Goal: Task Accomplishment & Management: Complete application form

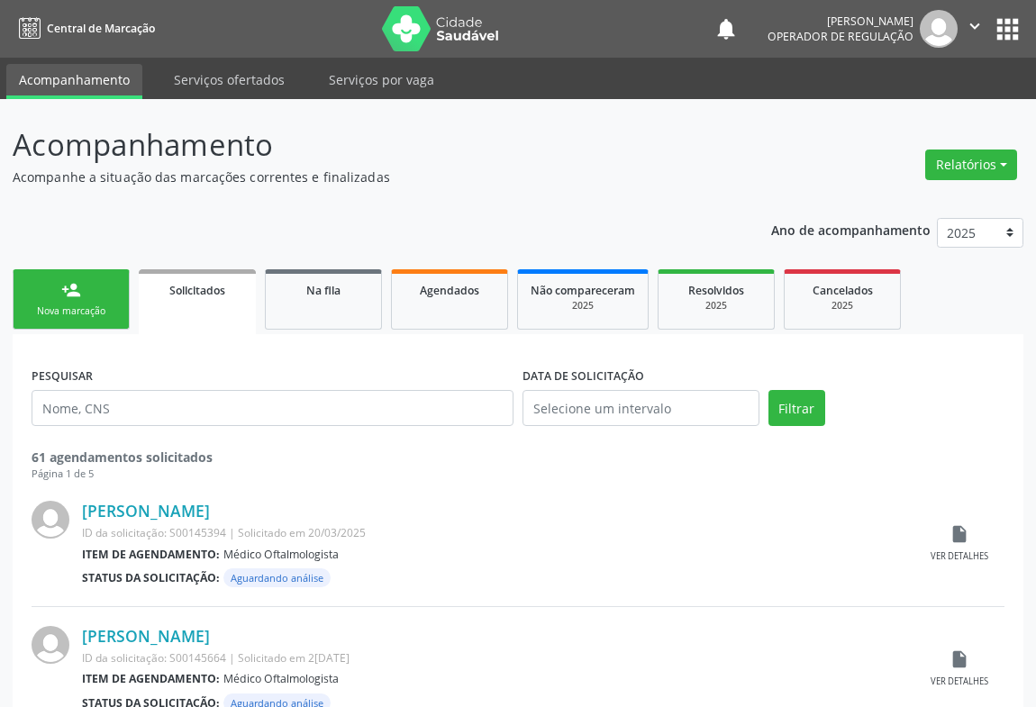
drag, startPoint x: 108, startPoint y: 303, endPoint x: 144, endPoint y: 7, distance: 297.8
click at [110, 303] on link "person_add Nova marcação" at bounding box center [71, 299] width 117 height 60
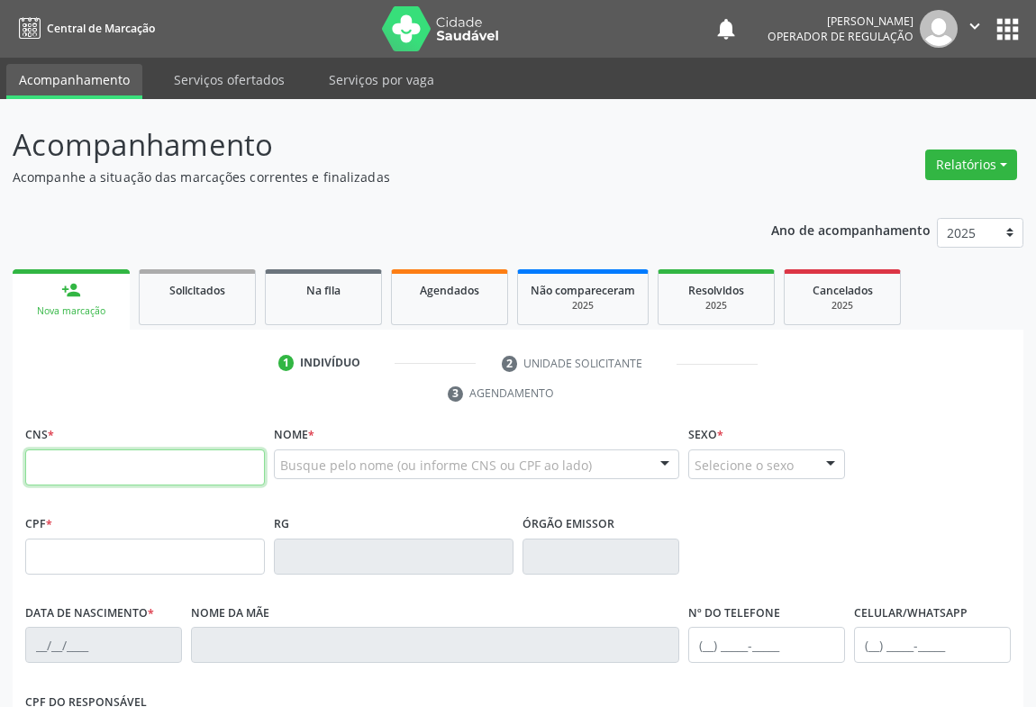
click at [126, 467] on input "text" at bounding box center [145, 468] width 240 height 36
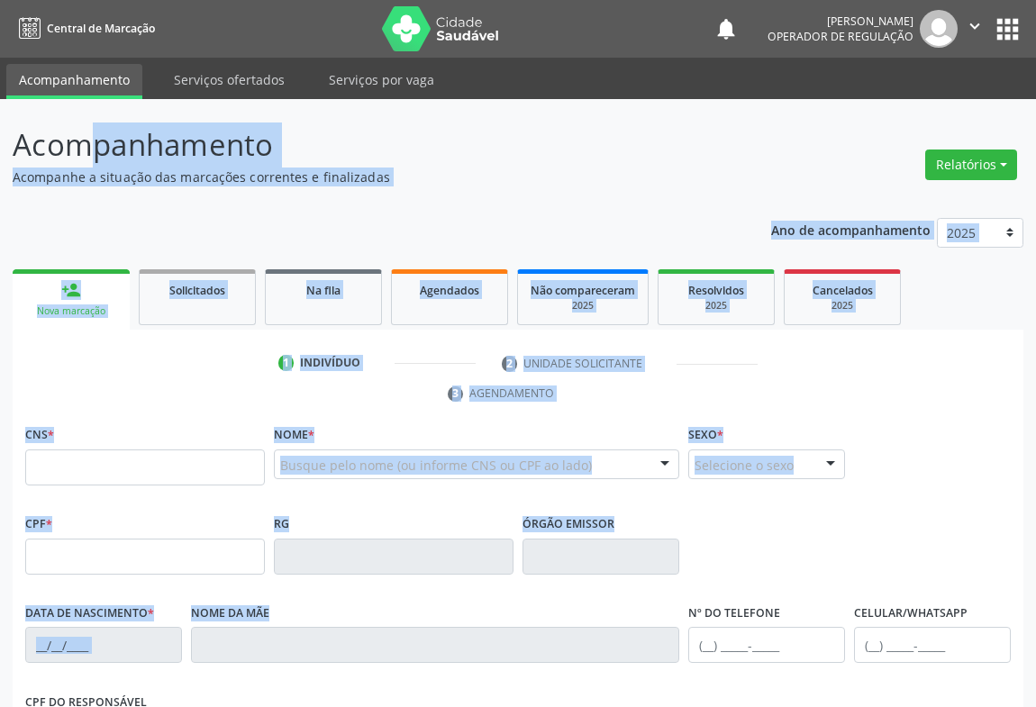
scroll to position [298, 0]
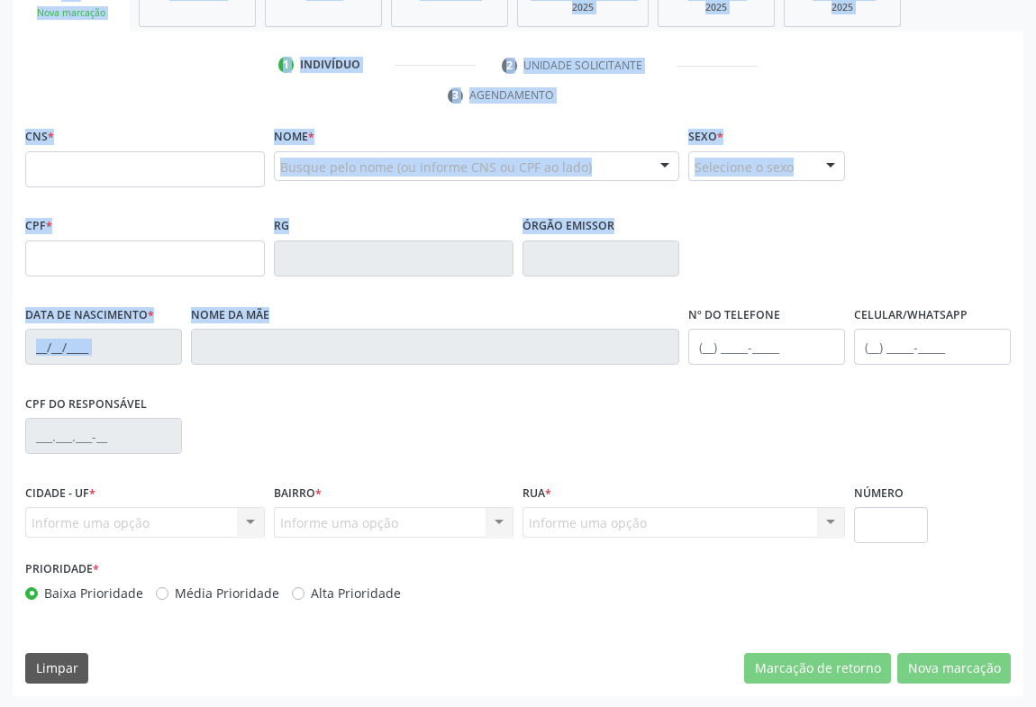
drag, startPoint x: 32, startPoint y: 149, endPoint x: 760, endPoint y: 521, distance: 816.9
click at [761, 523] on div "Acompanhamento Acompanhe a situação das marcações correntes e finalizadas Relat…" at bounding box center [518, 255] width 1036 height 908
click at [734, 432] on div "CPF do responsável" at bounding box center [518, 434] width 995 height 89
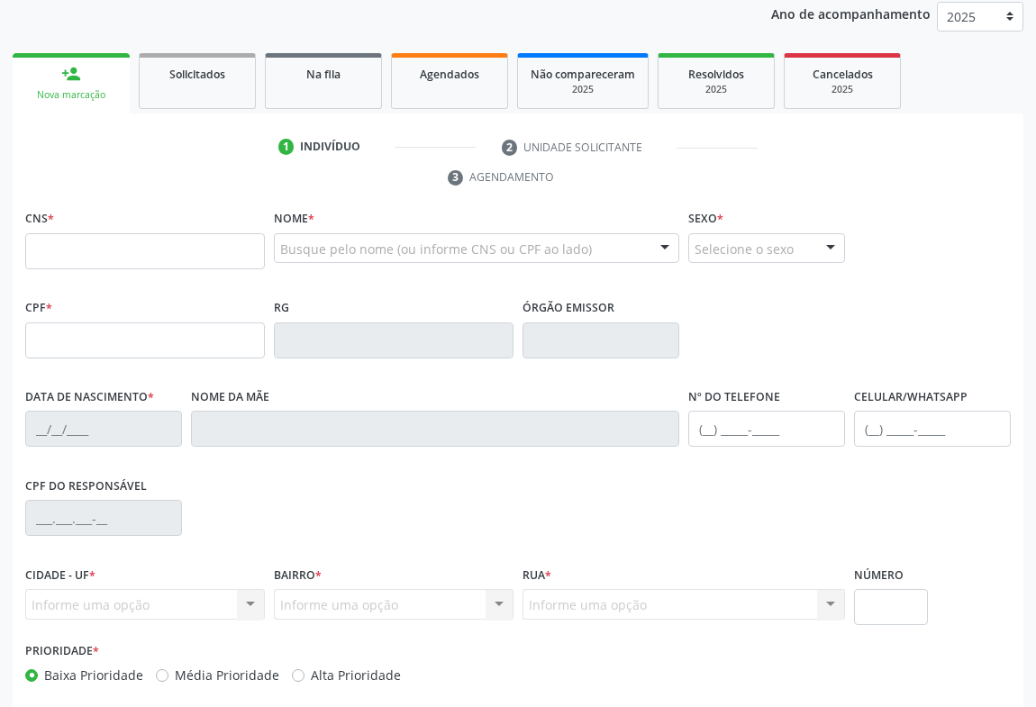
scroll to position [0, 0]
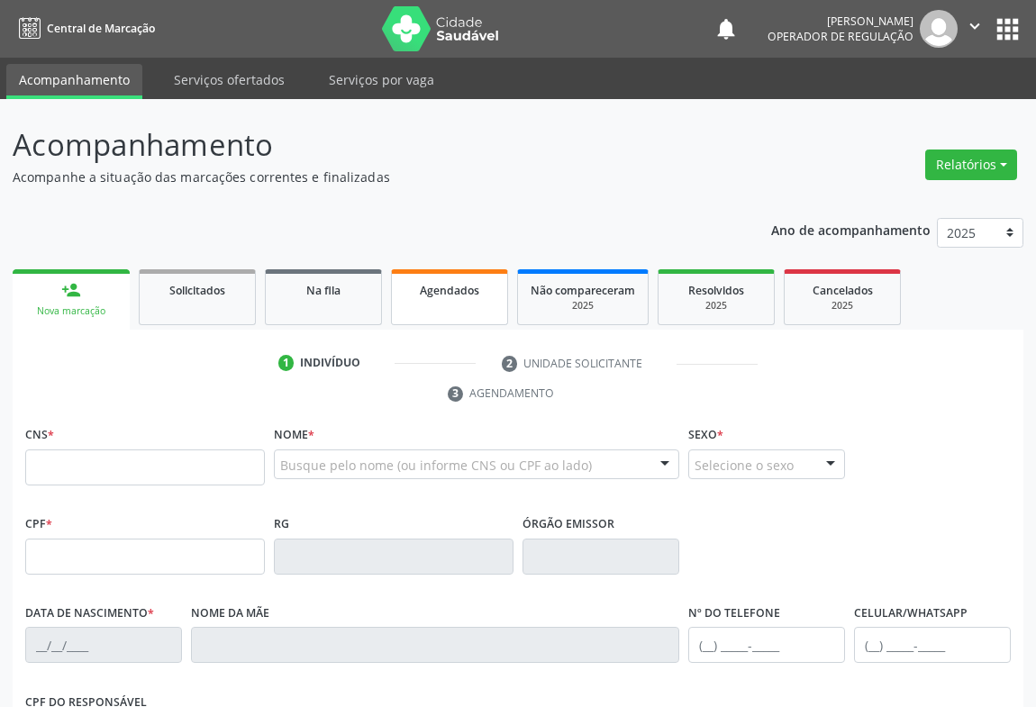
click at [477, 274] on link "Agendados" at bounding box center [449, 297] width 117 height 56
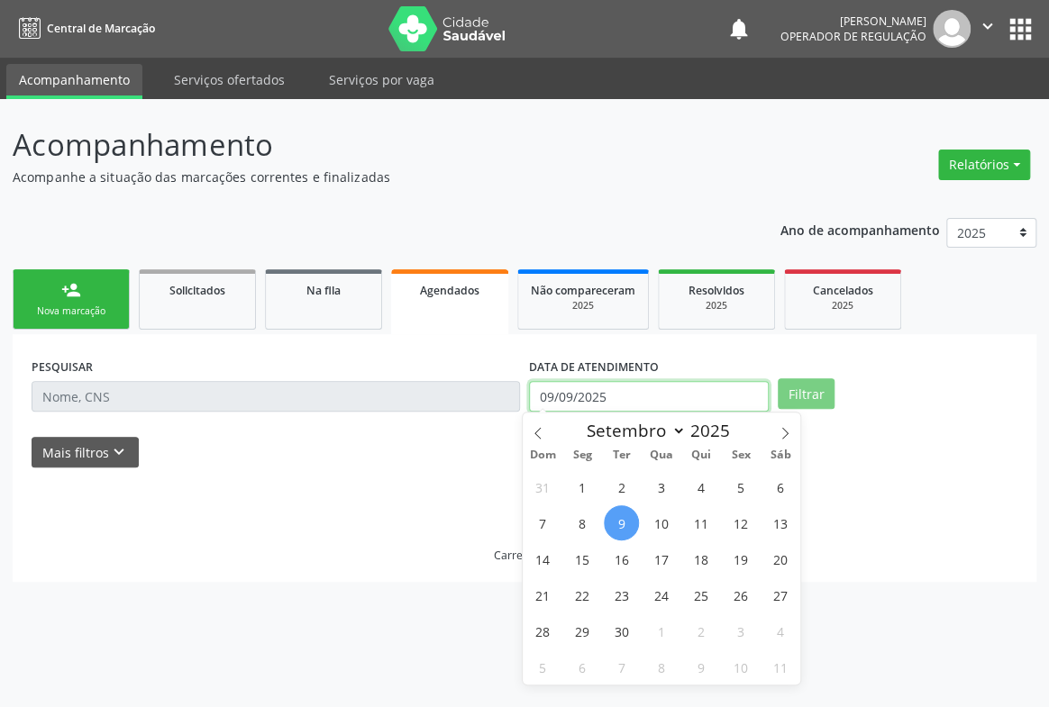
click at [596, 384] on input "09/09/2025" at bounding box center [649, 396] width 240 height 31
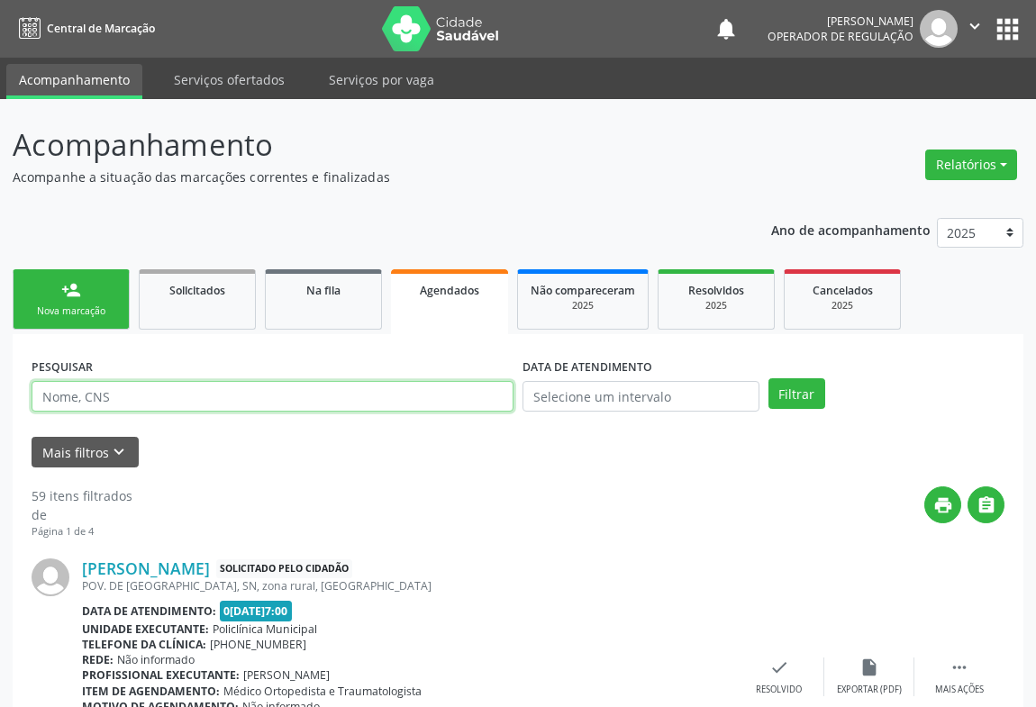
click at [440, 393] on input "text" at bounding box center [273, 396] width 482 height 31
type input "700000679634902"
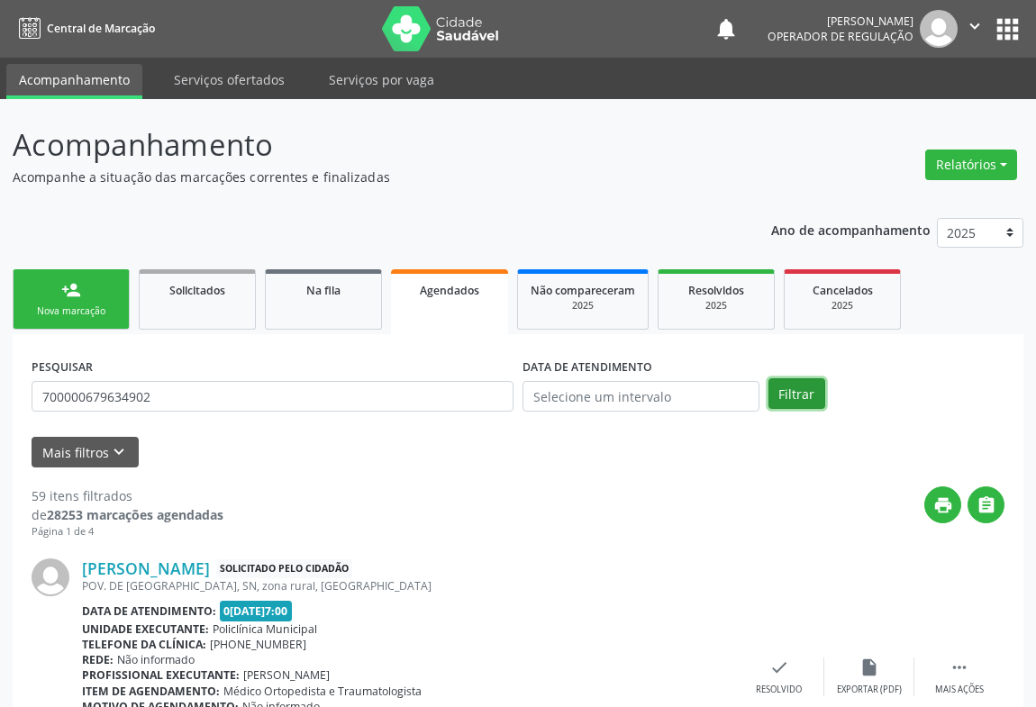
click at [792, 384] on button "Filtrar" at bounding box center [797, 393] width 57 height 31
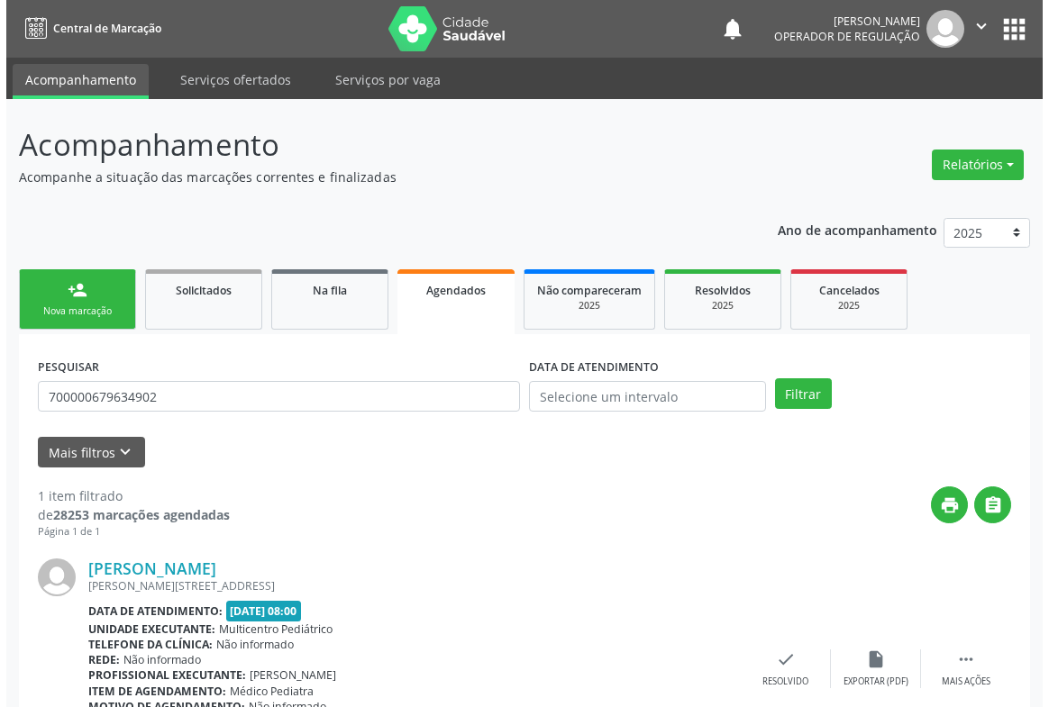
scroll to position [122, 0]
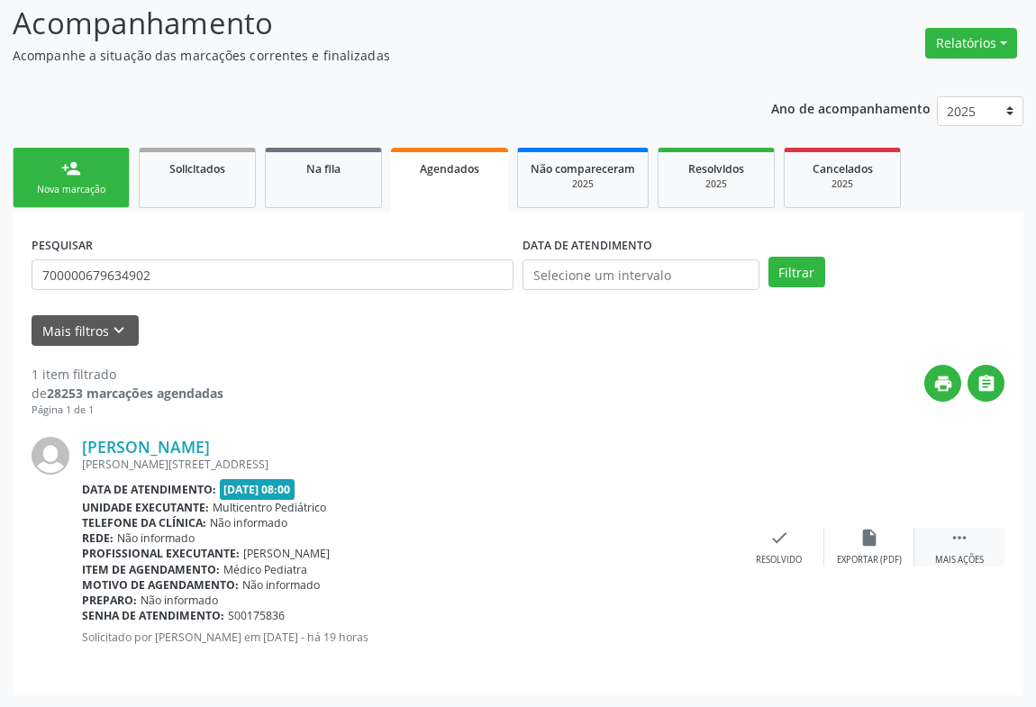
click at [955, 532] on icon "" at bounding box center [960, 538] width 20 height 20
click at [672, 534] on div "cancel Cancelar" at bounding box center [689, 547] width 90 height 39
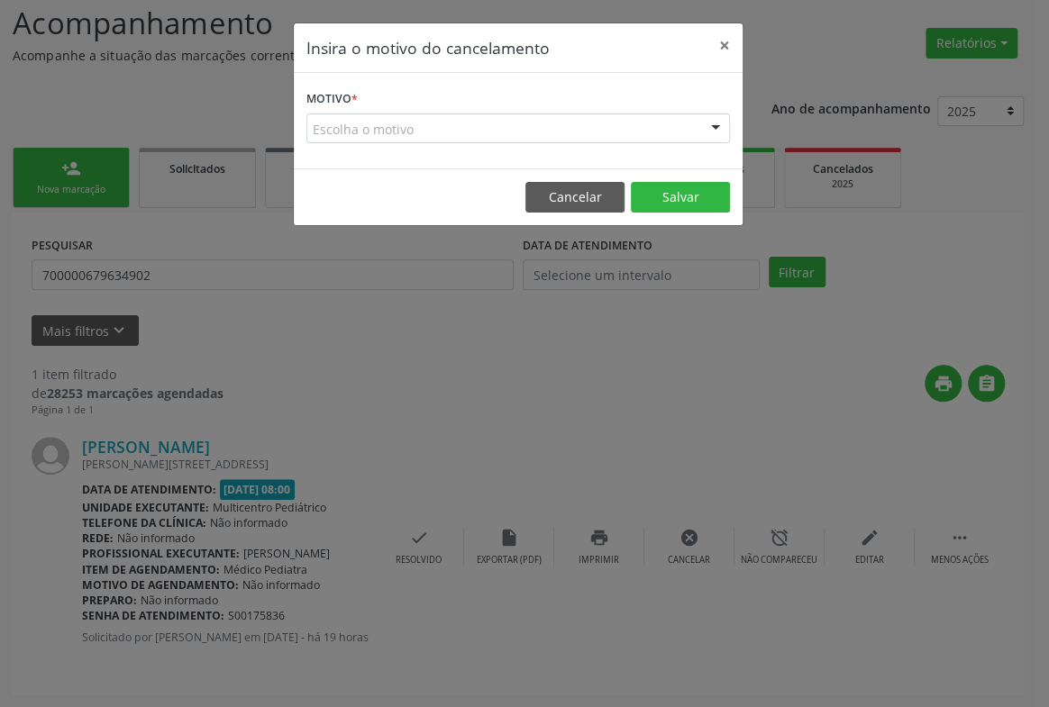
click at [407, 658] on div "Insira o motivo do cancelamento × Motivo * Escolha o motivo Outro Médico - Part…" at bounding box center [524, 353] width 1049 height 707
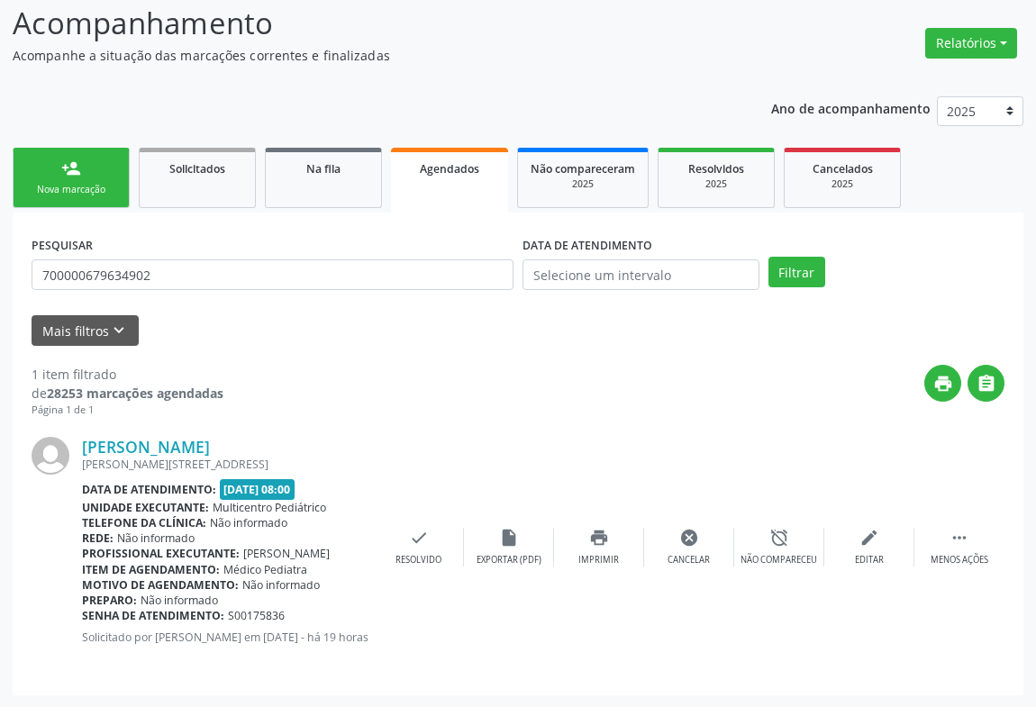
click at [355, 633] on p "Solicitado por Iraci Pereira da Silva em 08/09/2025 - há 19 horas" at bounding box center [228, 637] width 292 height 15
click at [210, 444] on link "Agatha Valentina da Silva" at bounding box center [146, 447] width 128 height 20
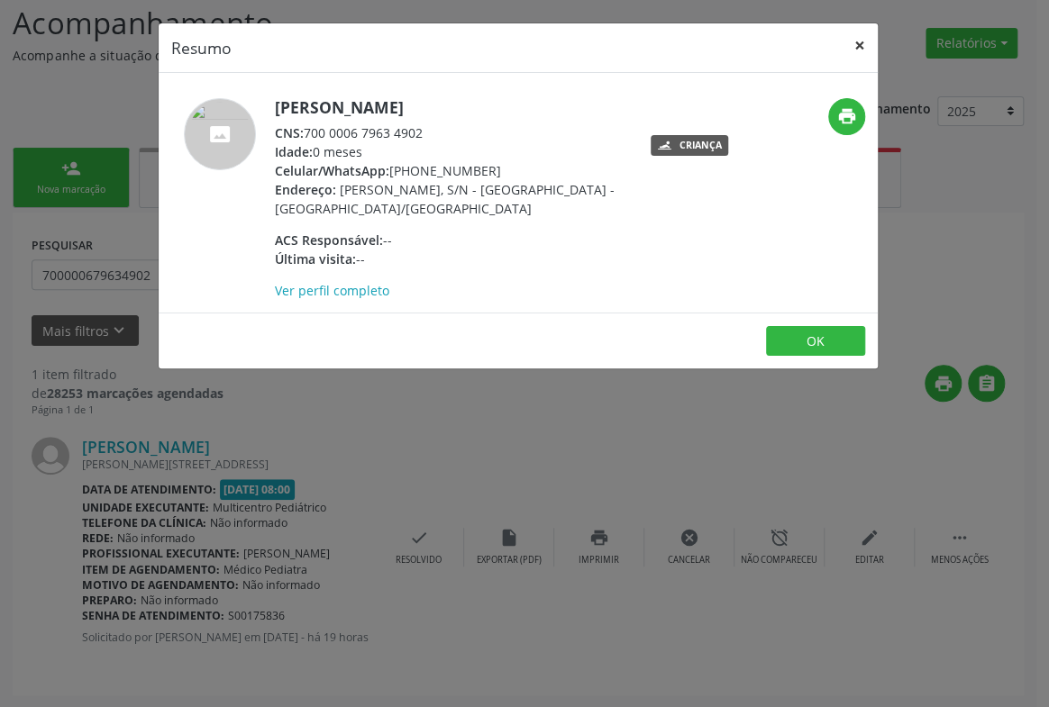
click at [855, 48] on button "×" at bounding box center [860, 45] width 36 height 44
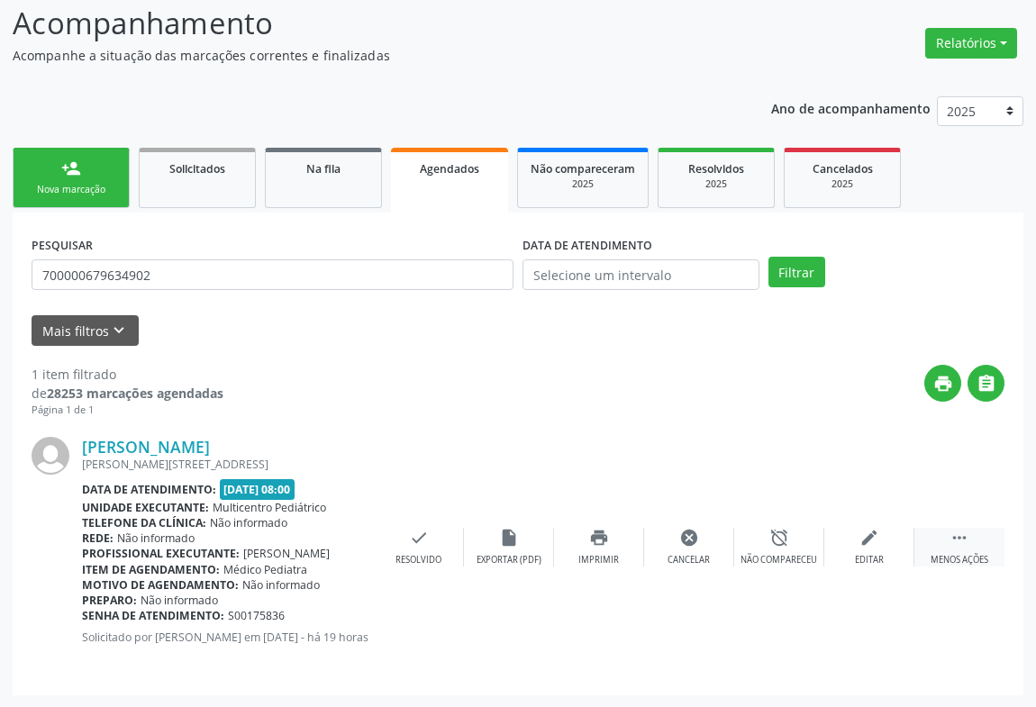
click at [959, 539] on icon "" at bounding box center [960, 538] width 20 height 20
click at [694, 558] on div "Cancelar" at bounding box center [689, 560] width 42 height 13
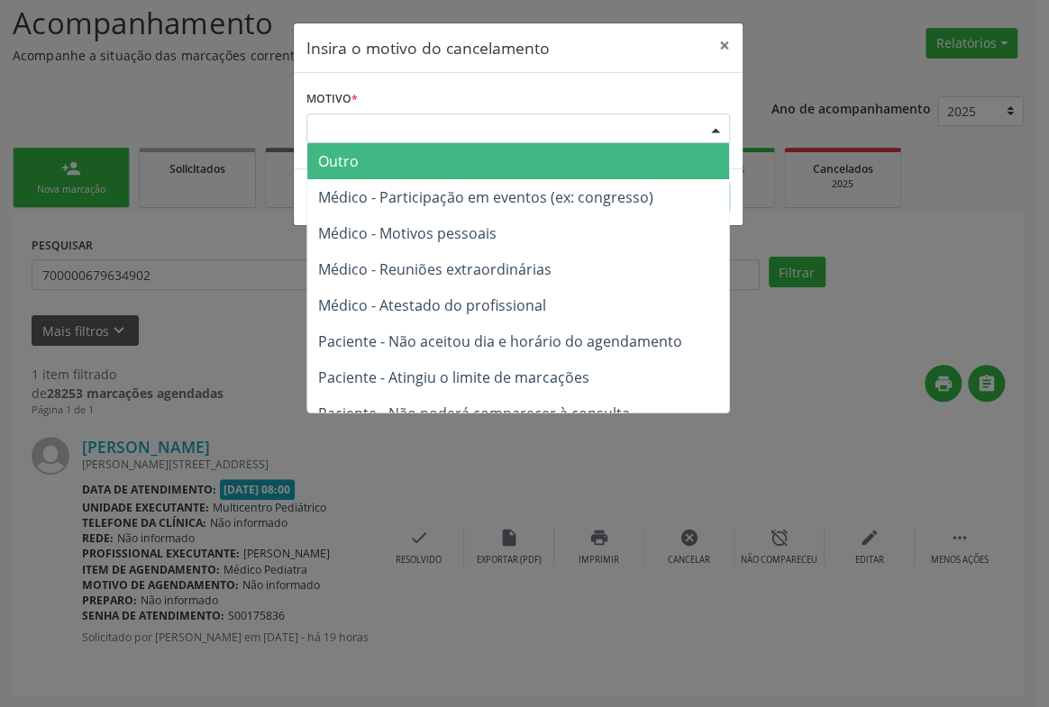
click at [640, 123] on div "Escolha o motivo" at bounding box center [518, 129] width 424 height 31
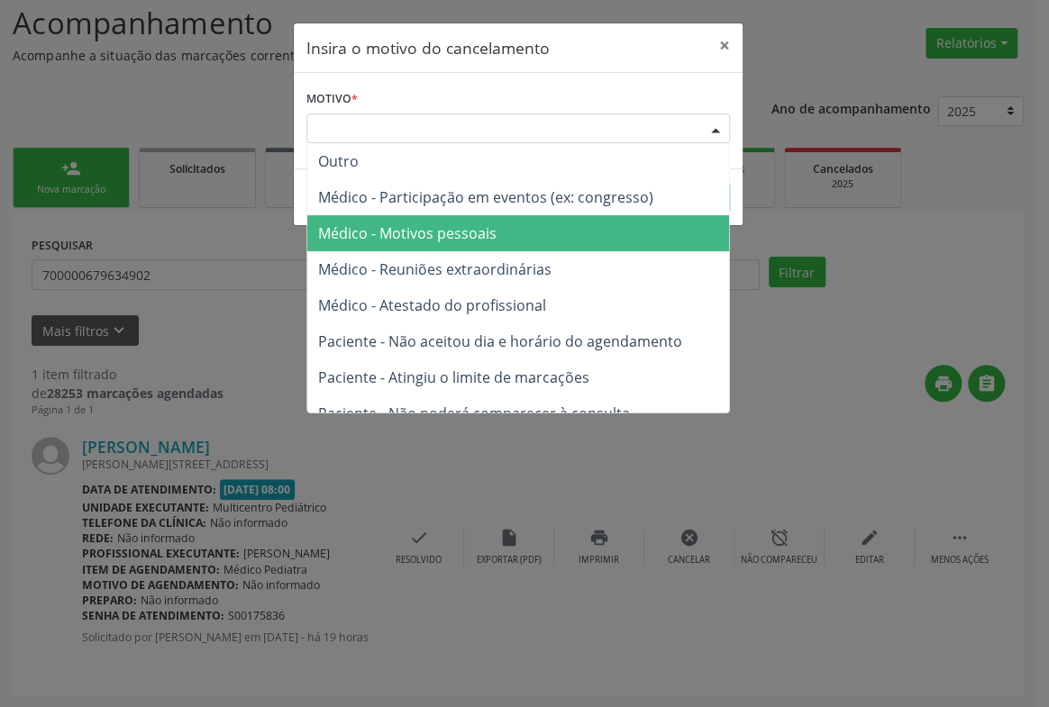
scroll to position [90, 0]
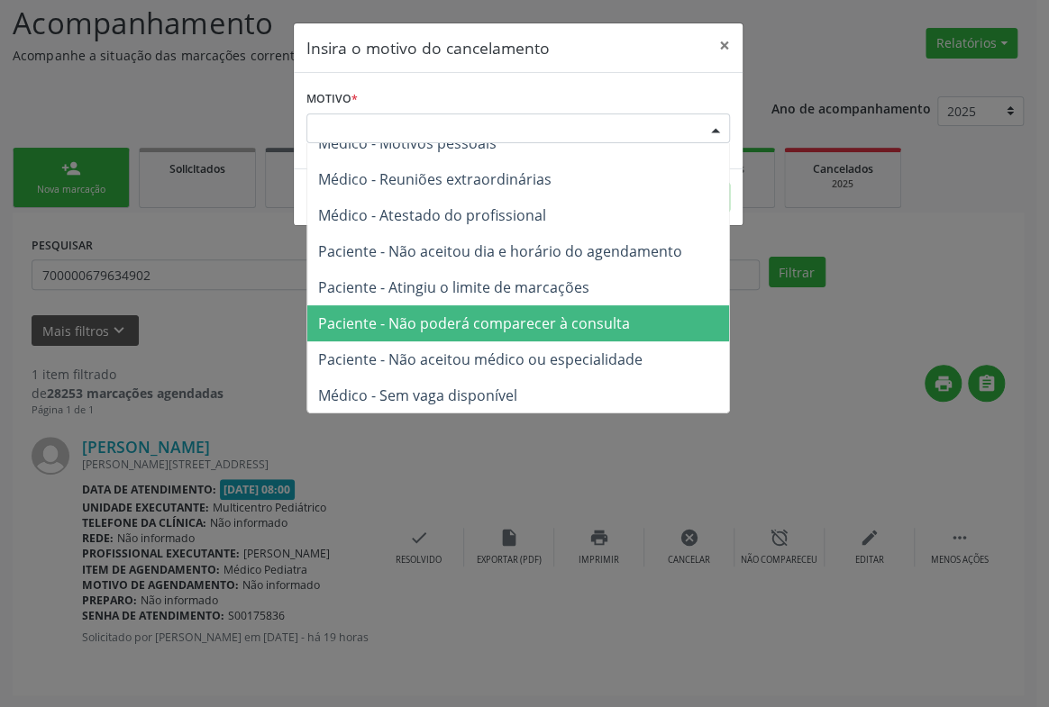
click at [508, 314] on span "Paciente - Não poderá comparecer à consulta" at bounding box center [474, 324] width 312 height 20
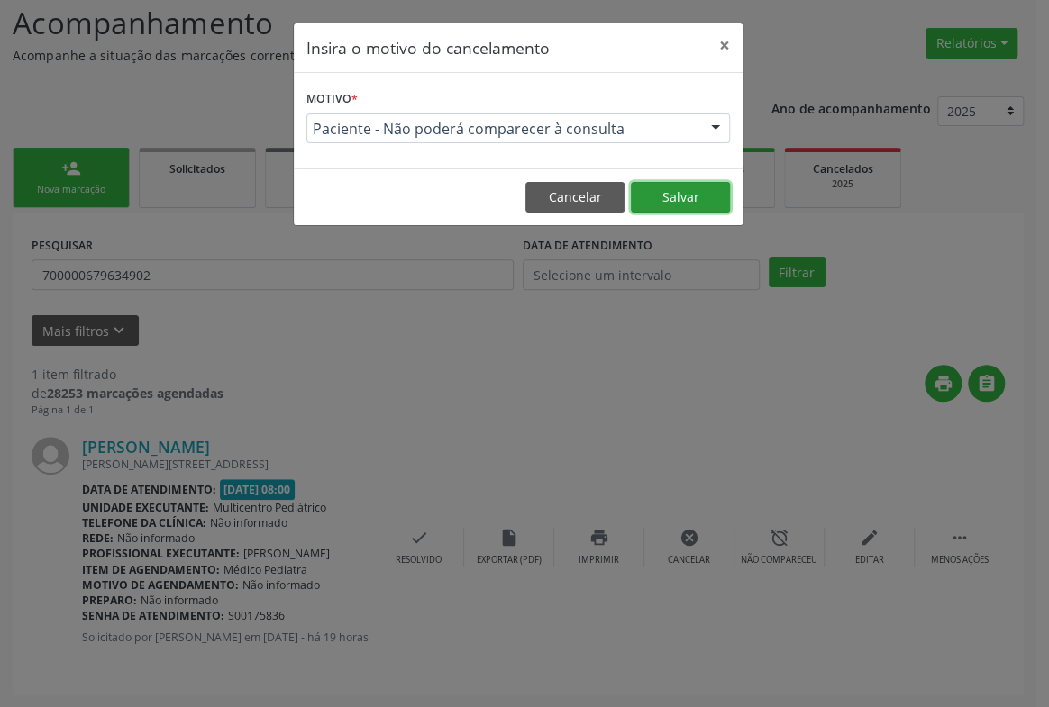
click at [678, 189] on button "Salvar" at bounding box center [680, 197] width 99 height 31
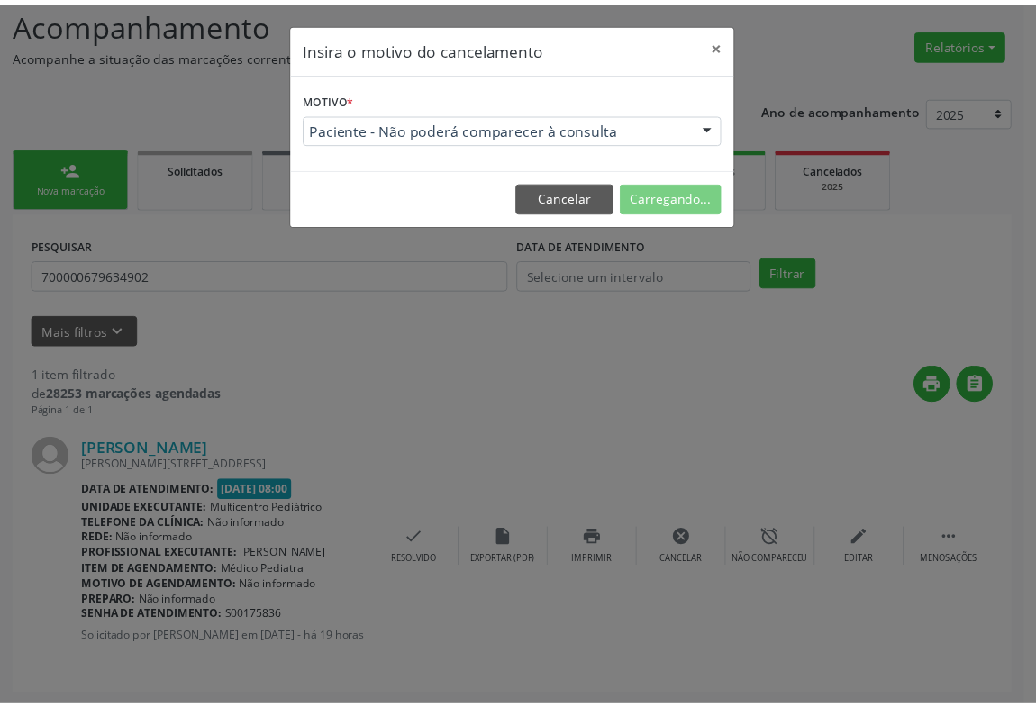
scroll to position [0, 0]
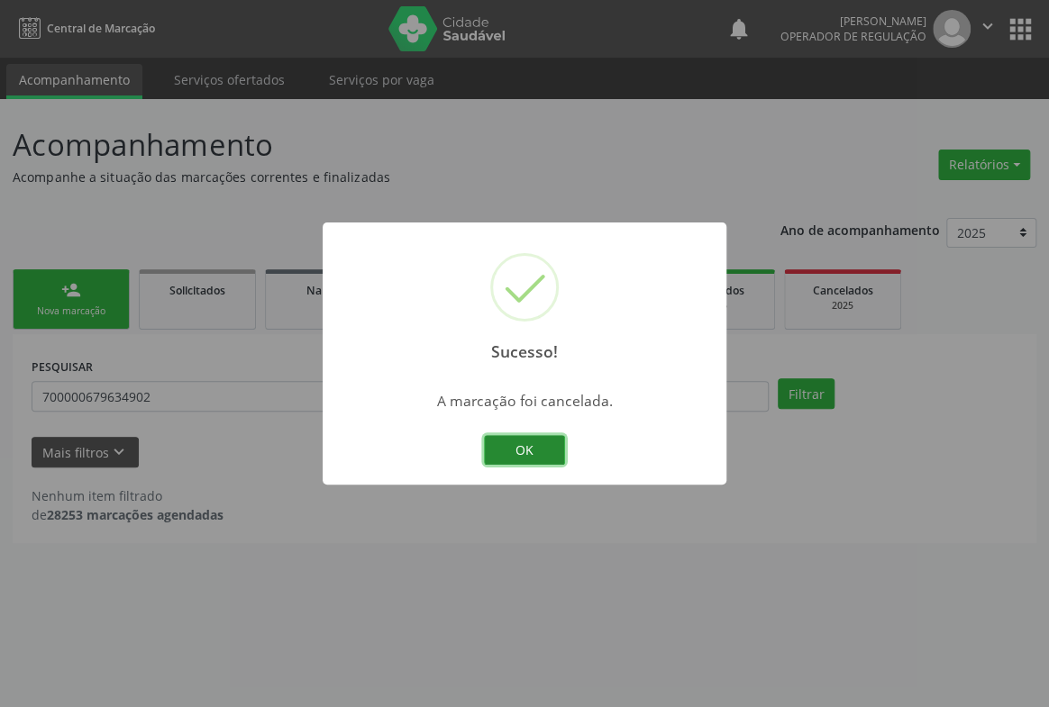
click at [528, 446] on button "OK" at bounding box center [524, 450] width 81 height 31
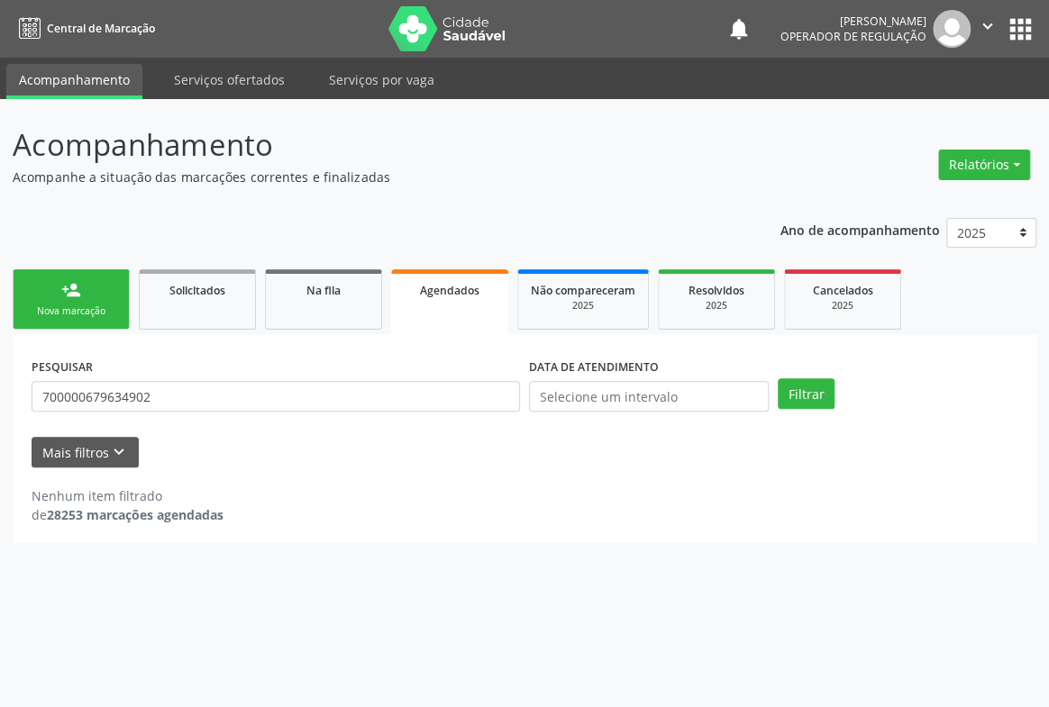
click at [60, 316] on div "Nova marcação" at bounding box center [71, 312] width 90 height 14
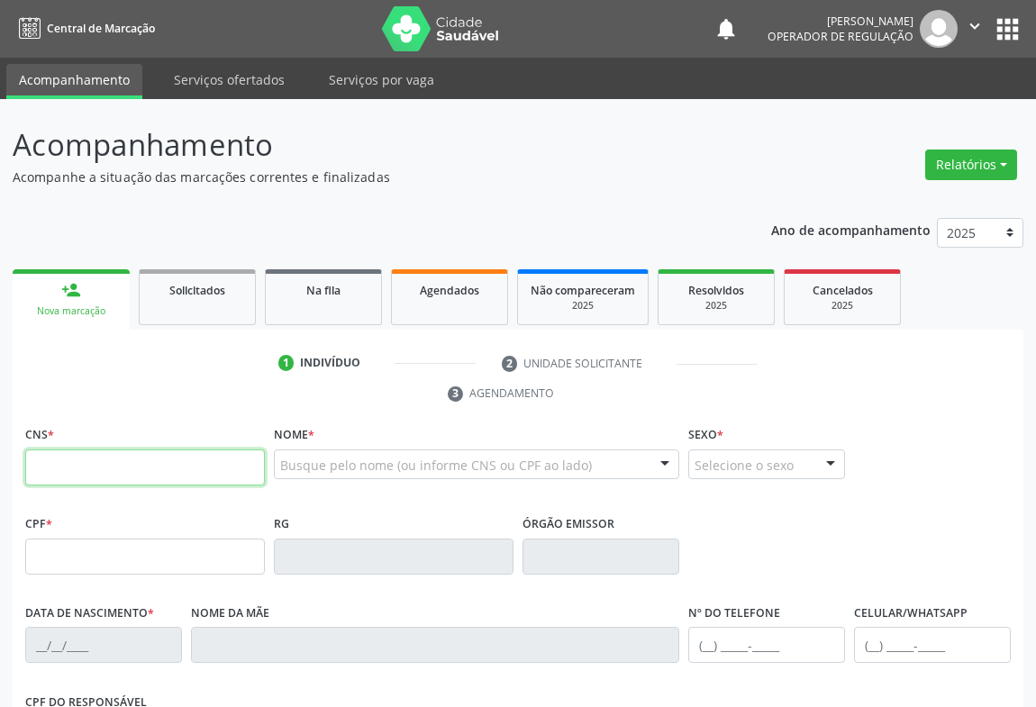
drag, startPoint x: 75, startPoint y: 456, endPoint x: 87, endPoint y: 340, distance: 116.9
click at [80, 440] on div "CNS *" at bounding box center [145, 454] width 240 height 64
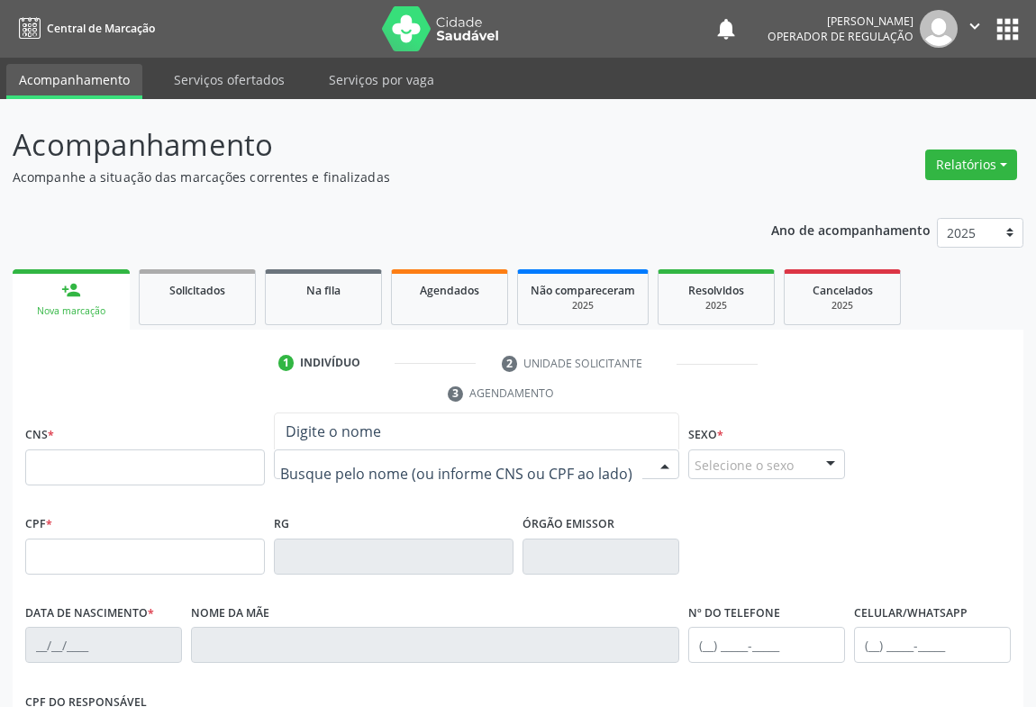
click at [310, 458] on input "text" at bounding box center [461, 474] width 362 height 36
type input "heitor"
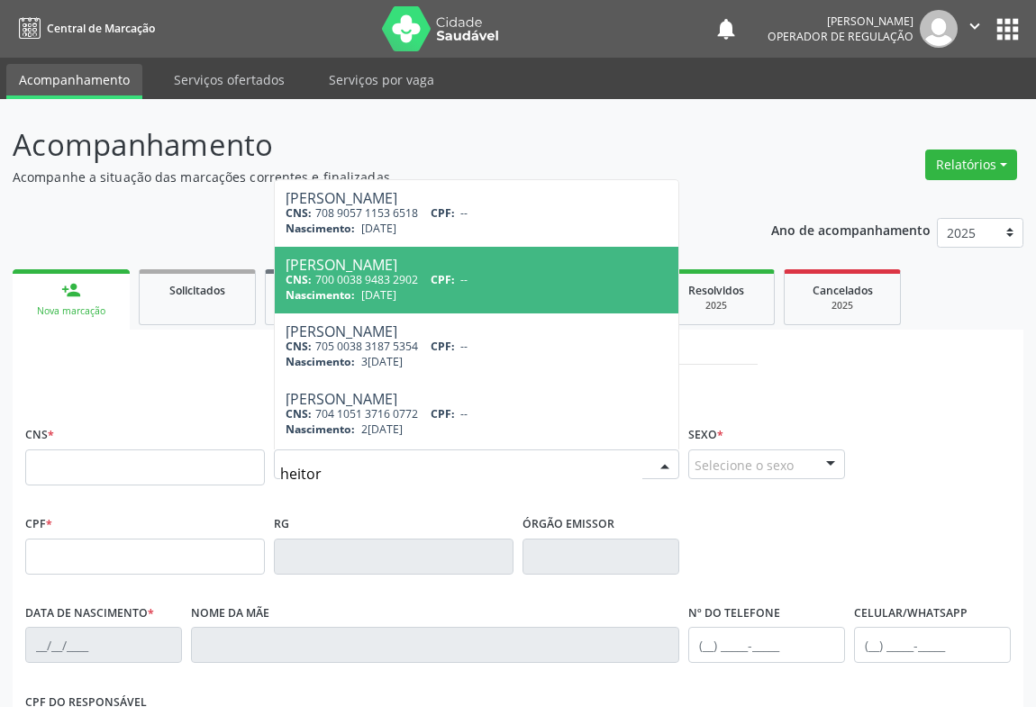
click at [397, 298] on span "28/08/2024" at bounding box center [378, 294] width 35 height 15
type input "700 0038 9483 2902"
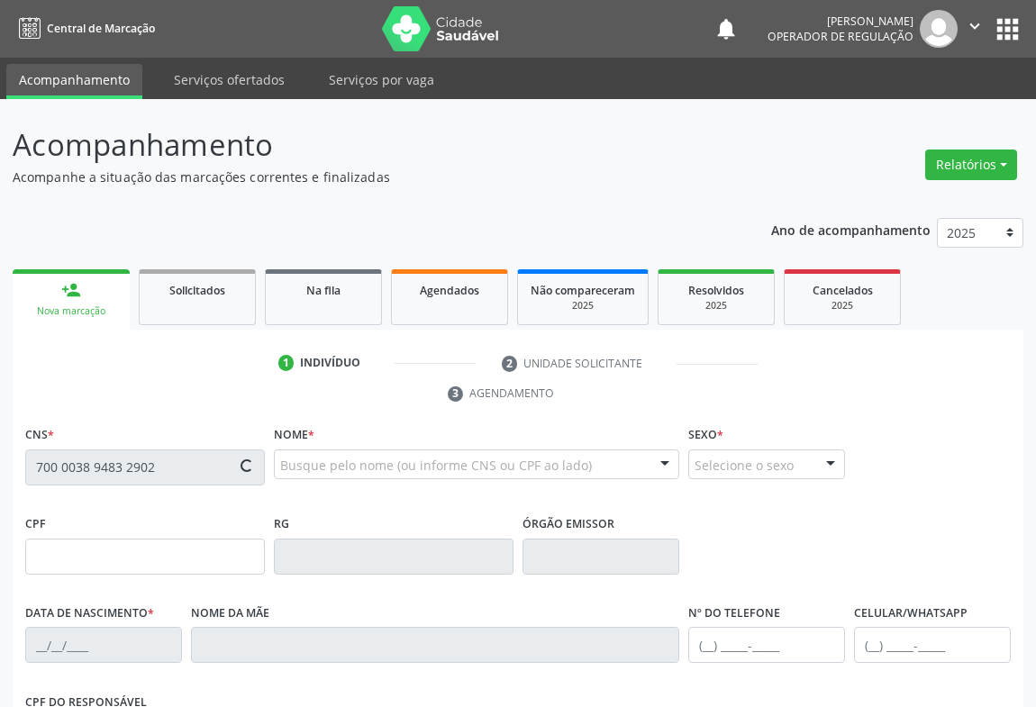
scroll to position [298, 0]
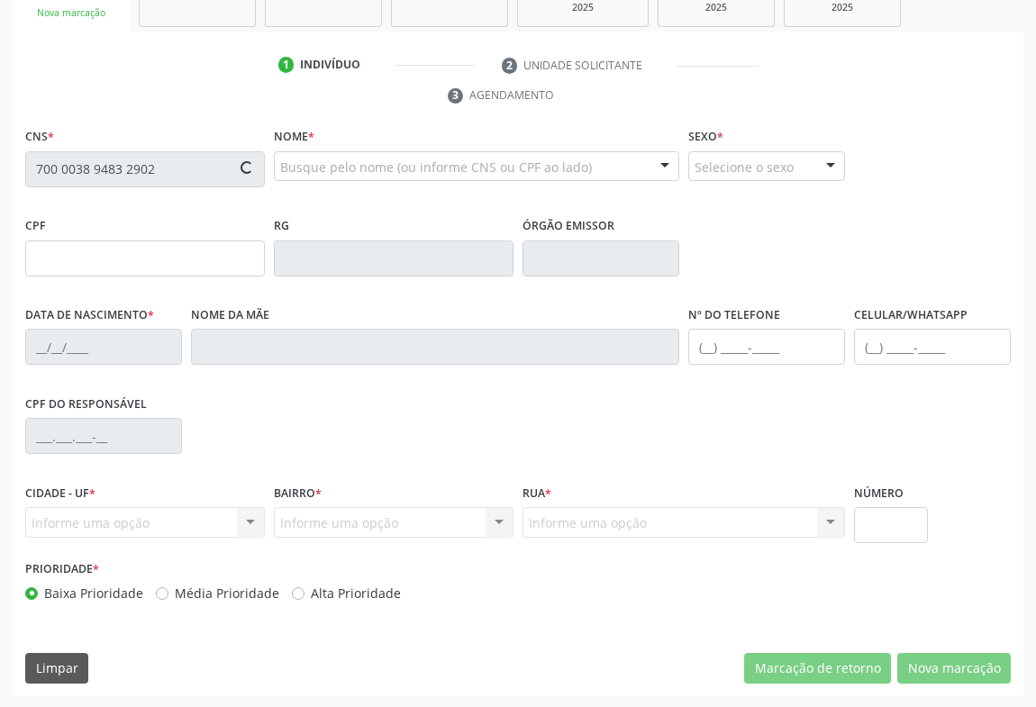
type input "28/08/2024"
type input "(74) 9119-0983"
type input "(74) 99933-3312"
type input "S/N"
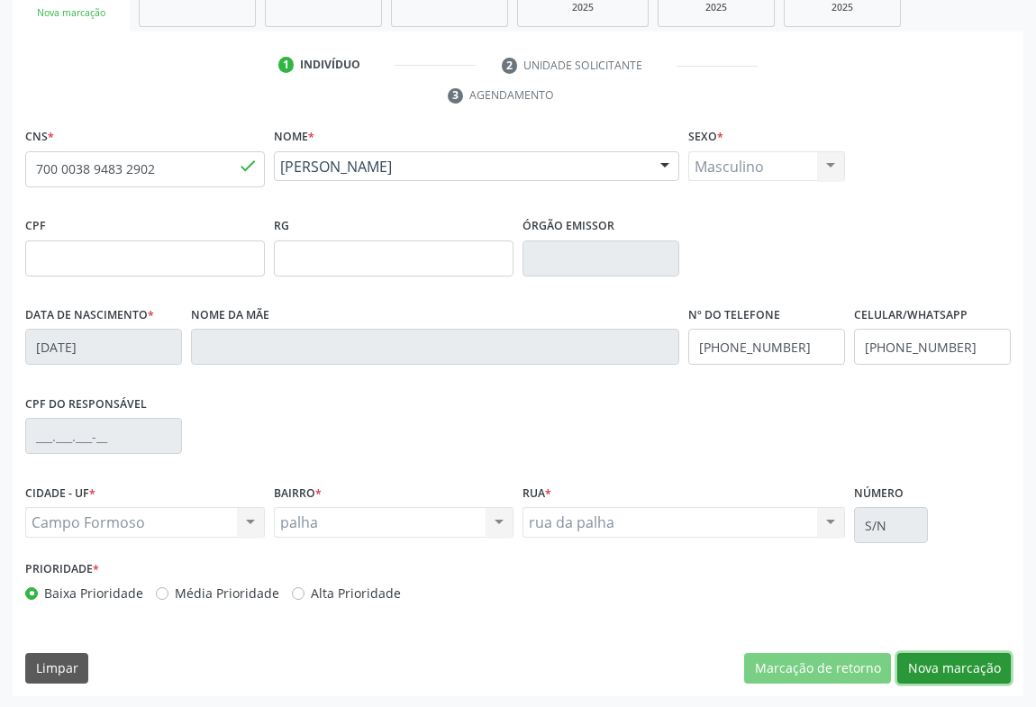
click at [979, 669] on button "Nova marcação" at bounding box center [955, 668] width 114 height 31
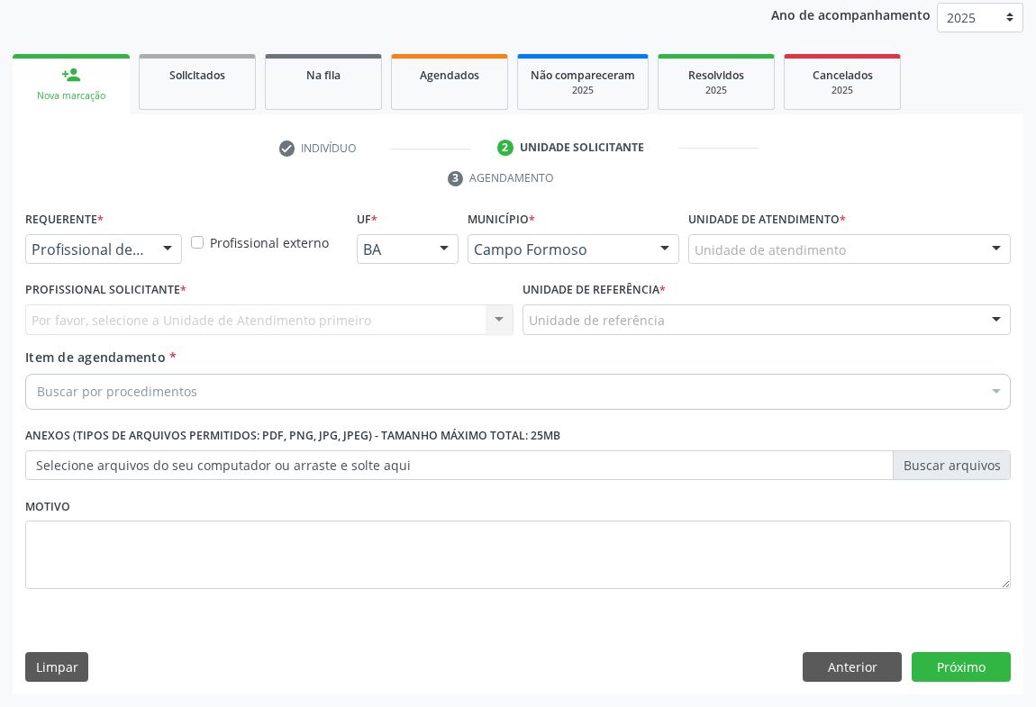
scroll to position [214, 0]
click at [135, 261] on div "Profissional de Saúde" at bounding box center [103, 250] width 157 height 31
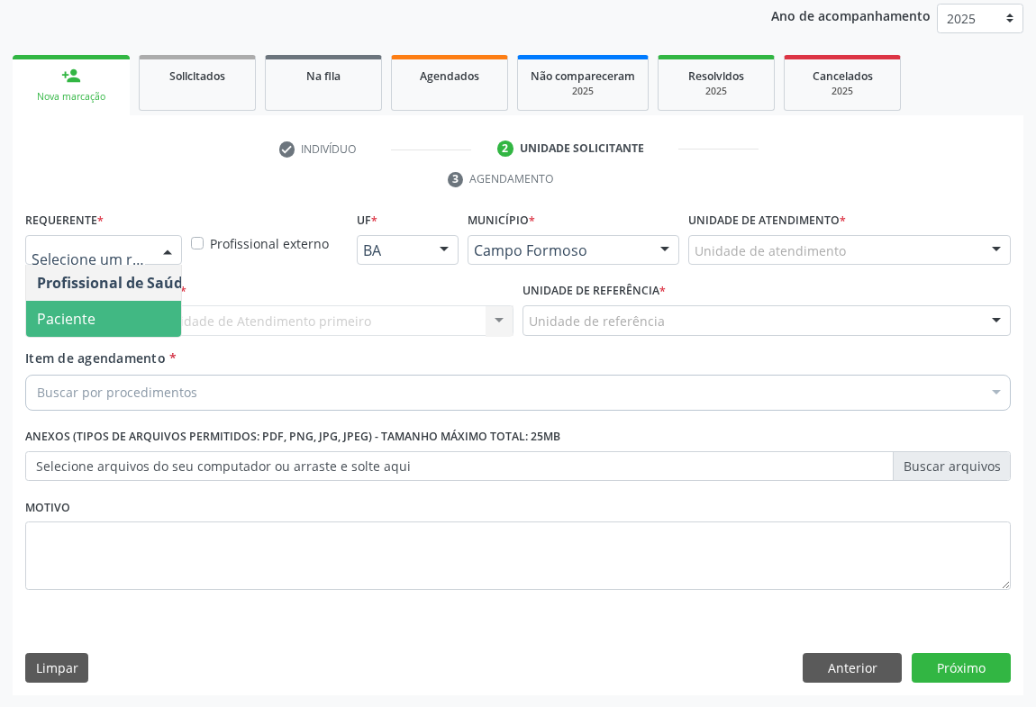
click at [138, 315] on span "Paciente" at bounding box center [114, 319] width 176 height 36
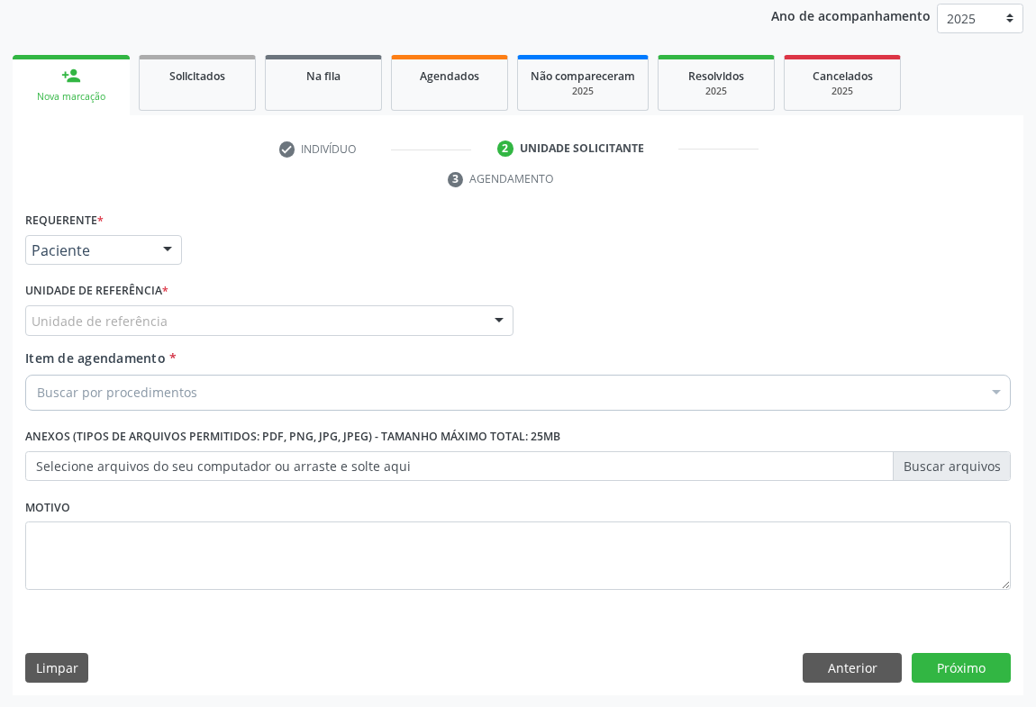
click at [241, 324] on div "Unidade de referência" at bounding box center [269, 320] width 488 height 31
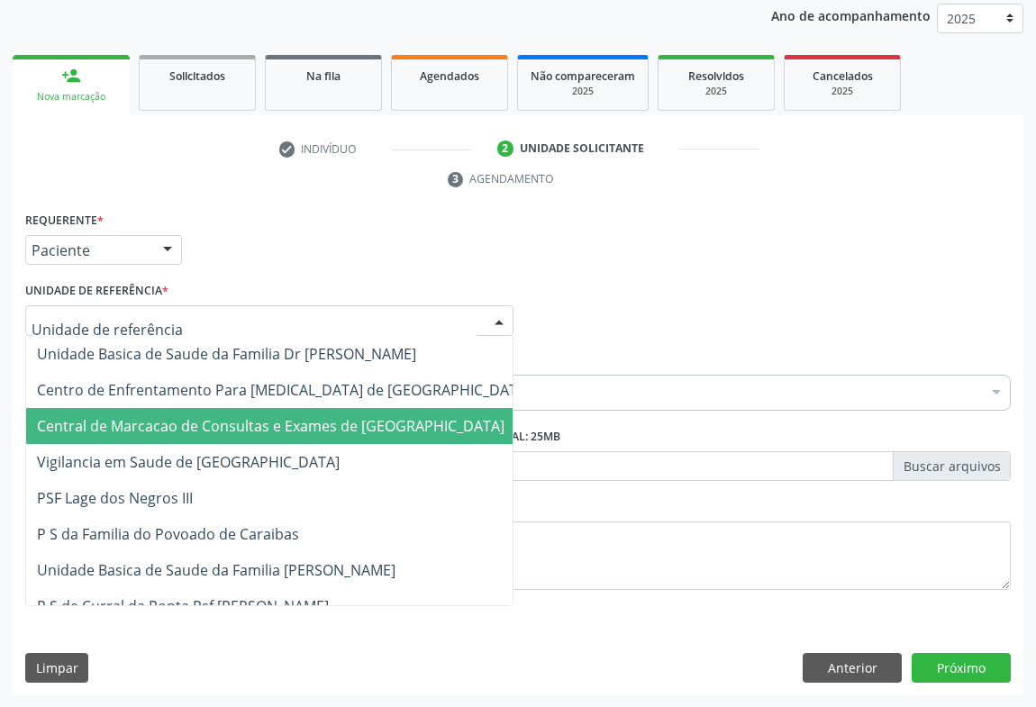
click at [246, 416] on span "Central de Marcacao de Consultas e Exames de [GEOGRAPHIC_DATA]" at bounding box center [271, 426] width 468 height 20
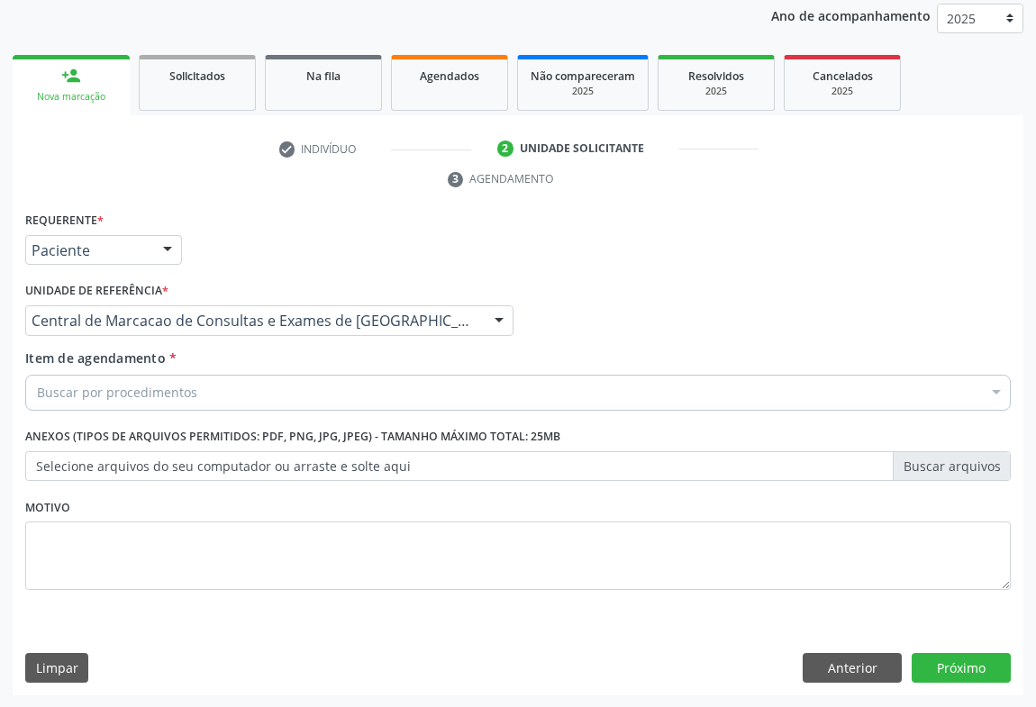
click at [299, 378] on div "Buscar por procedimentos" at bounding box center [518, 393] width 986 height 36
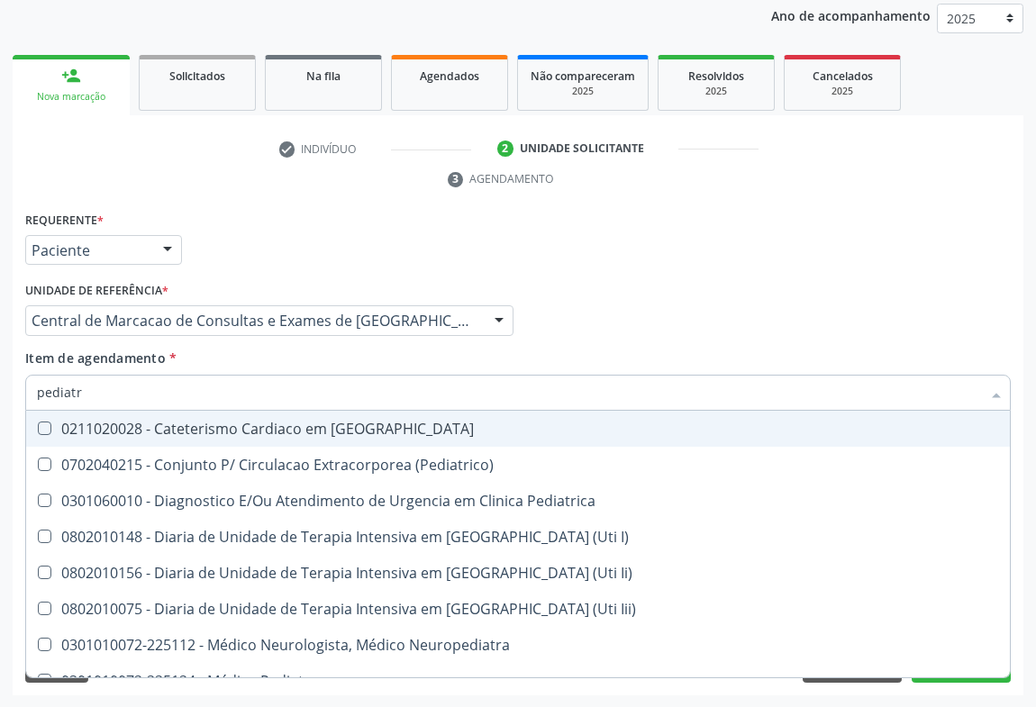
type input "pediatra"
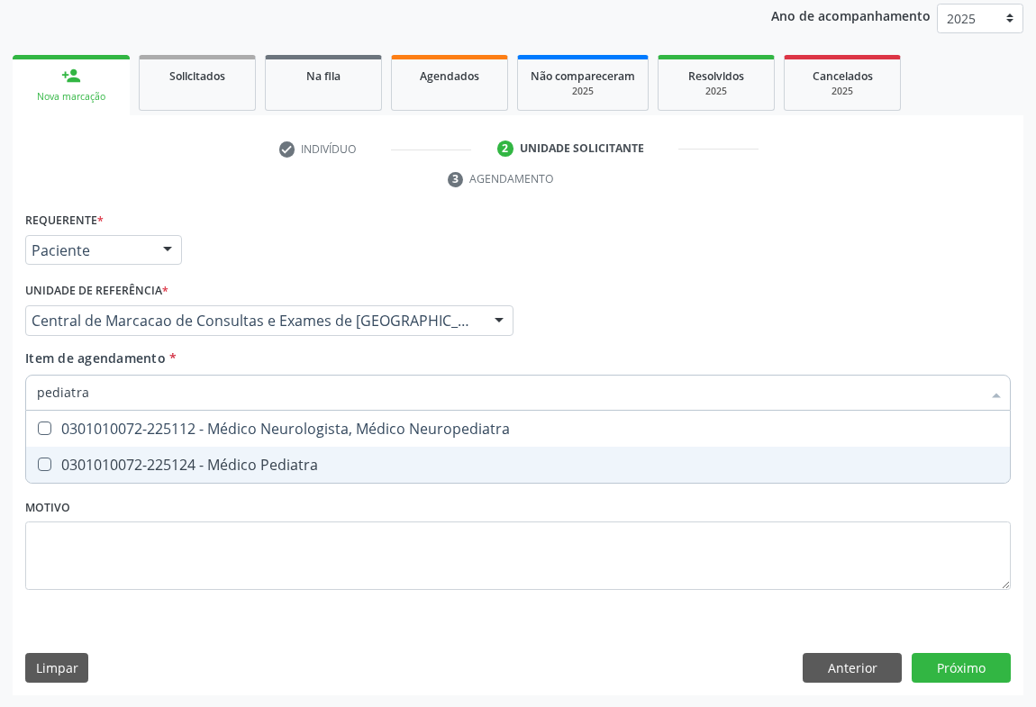
click at [270, 458] on div "0301010072-225124 - Médico Pediatra" at bounding box center [518, 465] width 962 height 14
checkbox Pediatra "true"
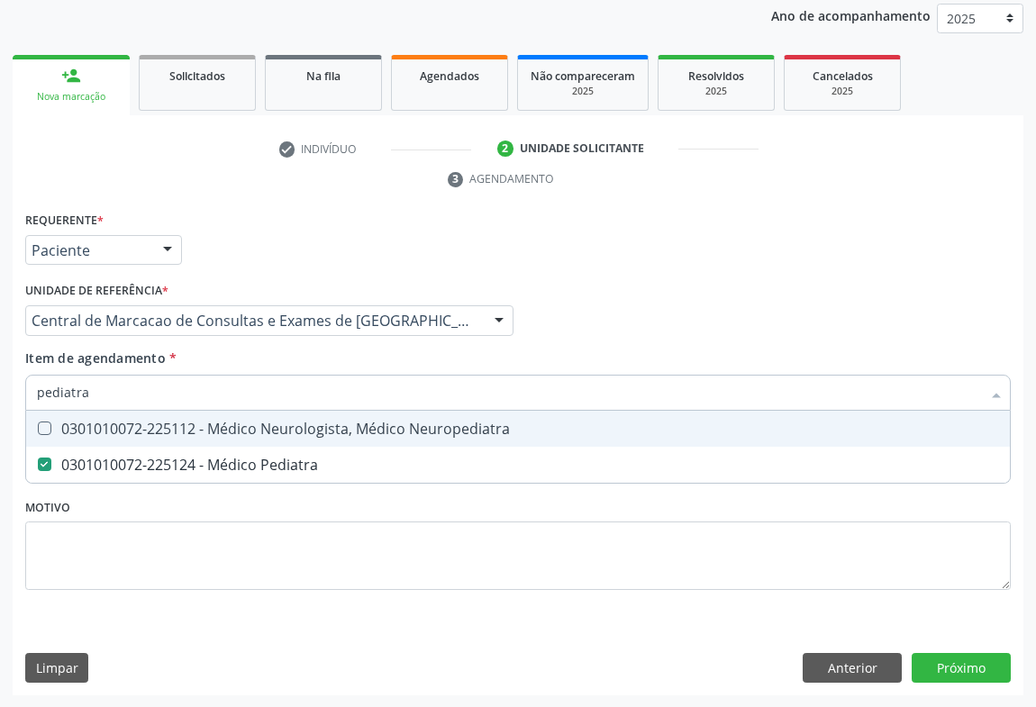
click at [695, 329] on div "Profissional Solicitante Por favor, selecione a Unidade de Atendimento primeiro…" at bounding box center [518, 313] width 995 height 70
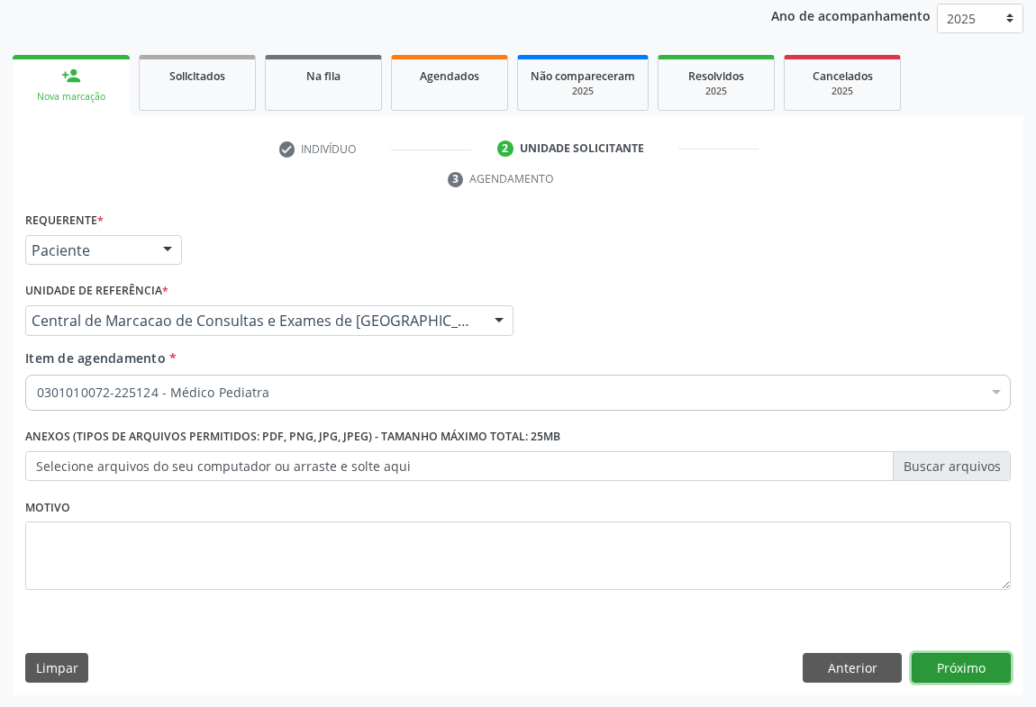
click at [998, 670] on button "Próximo" at bounding box center [961, 668] width 99 height 31
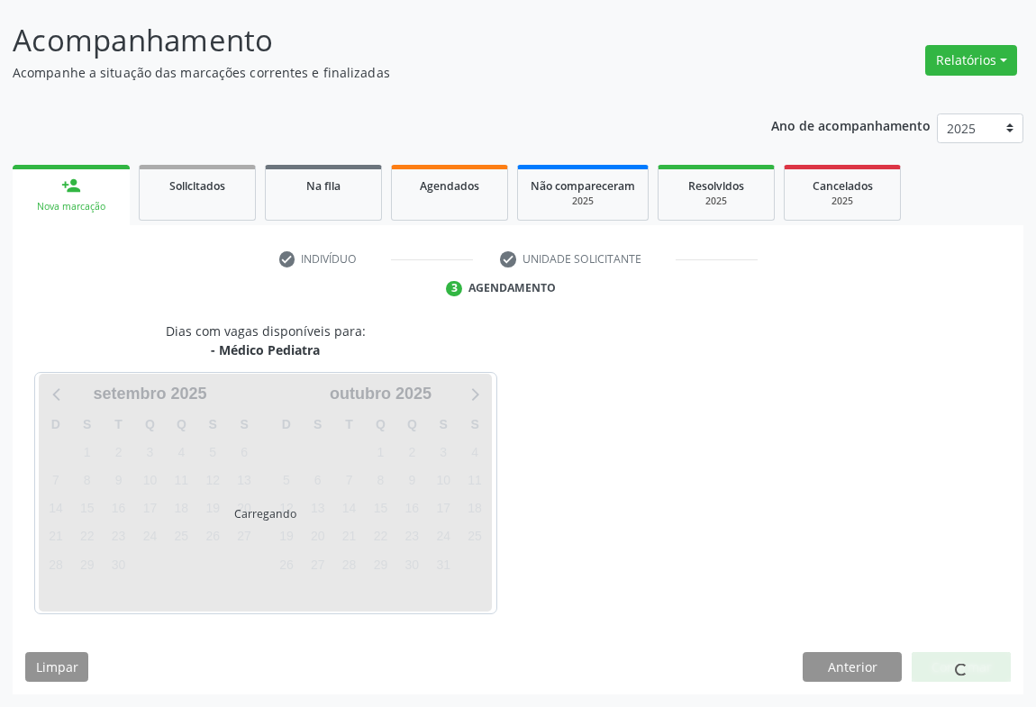
scroll to position [104, 0]
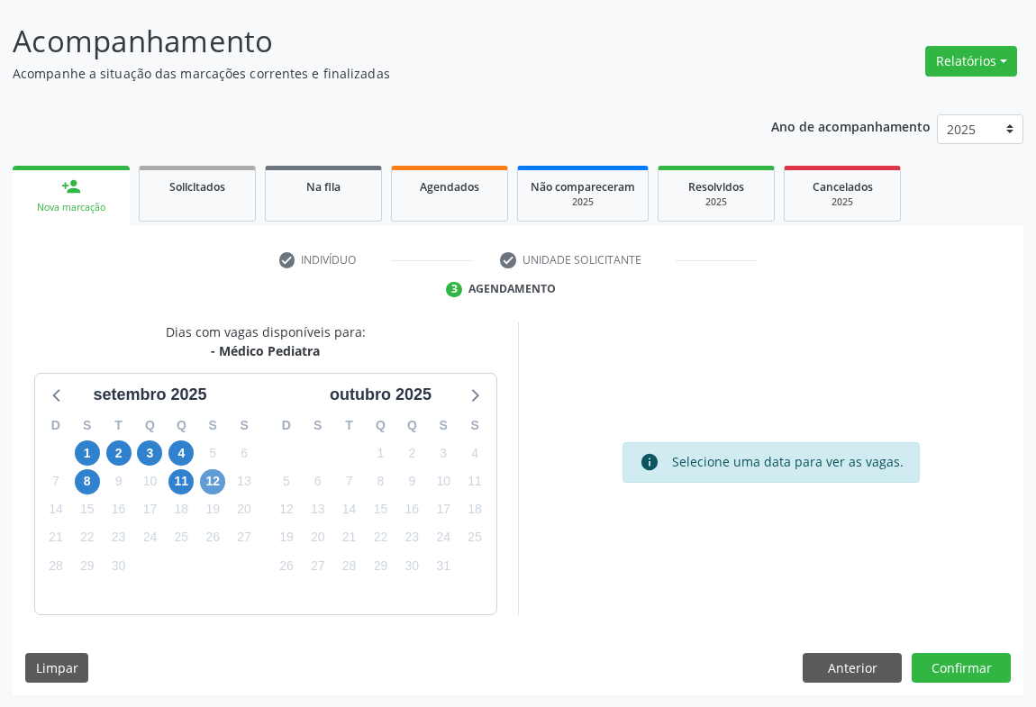
click at [201, 482] on div "12" at bounding box center [213, 482] width 32 height 28
click at [208, 479] on span "12" at bounding box center [212, 481] width 25 height 25
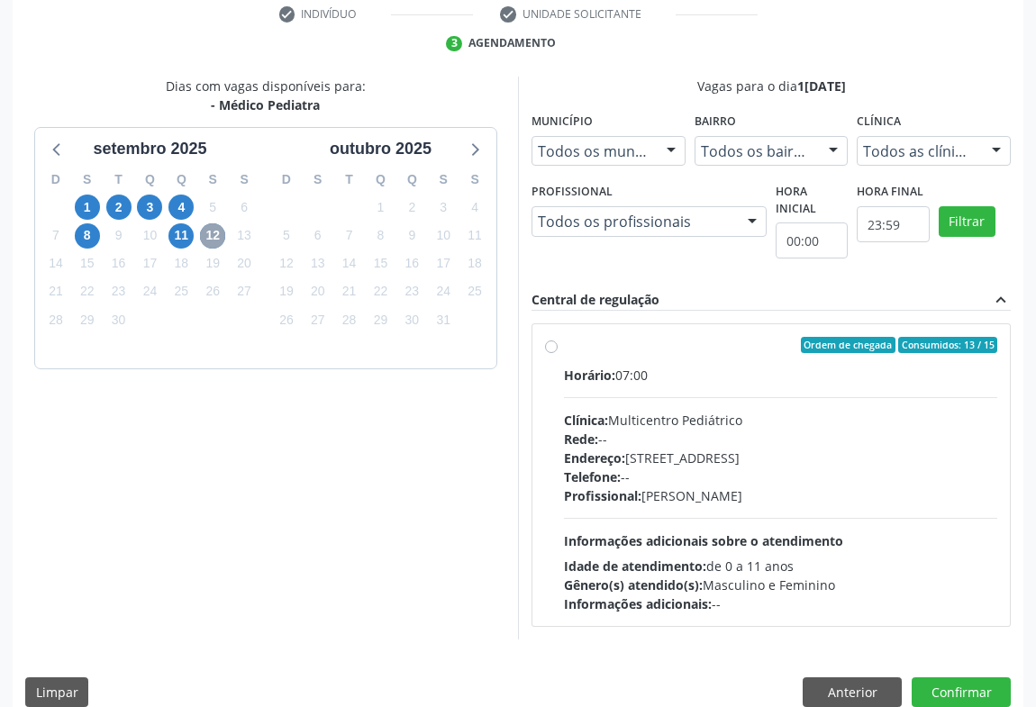
scroll to position [374, 0]
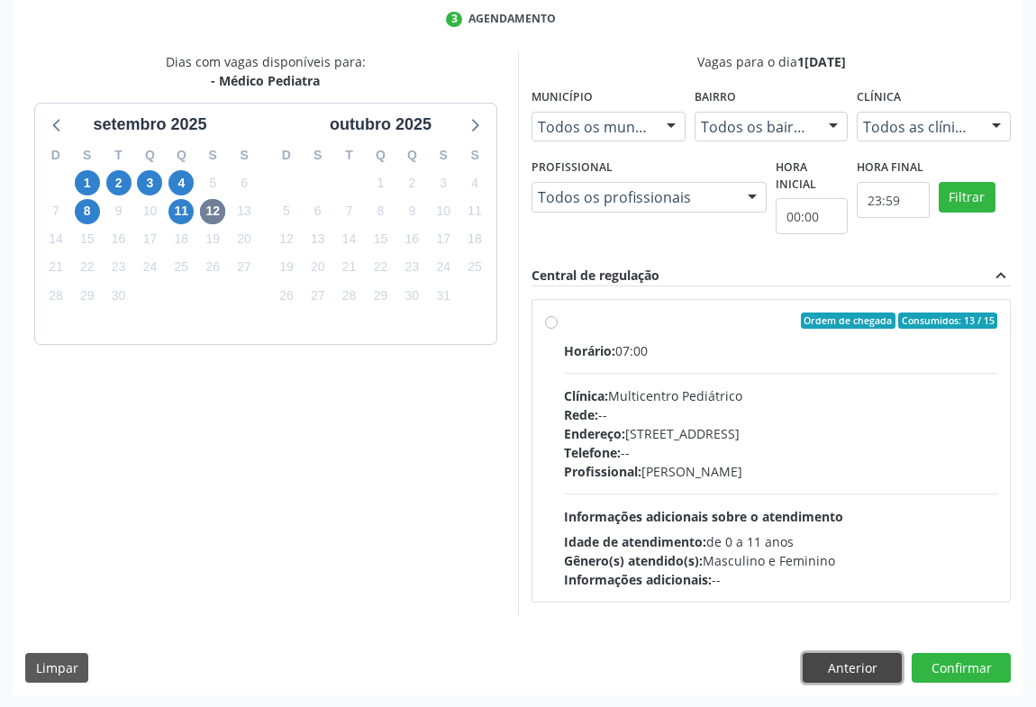
click at [836, 655] on button "Anterior" at bounding box center [852, 668] width 99 height 31
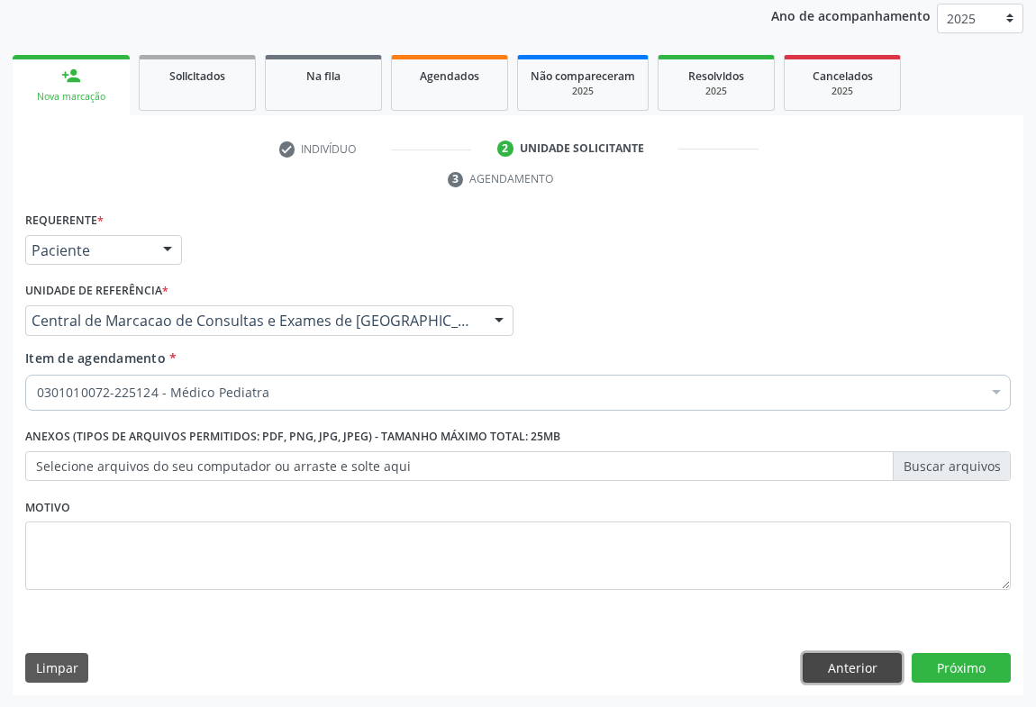
click at [836, 657] on button "Anterior" at bounding box center [852, 668] width 99 height 31
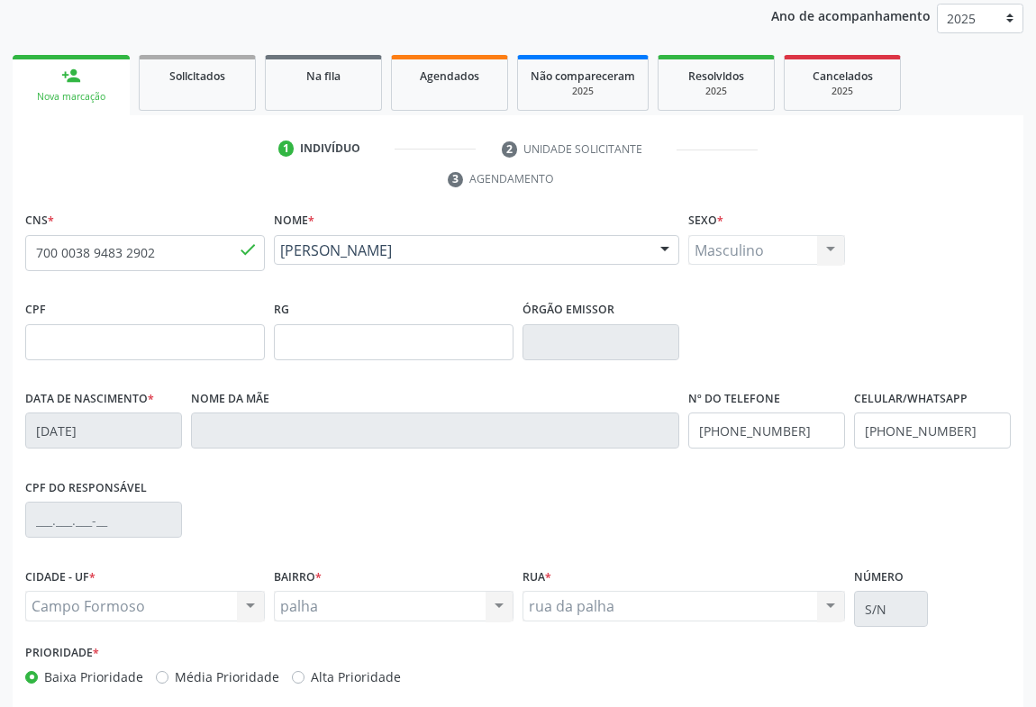
scroll to position [298, 0]
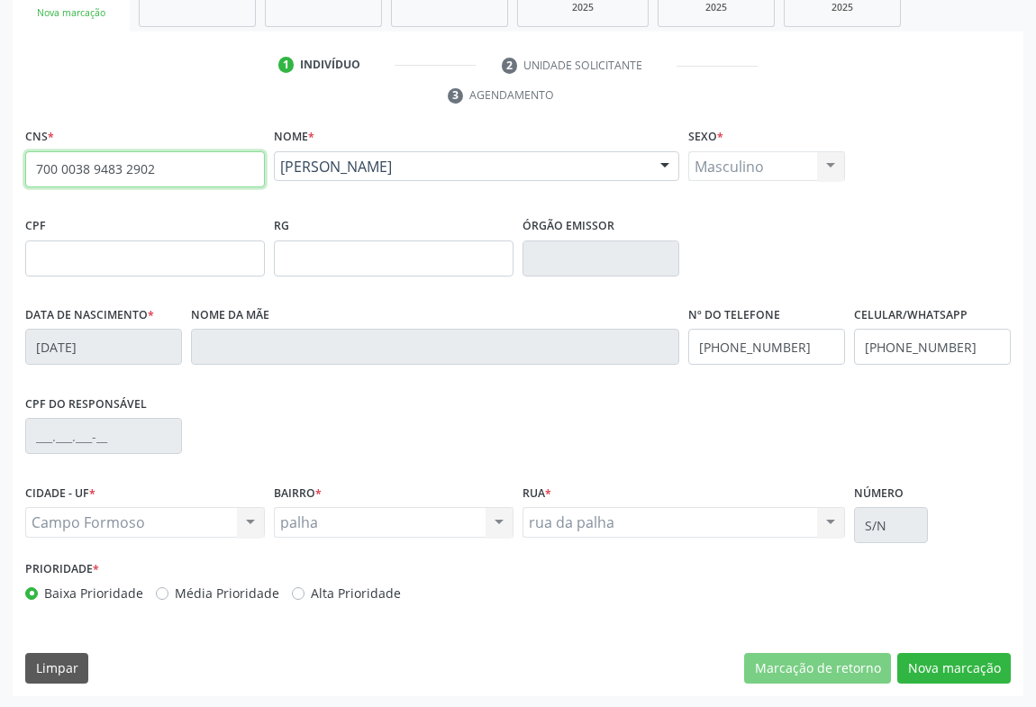
click at [215, 164] on input "700 0038 9483 2902" at bounding box center [145, 169] width 240 height 36
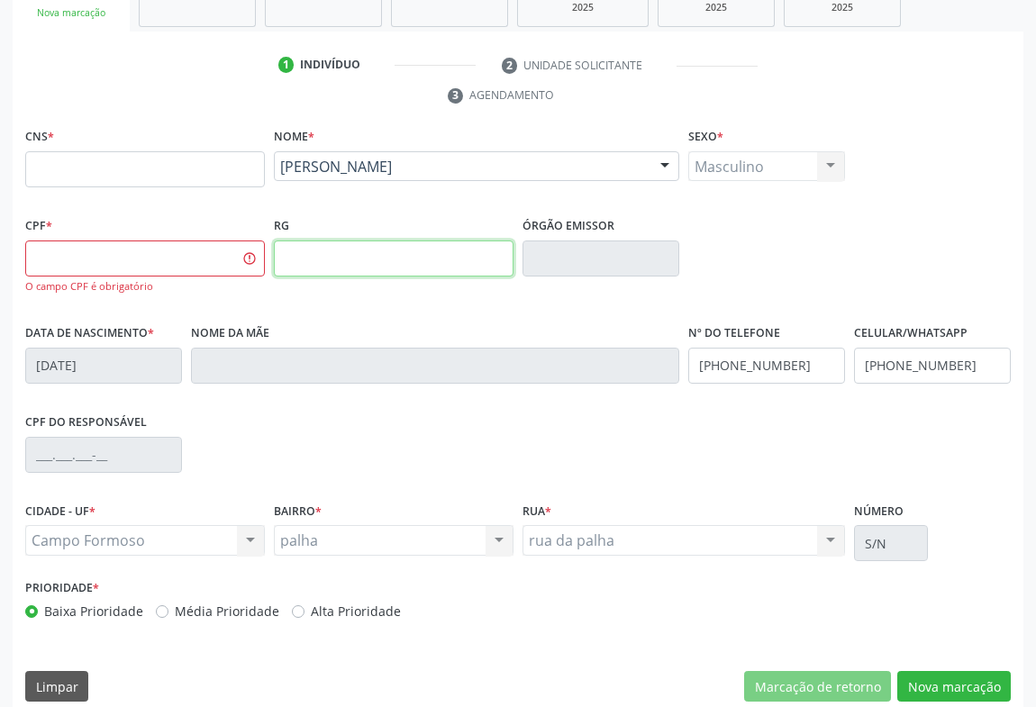
click at [362, 246] on input "text" at bounding box center [394, 259] width 240 height 36
click at [460, 181] on div "Heitor Alencar Maia Heitor Alencar Maia CNS: 700 0038 9483 2902 CPF: -- Nascime…" at bounding box center [477, 172] width 406 height 43
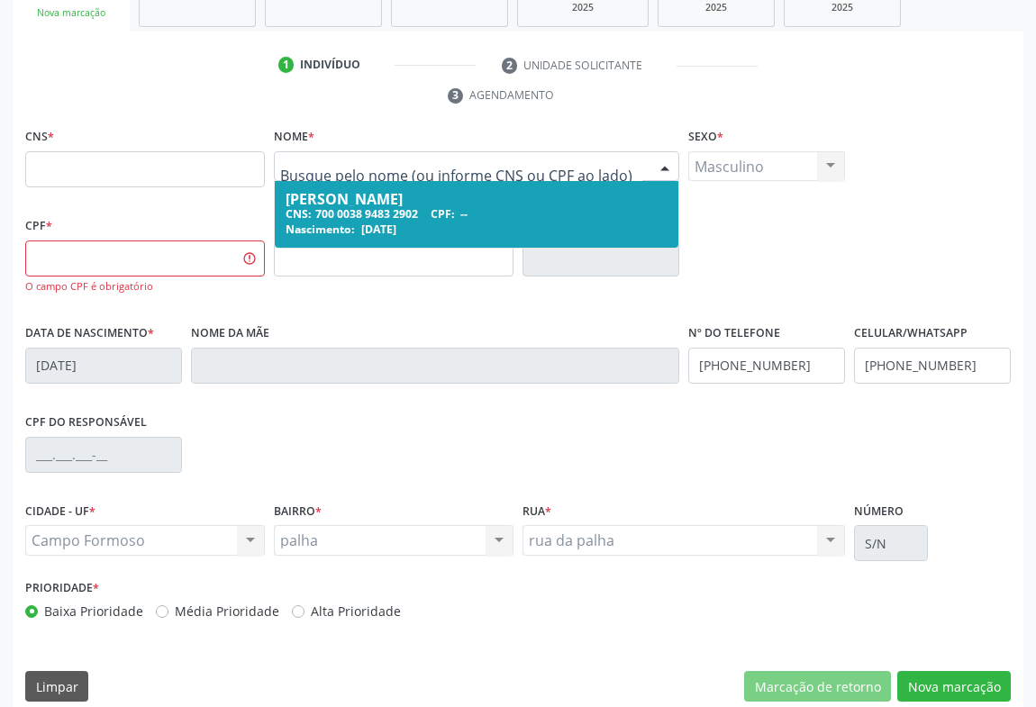
click at [606, 90] on ul "1 Indivíduo 2 Unidade solicitante 3 Agendamento" at bounding box center [518, 80] width 1011 height 60
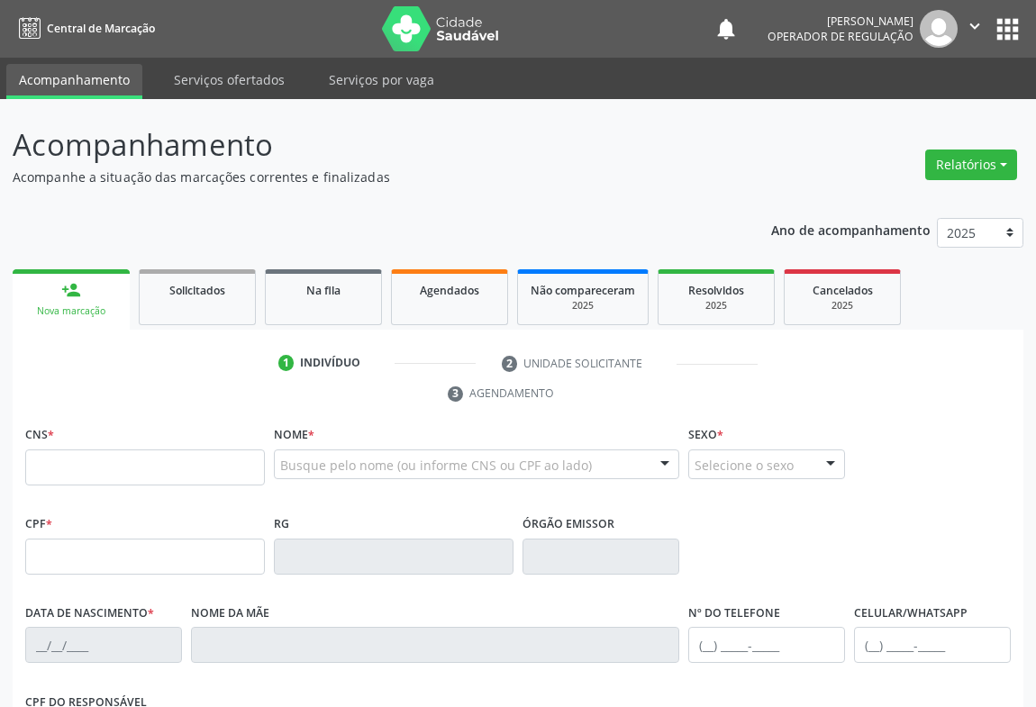
click at [199, 469] on input "text" at bounding box center [145, 468] width 240 height 36
click at [187, 458] on input "text" at bounding box center [145, 468] width 240 height 36
click at [122, 468] on input "text" at bounding box center [145, 468] width 240 height 36
type input "701 4016 1219 7832"
type input "1425227830"
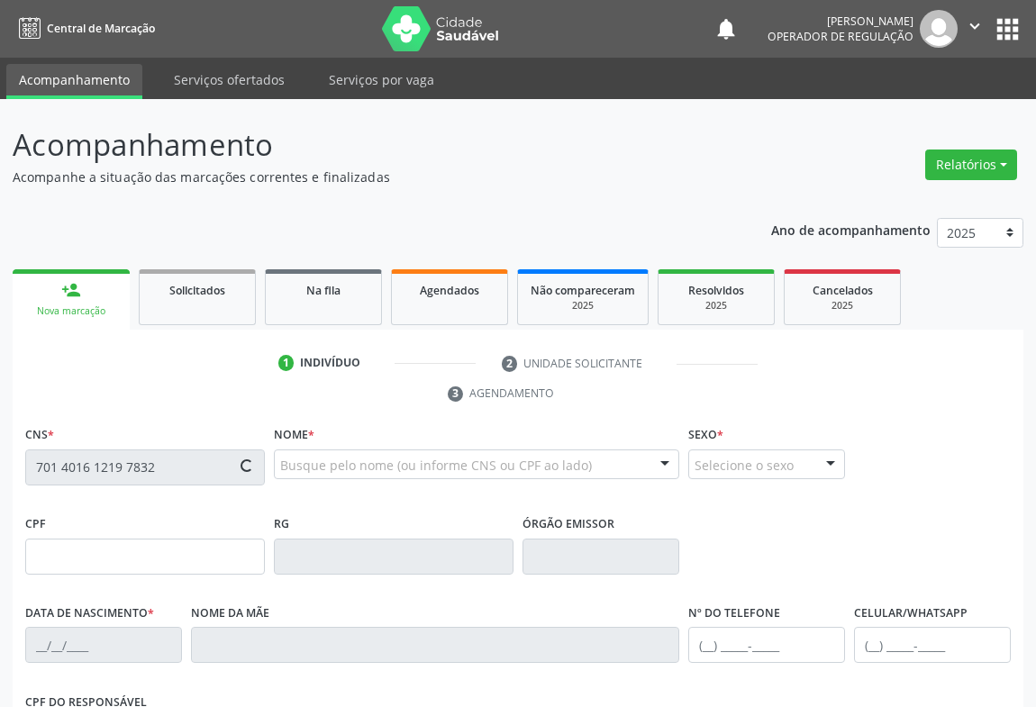
type input "04/05/1988"
type input "Maria Dinalva da Silva Bernardo"
type input "(74) 98827-1174"
type input "042.203.445-27"
type input "S/N"
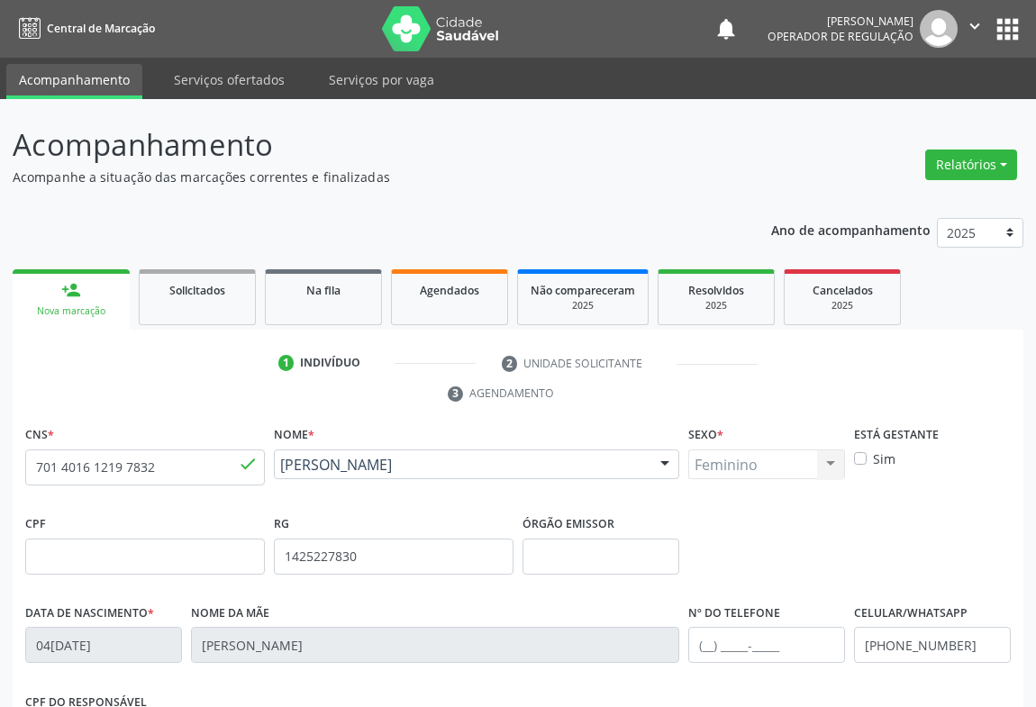
scroll to position [245, 0]
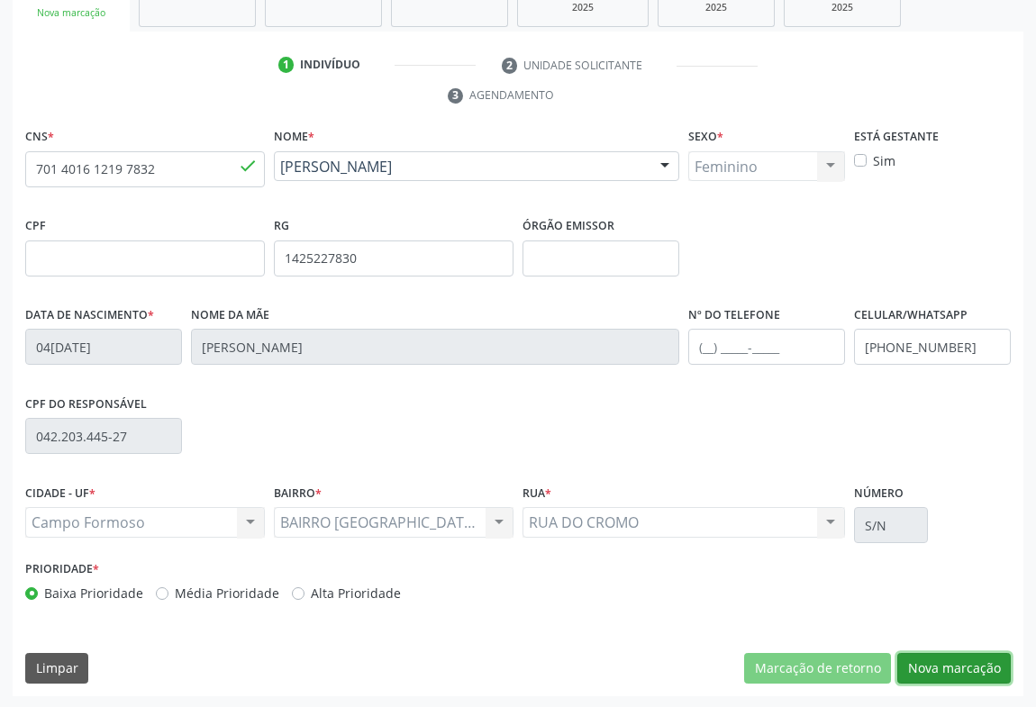
click at [952, 673] on button "Nova marcação" at bounding box center [955, 668] width 114 height 31
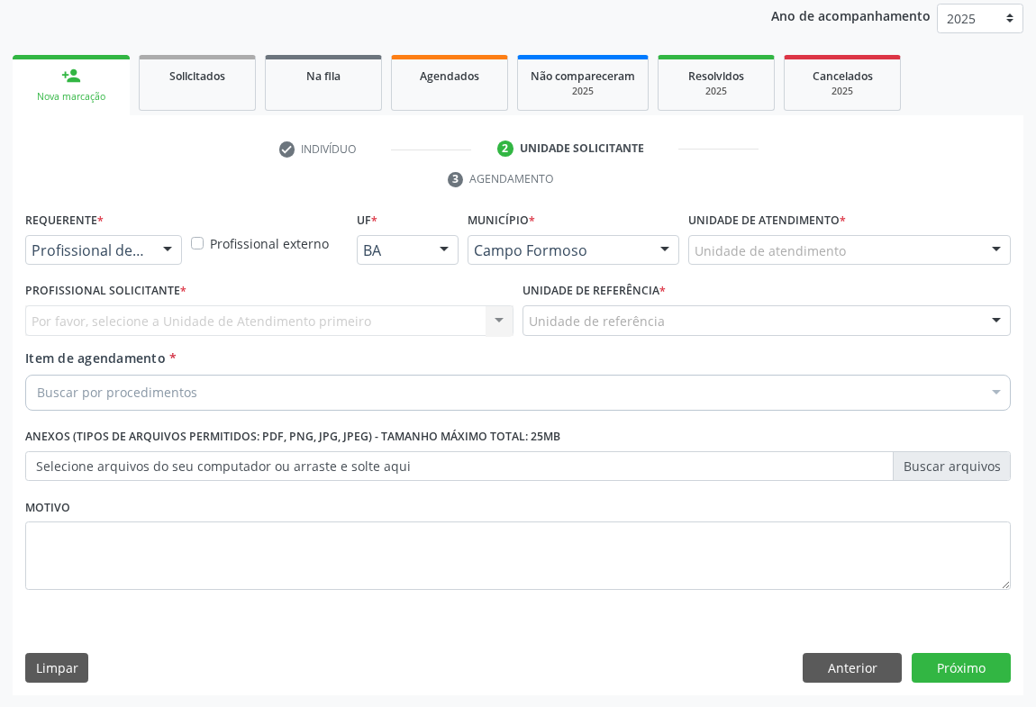
click at [162, 254] on div at bounding box center [167, 251] width 27 height 31
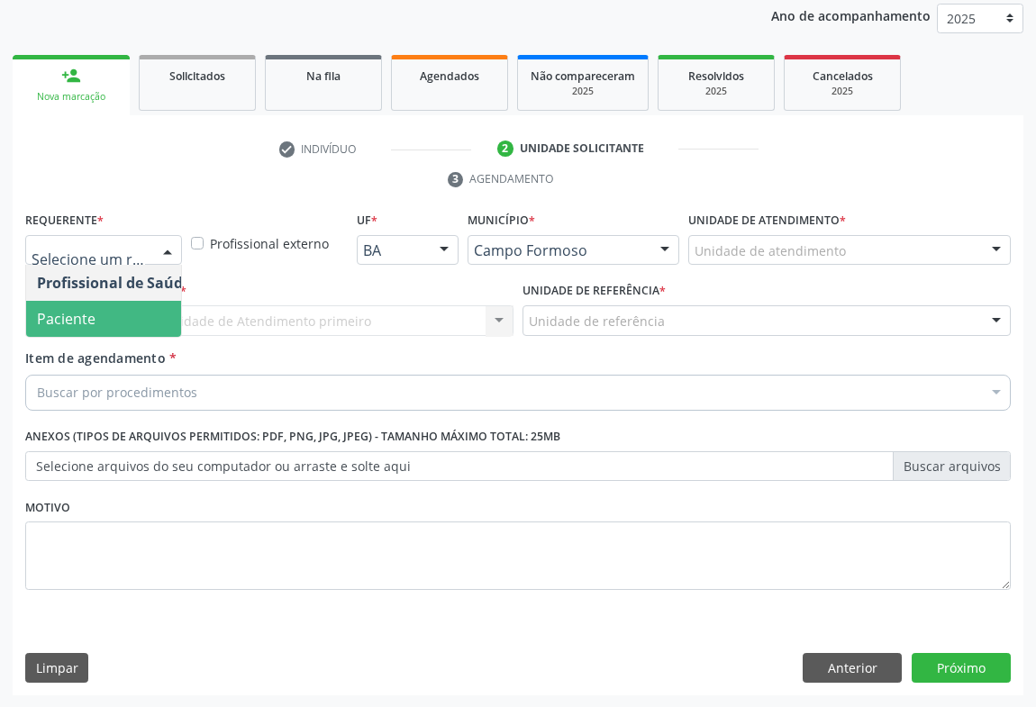
click at [107, 317] on span "Paciente" at bounding box center [114, 319] width 176 height 36
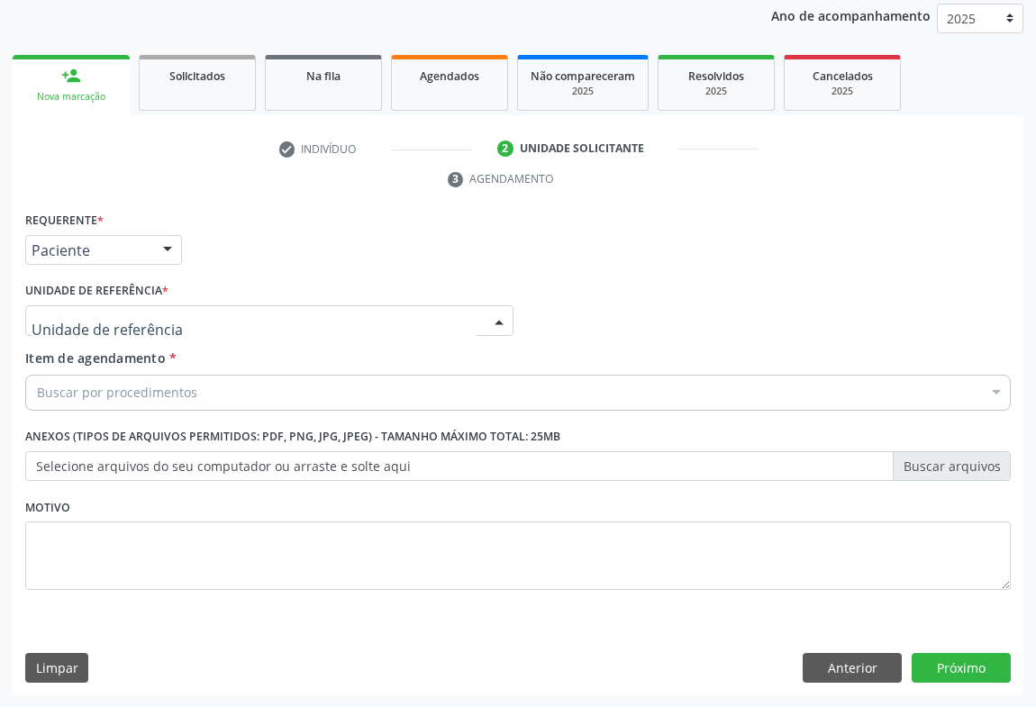
click at [232, 320] on div at bounding box center [269, 320] width 488 height 31
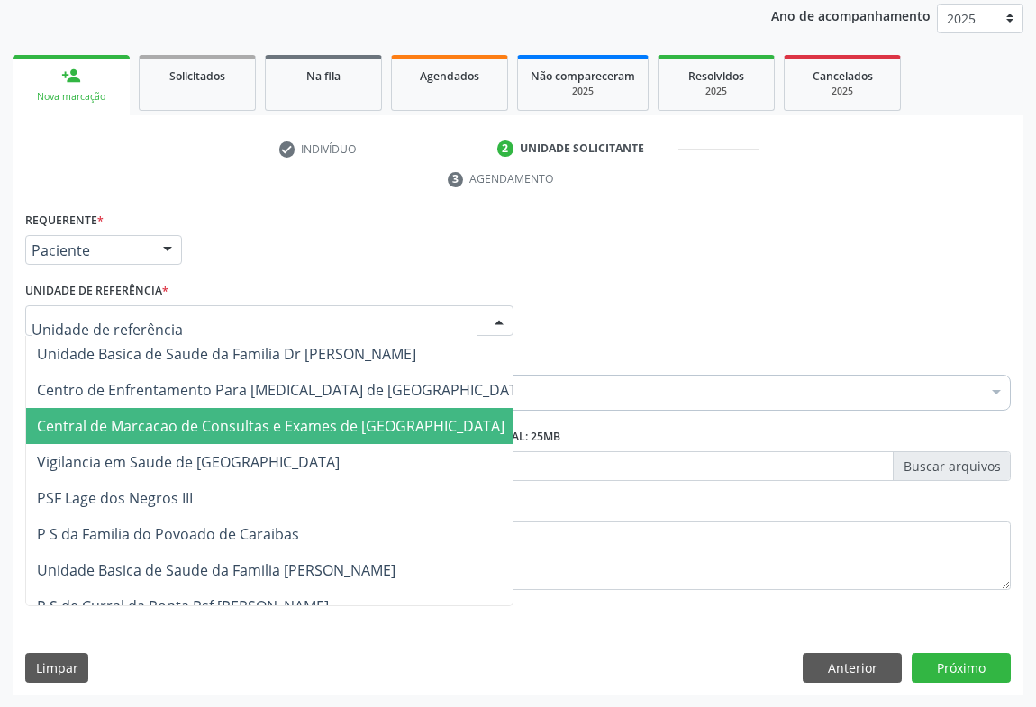
drag, startPoint x: 253, startPoint y: 423, endPoint x: 254, endPoint y: 412, distance: 10.9
click at [253, 423] on span "Central de Marcacao de Consultas e Exames de [GEOGRAPHIC_DATA]" at bounding box center [271, 426] width 468 height 20
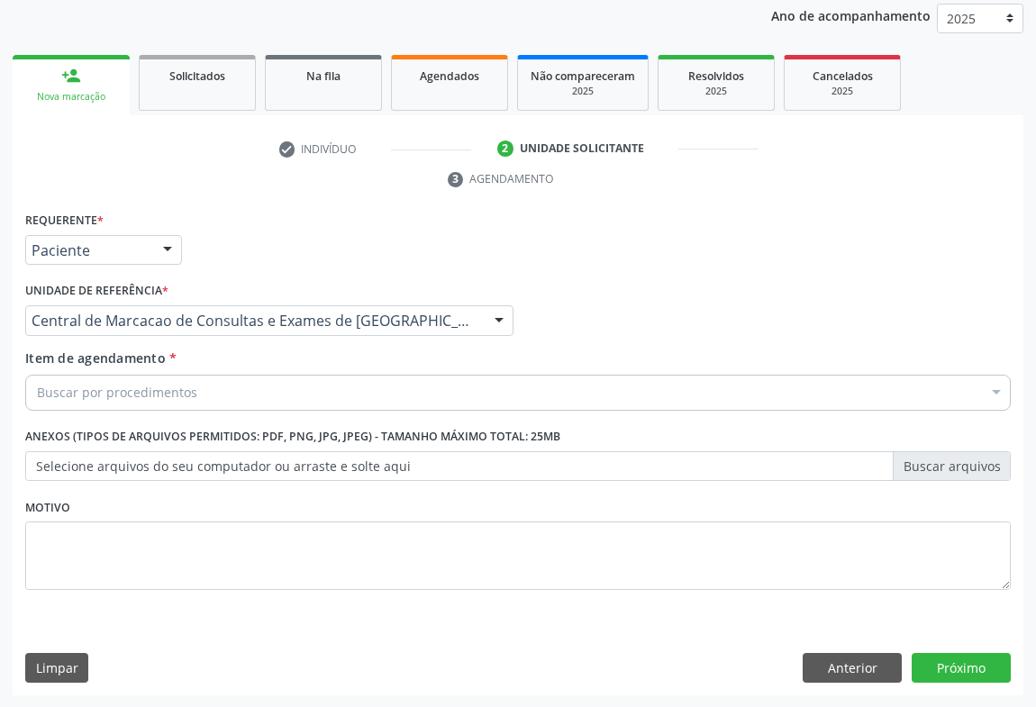
click at [276, 389] on div "Buscar por procedimentos" at bounding box center [518, 393] width 986 height 36
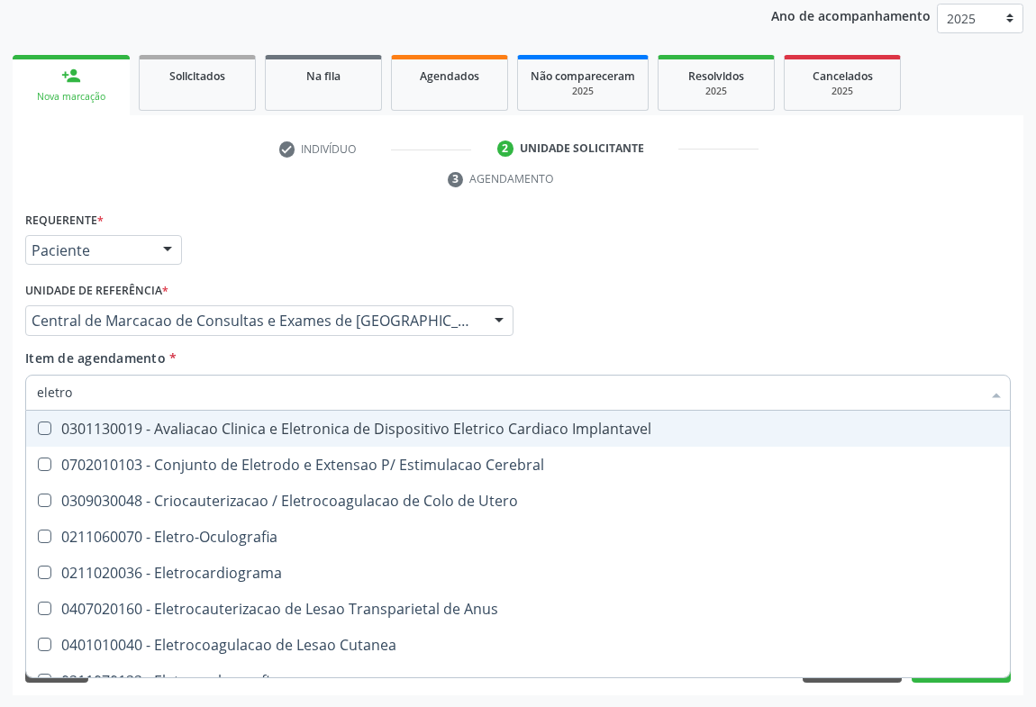
type input "eletroc"
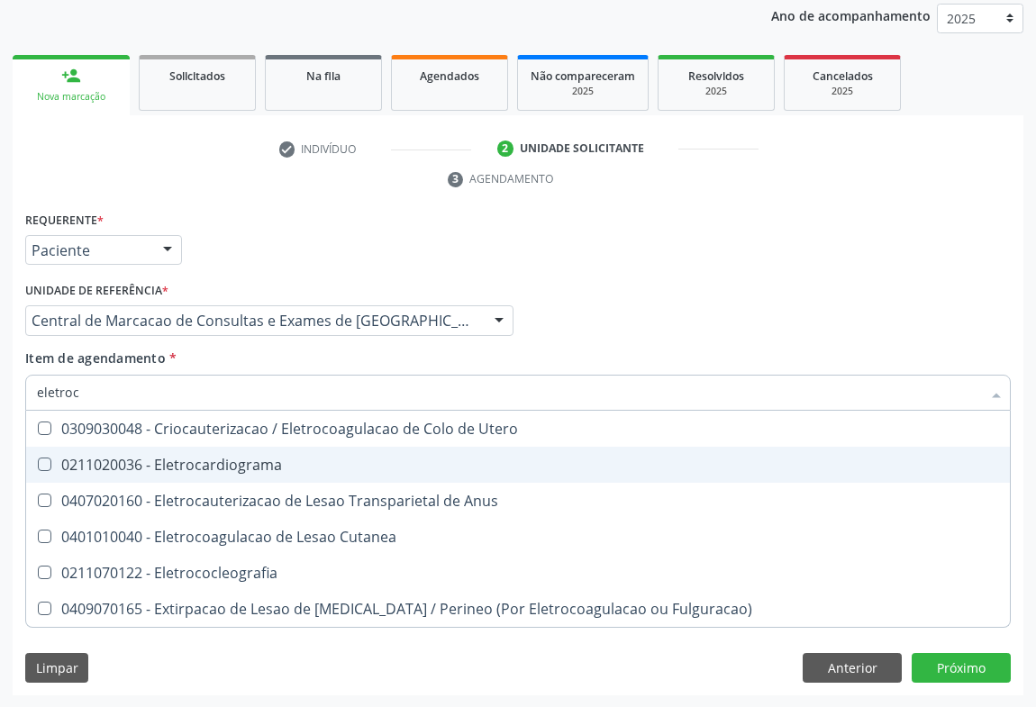
click at [178, 459] on div "0211020036 - Eletrocardiograma" at bounding box center [518, 465] width 962 height 14
checkbox Eletrocardiograma "true"
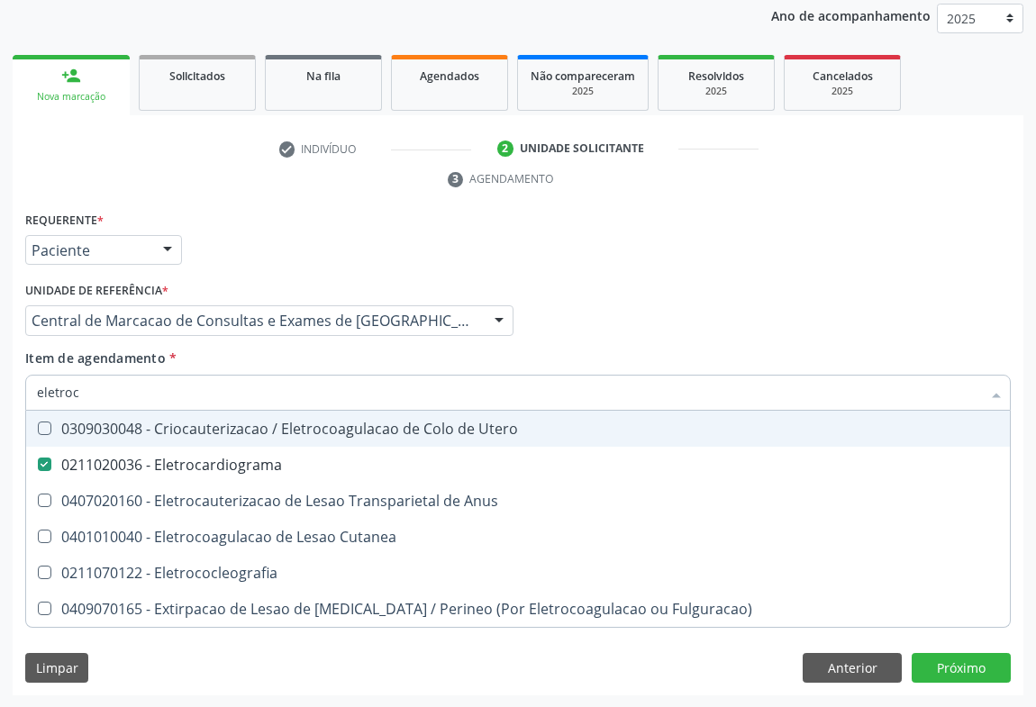
click at [673, 318] on div "Profissional Solicitante Por favor, selecione a Unidade de Atendimento primeiro…" at bounding box center [518, 313] width 995 height 70
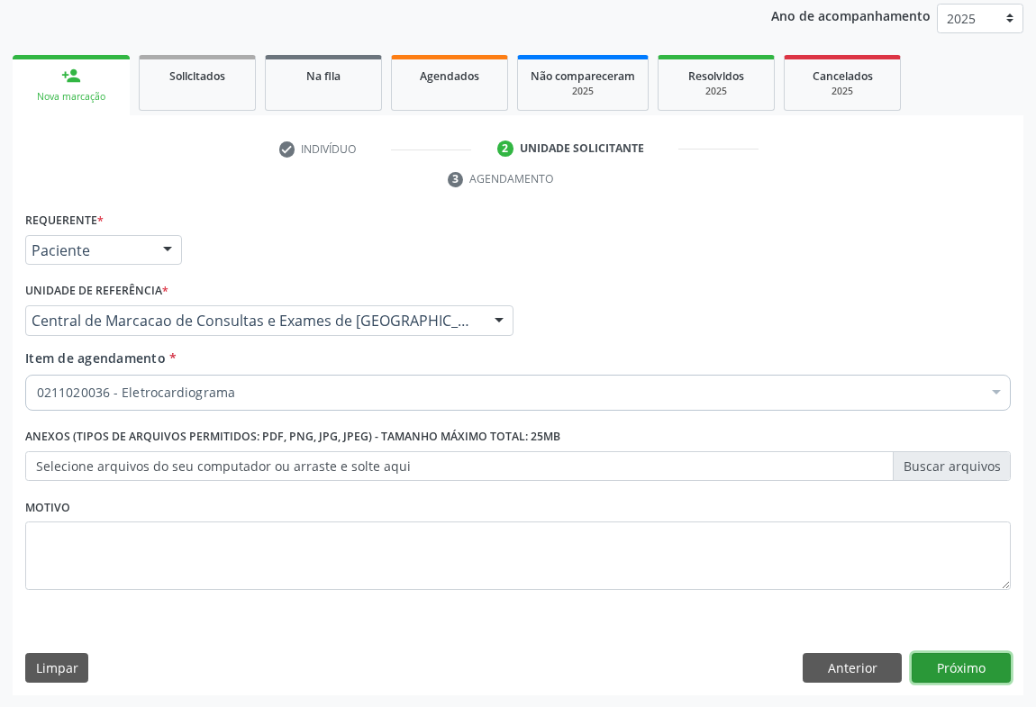
click at [949, 666] on button "Próximo" at bounding box center [961, 668] width 99 height 31
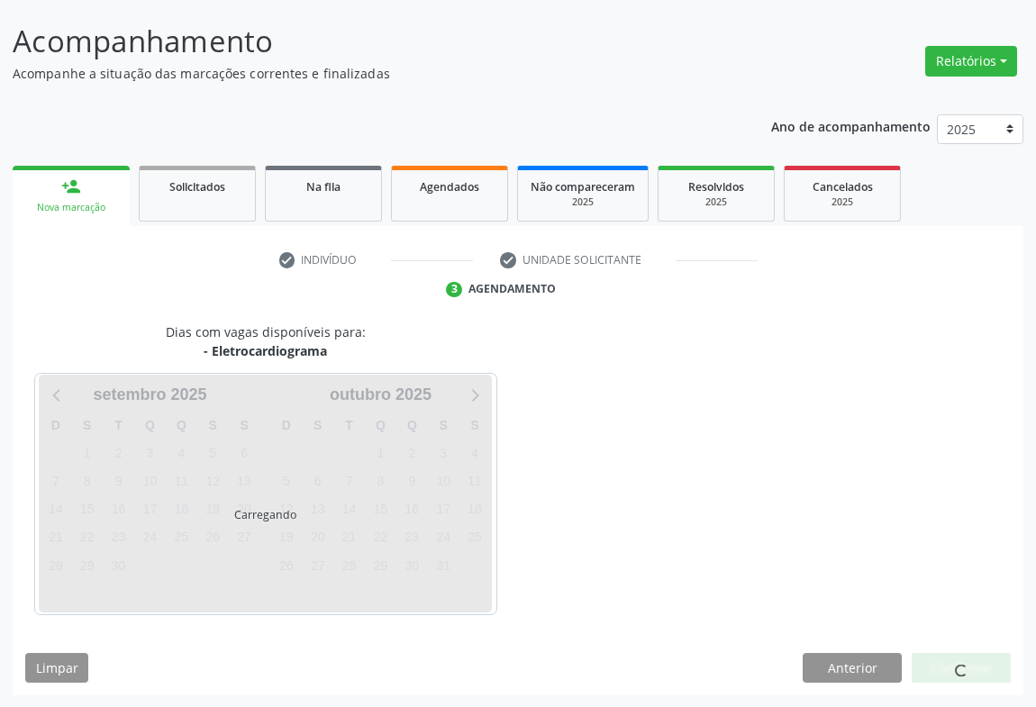
scroll to position [157, 0]
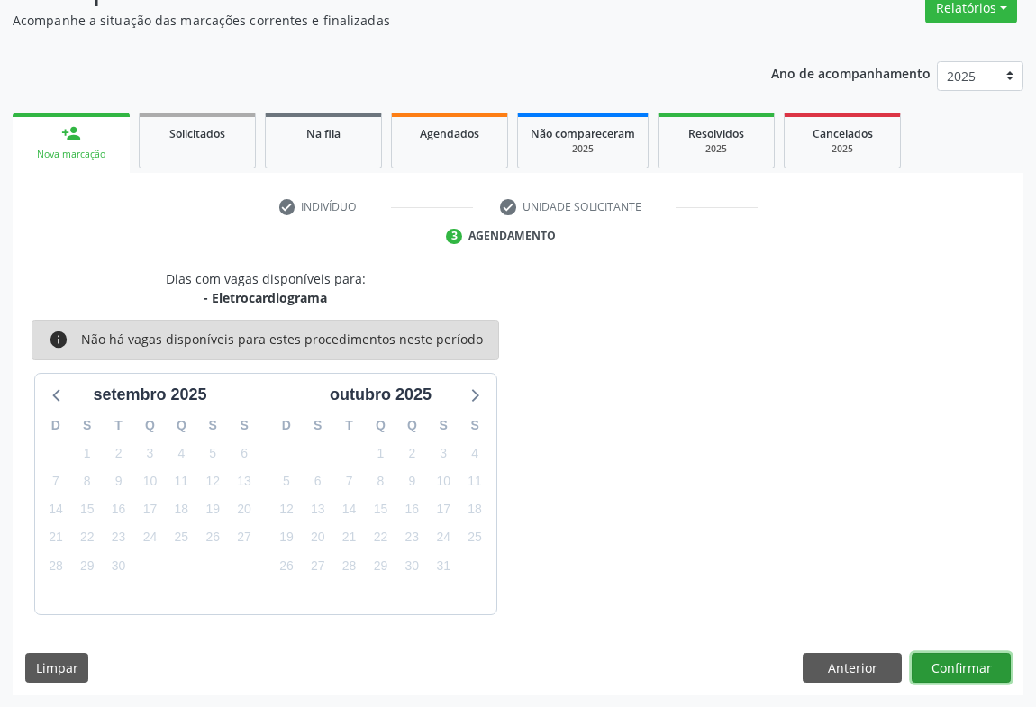
click at [983, 668] on button "Confirmar" at bounding box center [961, 668] width 99 height 31
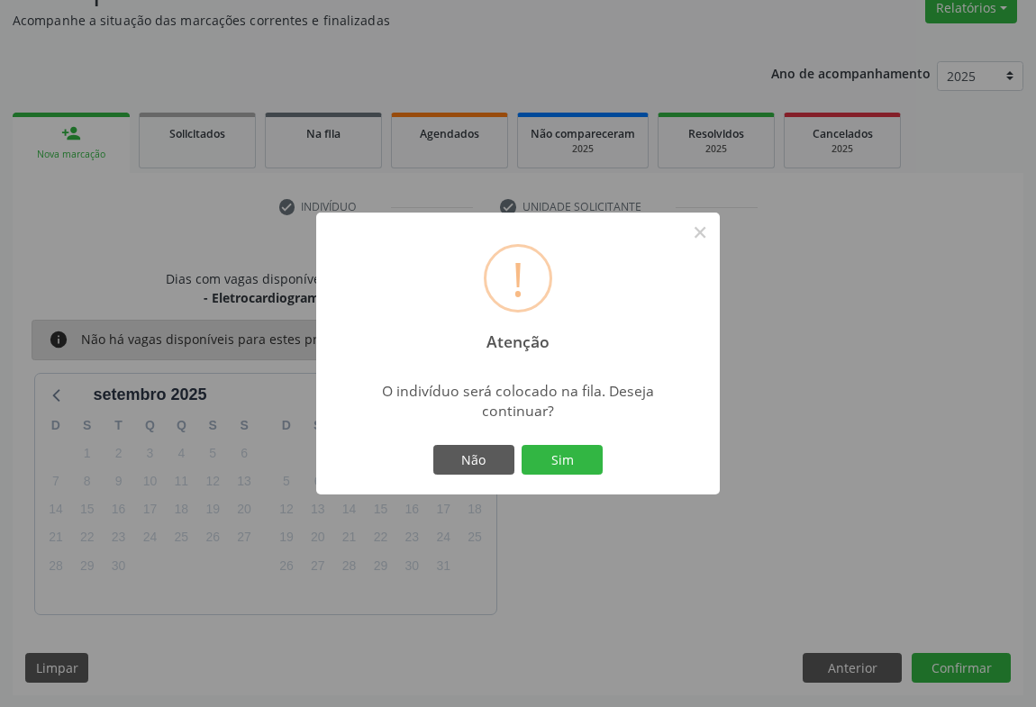
click at [528, 442] on div "Não Sim" at bounding box center [518, 461] width 178 height 38
click at [541, 448] on button "Sim" at bounding box center [562, 460] width 81 height 31
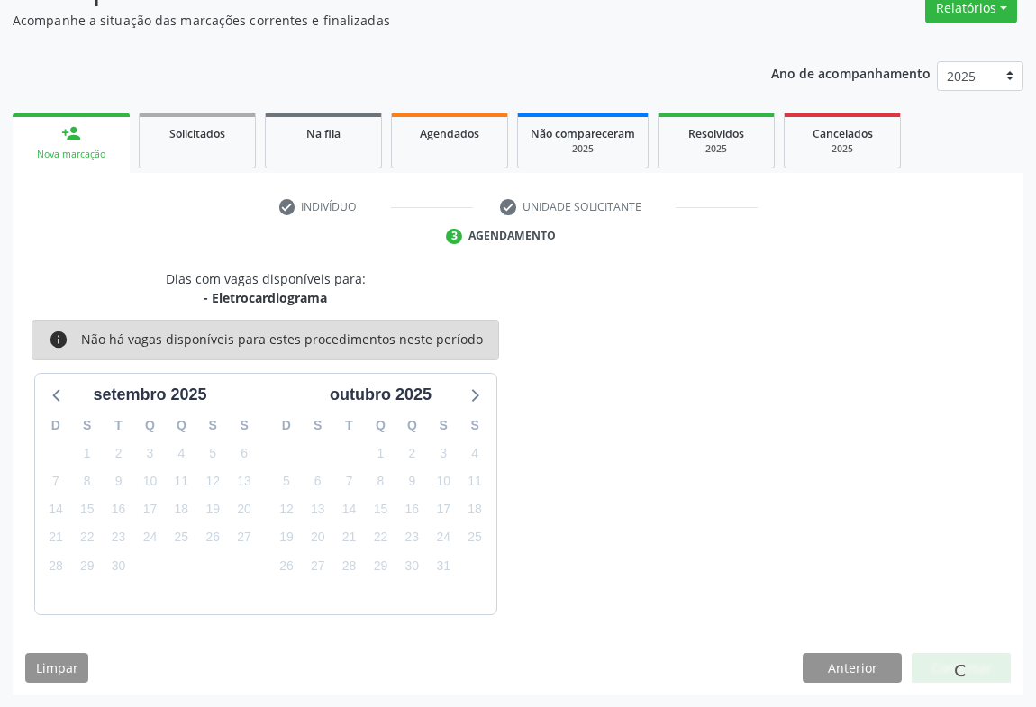
scroll to position [0, 0]
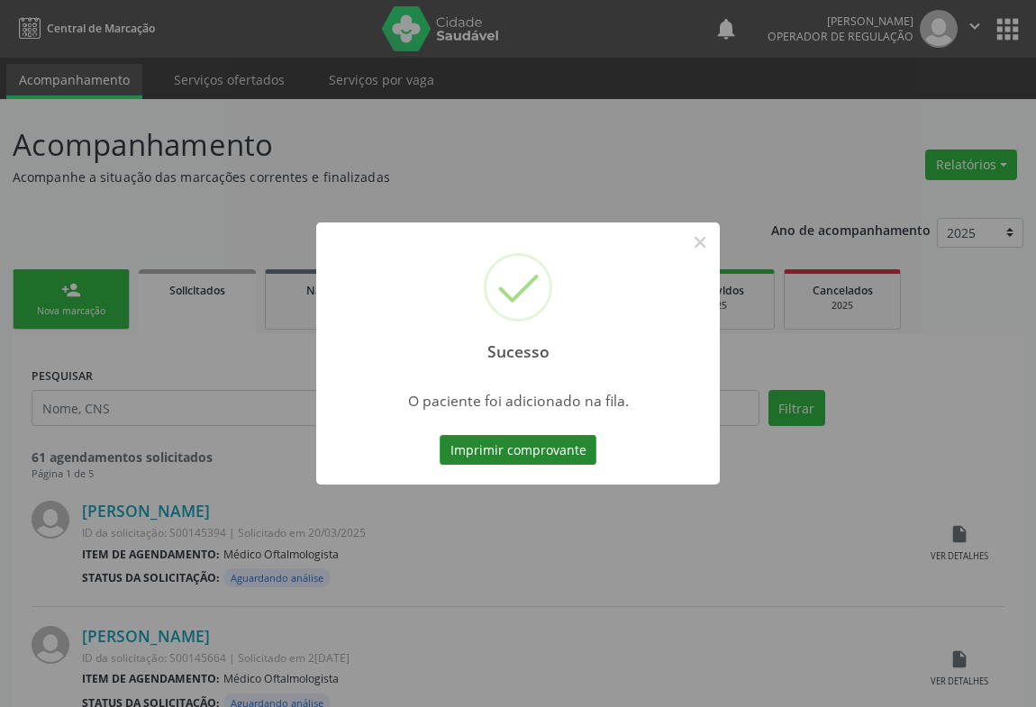
click at [555, 445] on button "Imprimir comprovante" at bounding box center [518, 450] width 157 height 31
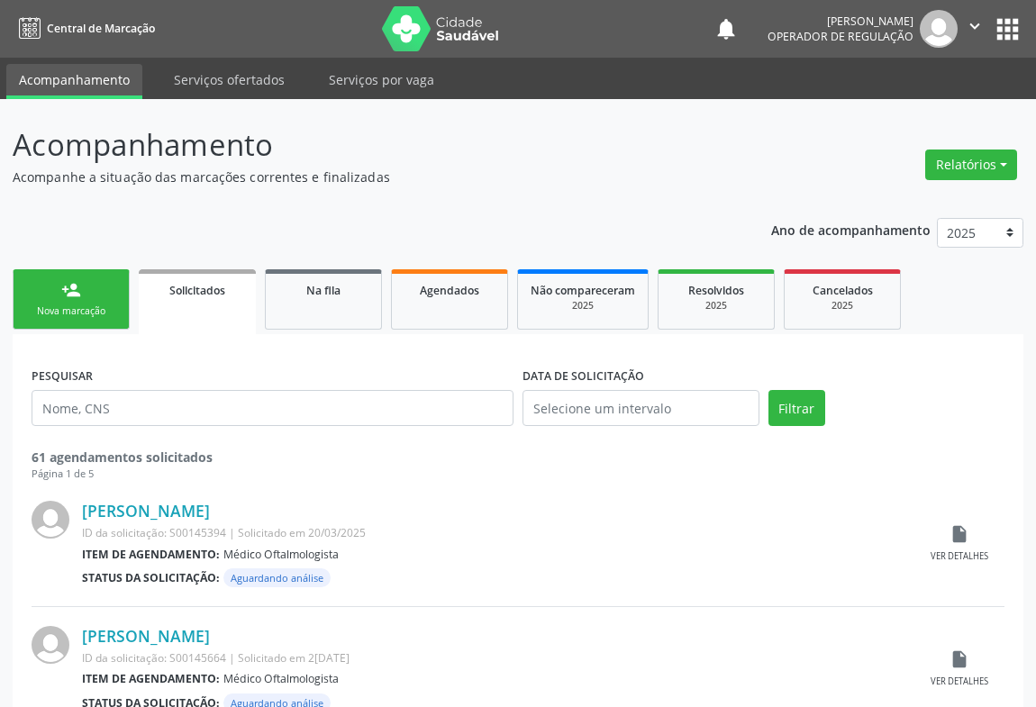
click at [66, 293] on div "person_add" at bounding box center [71, 290] width 20 height 20
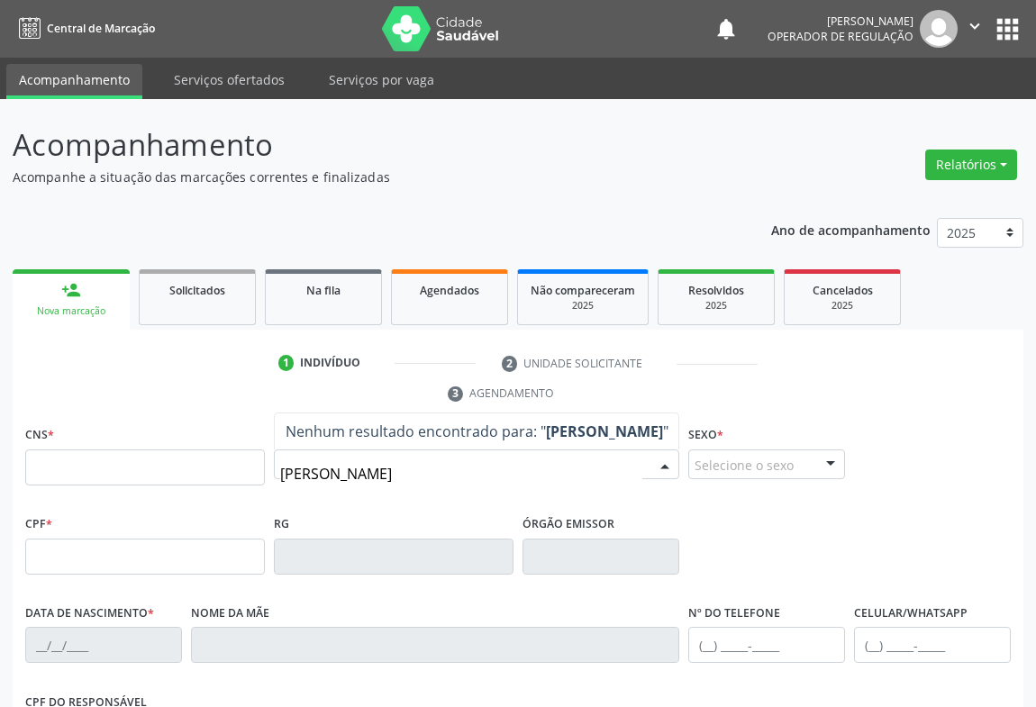
type input "carlos doming"
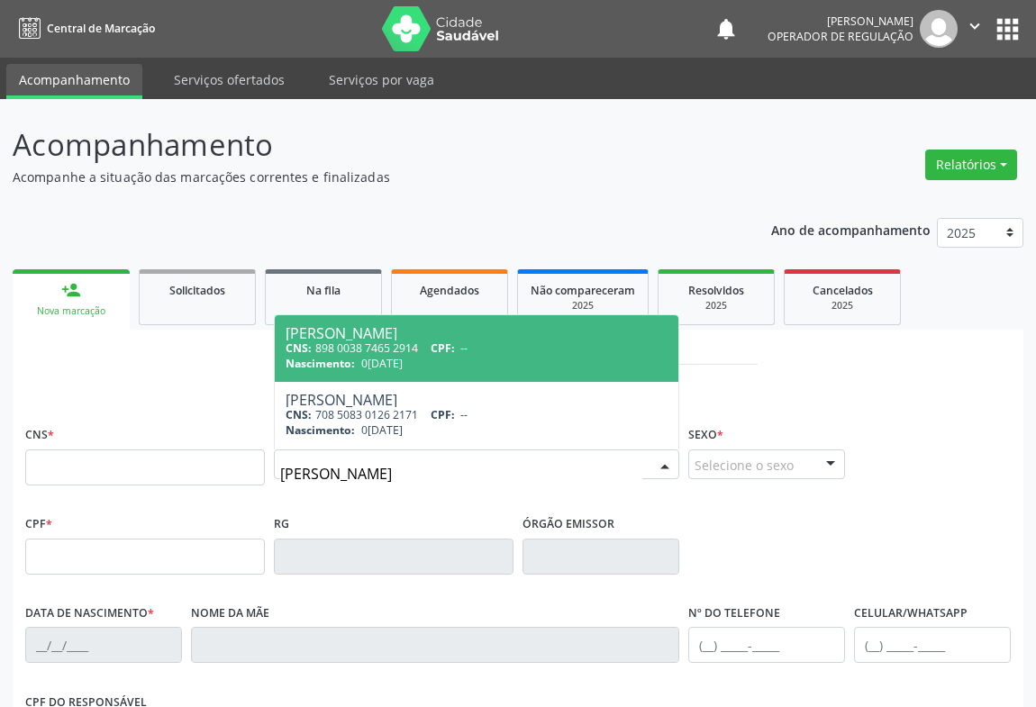
click at [361, 364] on span "04/08/1943" at bounding box center [381, 363] width 41 height 15
type input "898 0038 7465 2914"
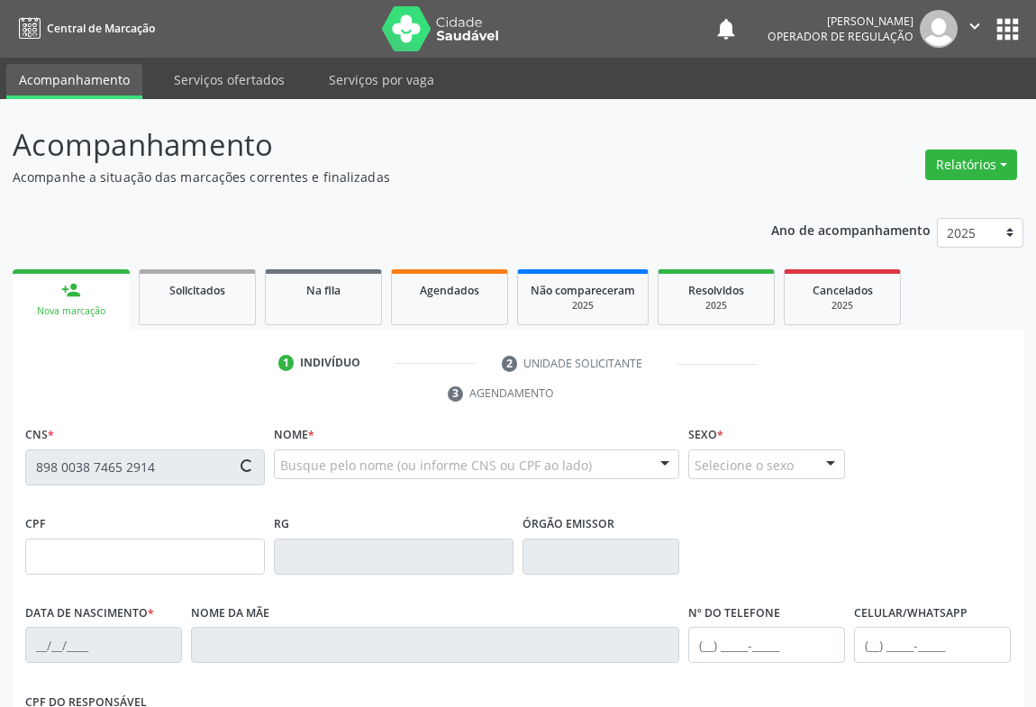
type input "04/08/1943"
type input "sn"
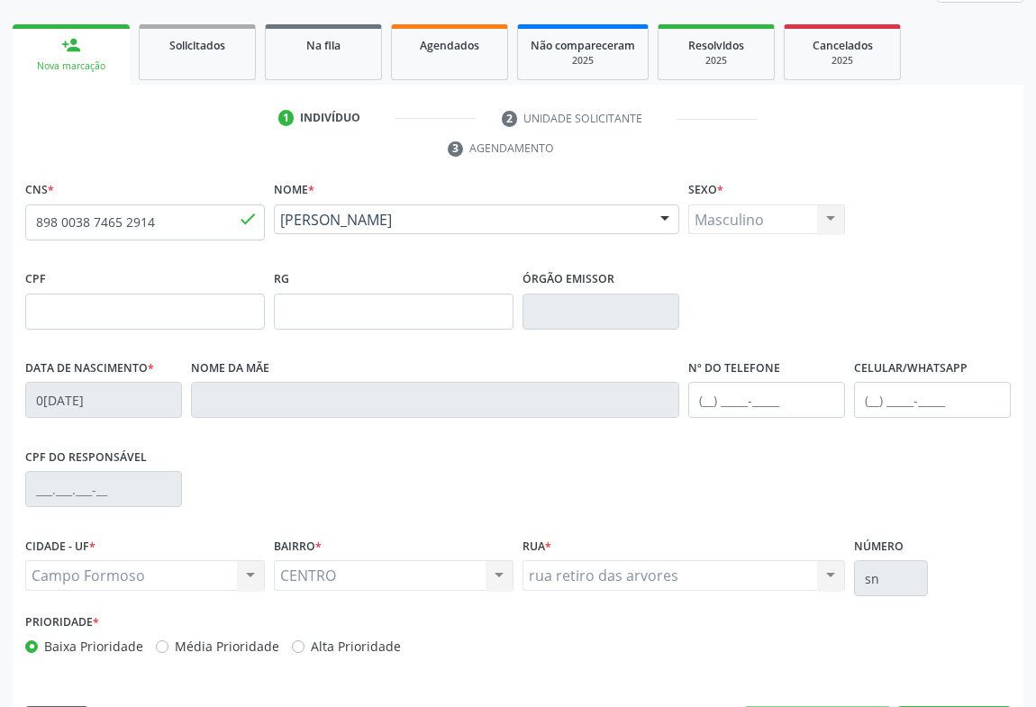
scroll to position [298, 0]
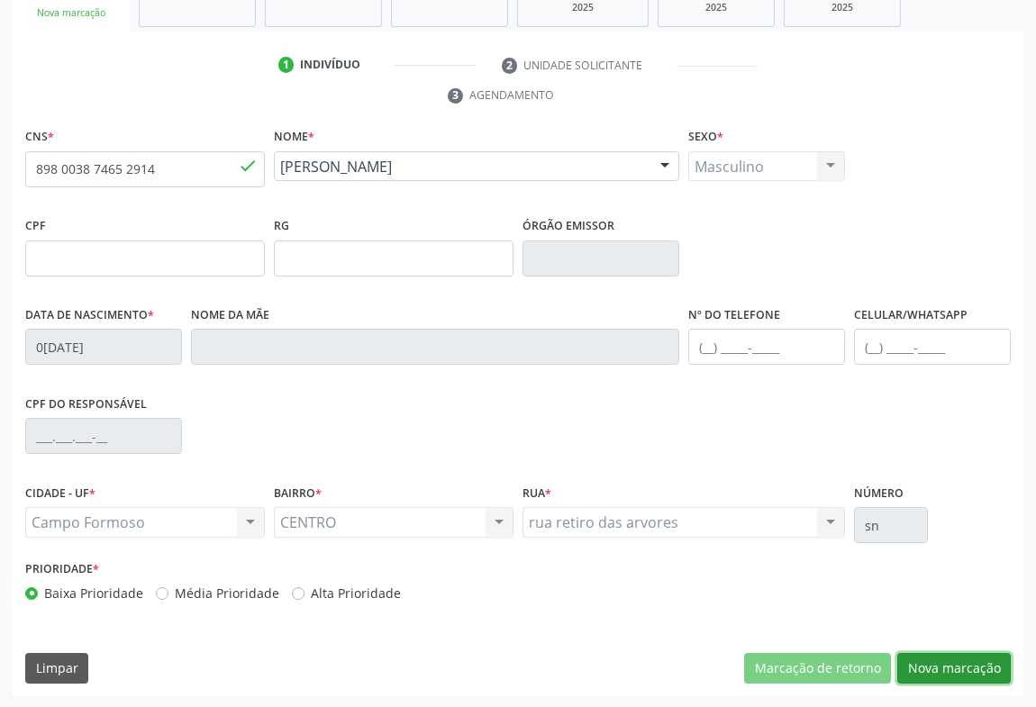
drag, startPoint x: 918, startPoint y: 663, endPoint x: 412, endPoint y: 494, distance: 534.0
click at [911, 661] on button "Nova marcação" at bounding box center [955, 668] width 114 height 31
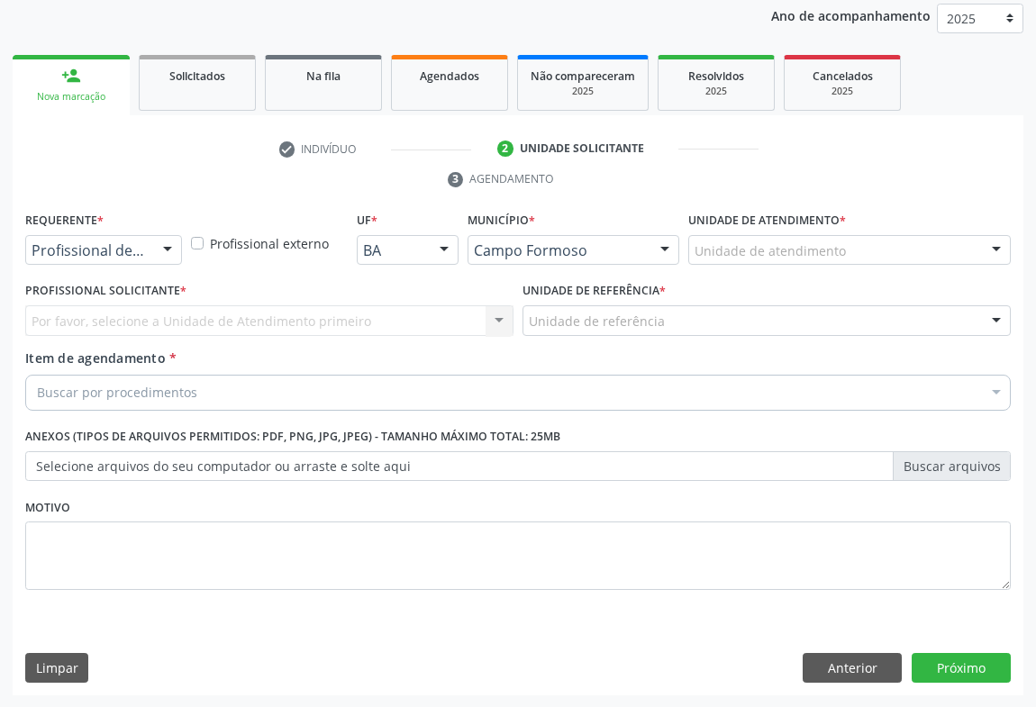
click at [160, 255] on div at bounding box center [167, 251] width 27 height 31
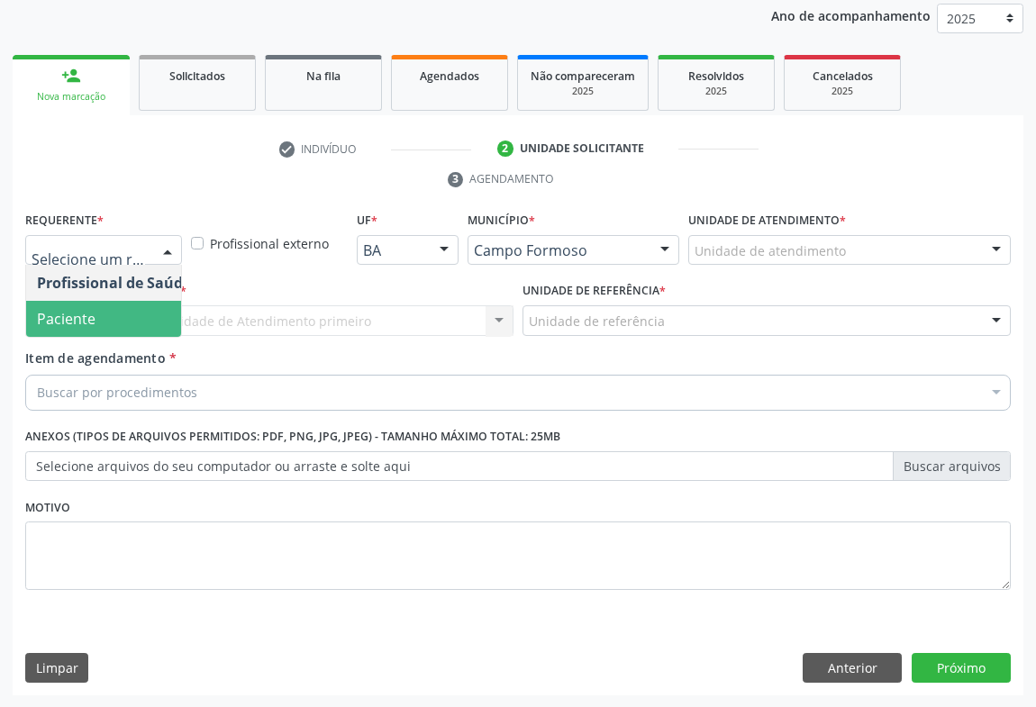
click at [139, 317] on span "Paciente" at bounding box center [114, 319] width 176 height 36
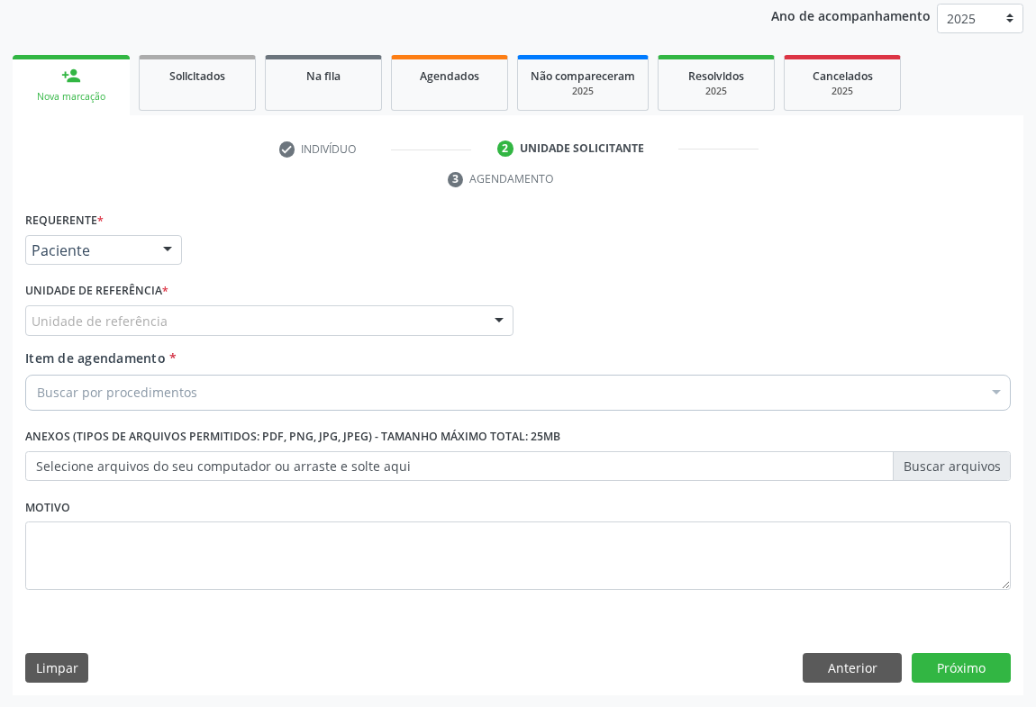
click at [223, 317] on div "Unidade de referência" at bounding box center [269, 320] width 488 height 31
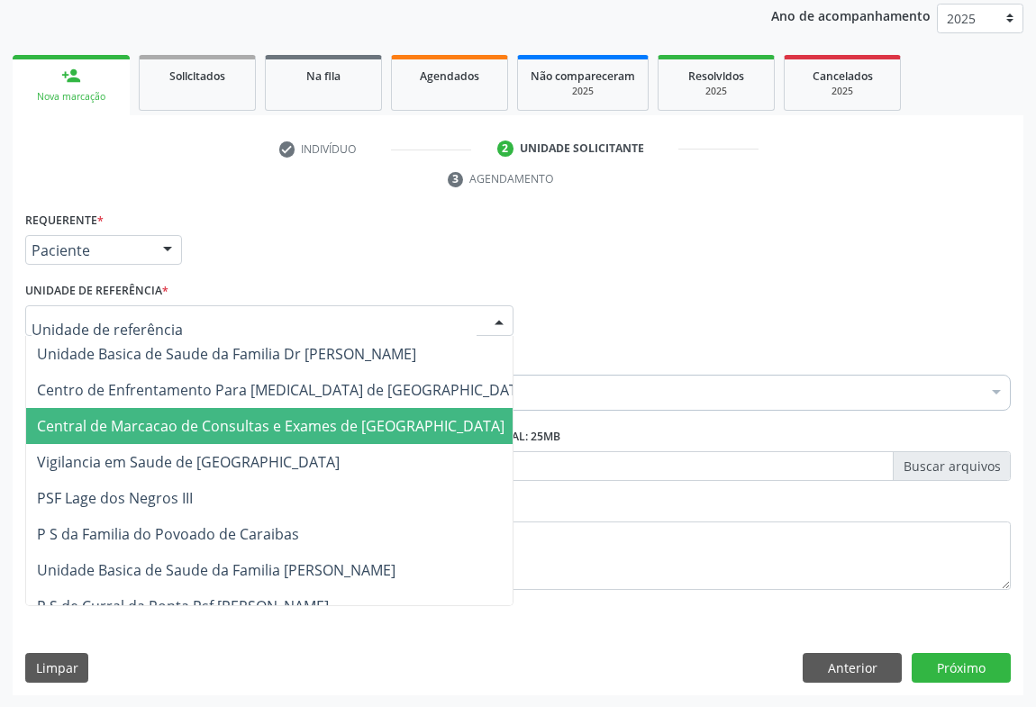
click at [226, 413] on span "Central de Marcacao de Consultas e Exames de [GEOGRAPHIC_DATA]" at bounding box center [283, 426] width 515 height 36
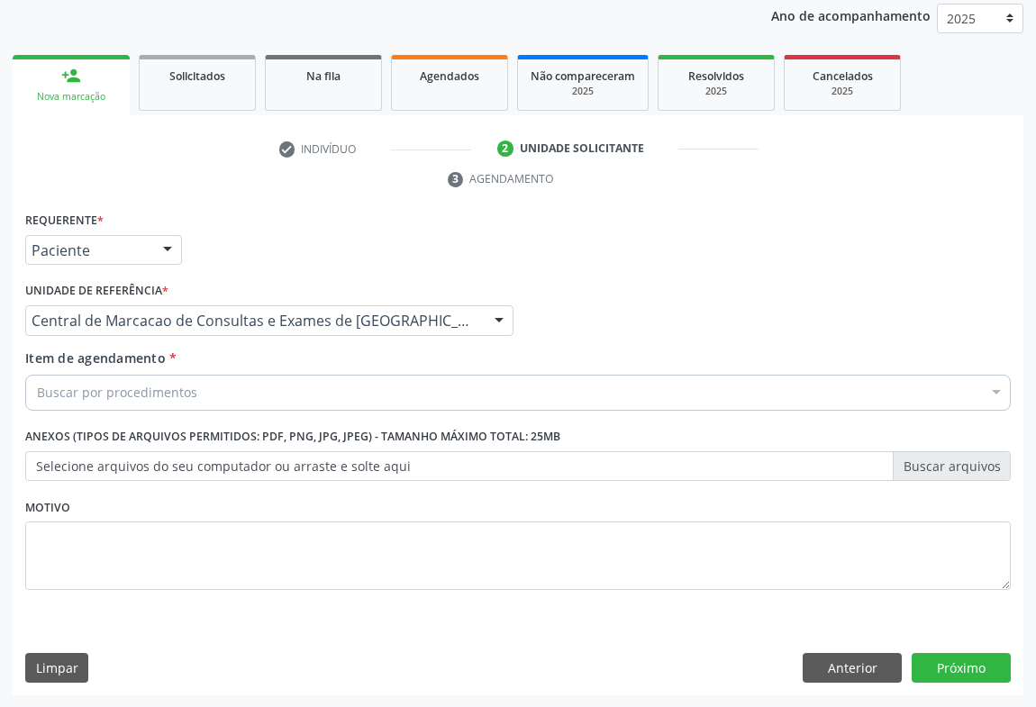
click at [242, 379] on div "Buscar por procedimentos" at bounding box center [518, 393] width 986 height 36
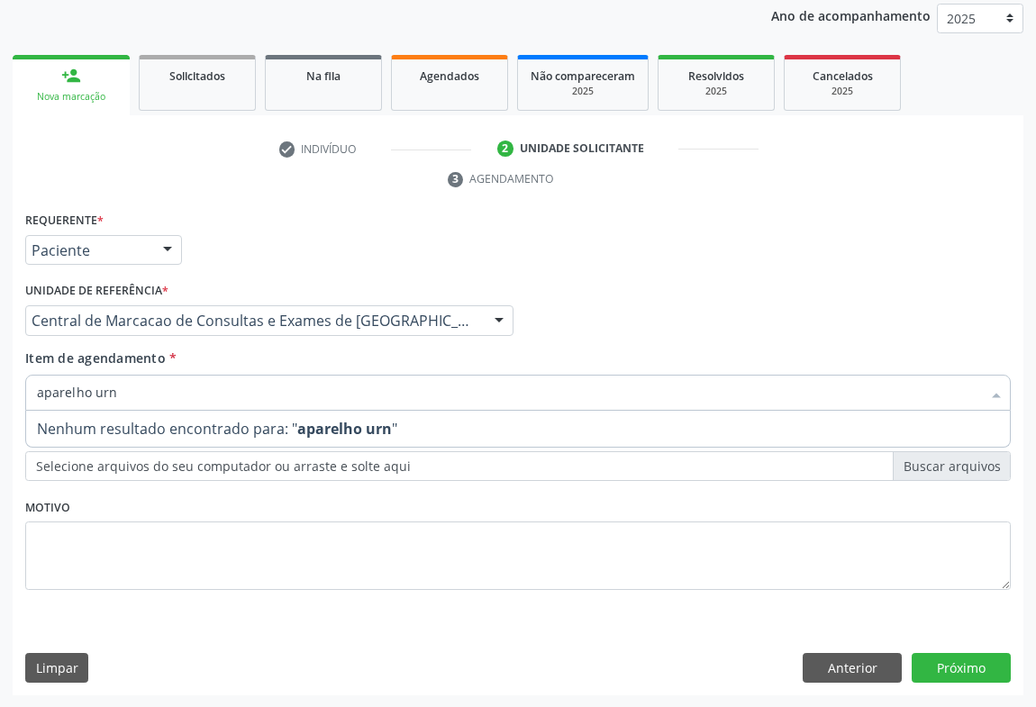
type input "aparelho ur"
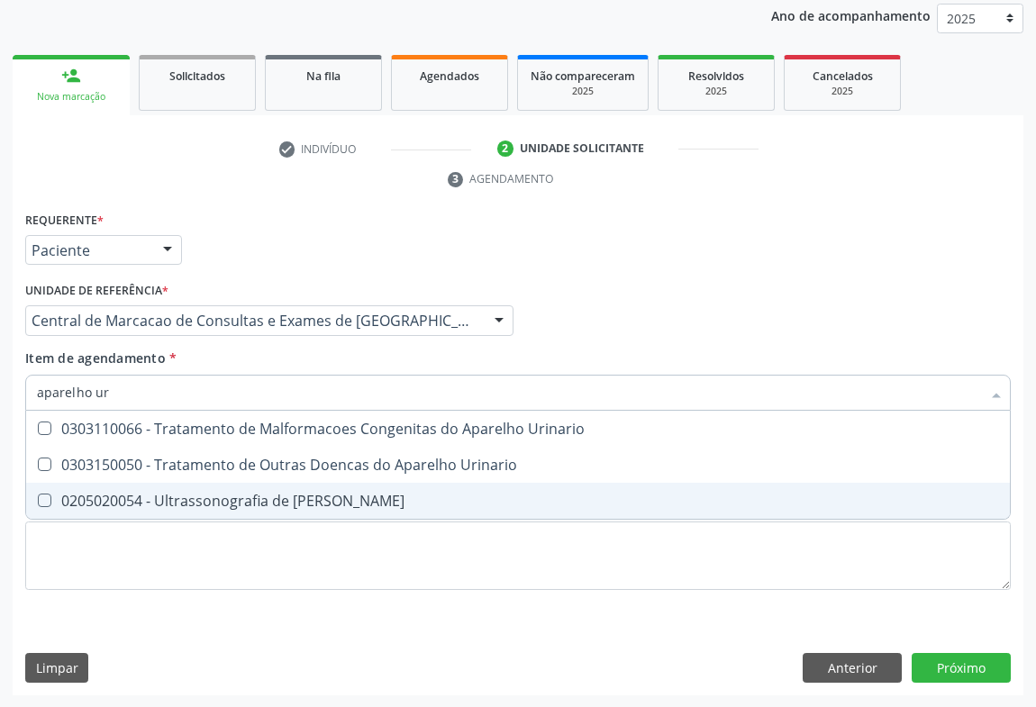
click at [271, 497] on div "0205020054 - Ultrassonografia de Aparelho Urinario" at bounding box center [518, 501] width 962 height 14
checkbox Urinario "true"
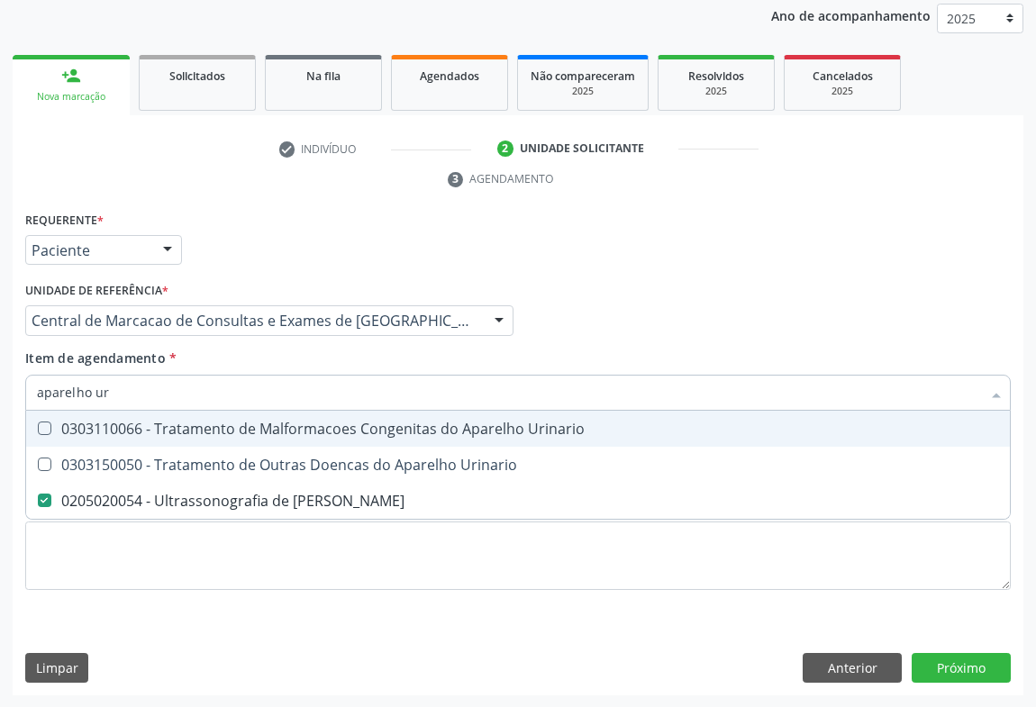
click at [756, 263] on div "Requerente * Paciente Profissional de Saúde Paciente Nenhum resultado encontrad…" at bounding box center [518, 242] width 995 height 70
checkbox Urinario "true"
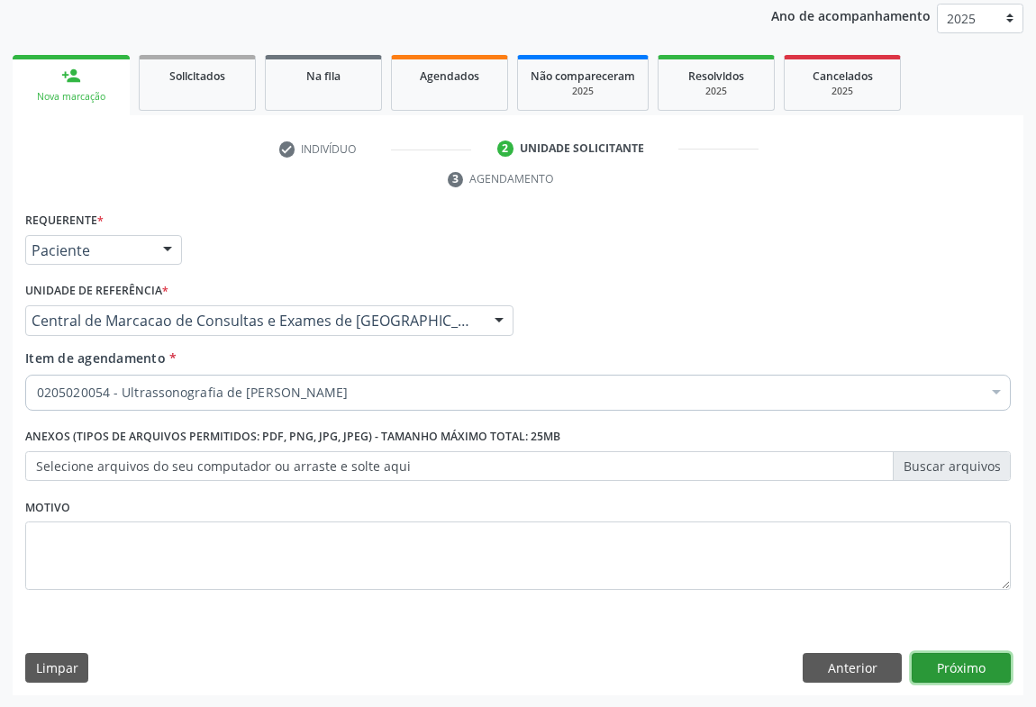
click at [957, 676] on button "Próximo" at bounding box center [961, 668] width 99 height 31
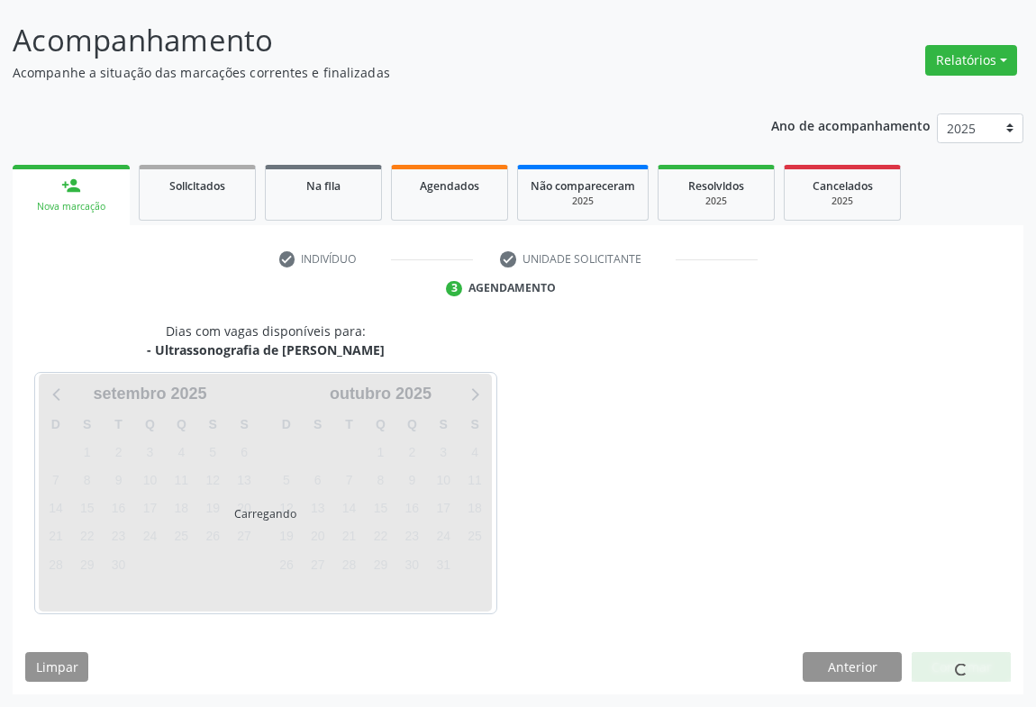
scroll to position [104, 0]
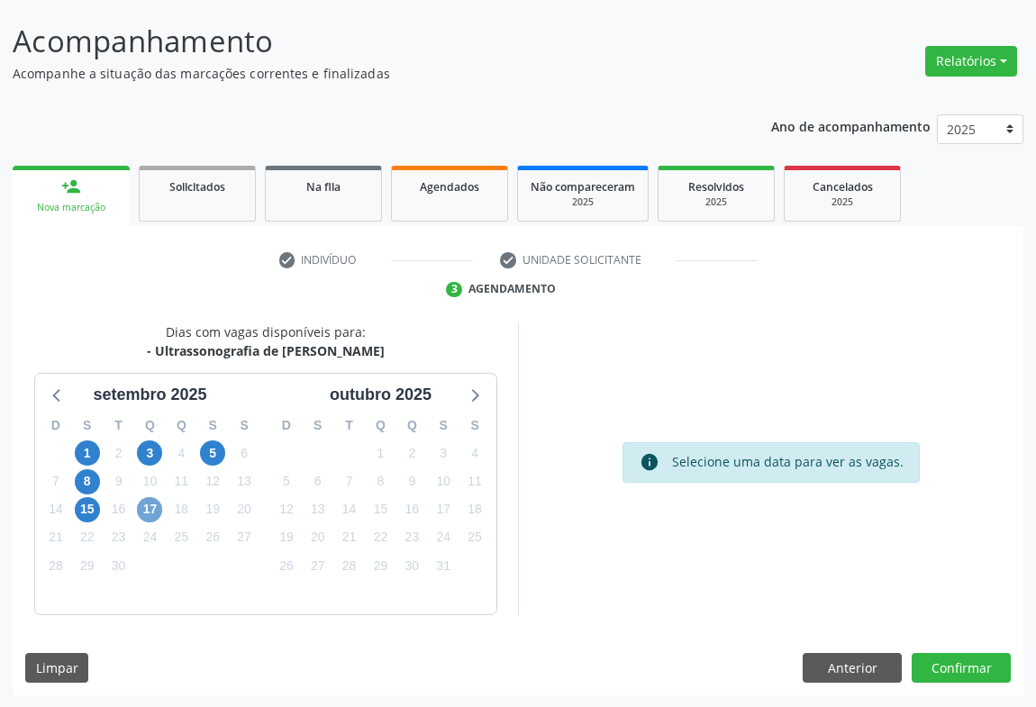
click at [143, 510] on span "17" at bounding box center [149, 509] width 25 height 25
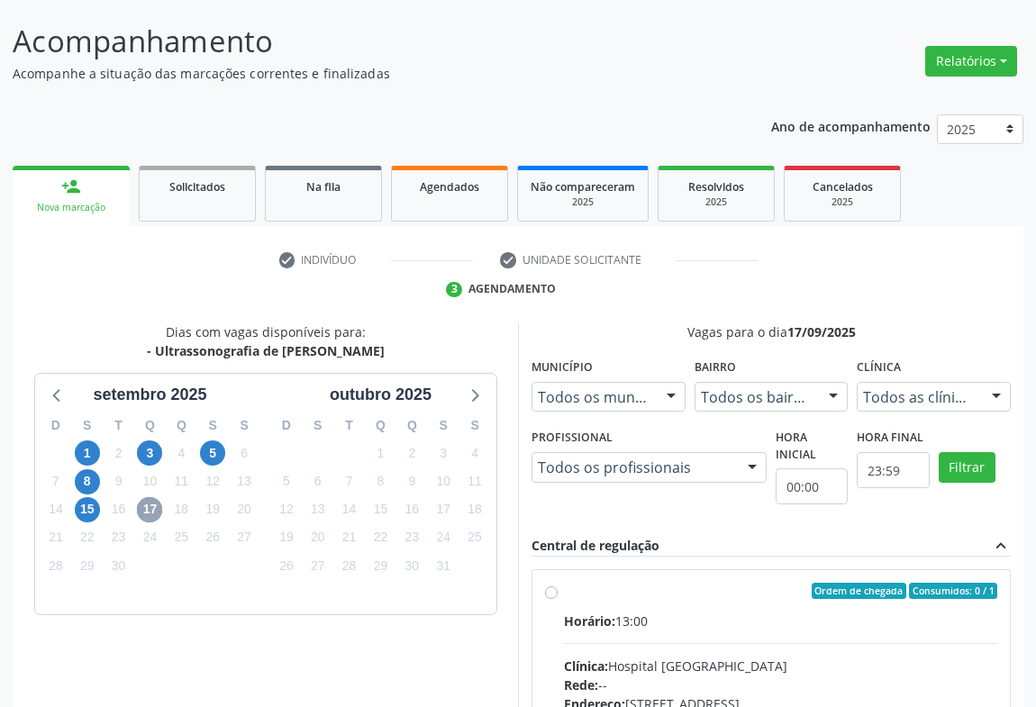
scroll to position [374, 0]
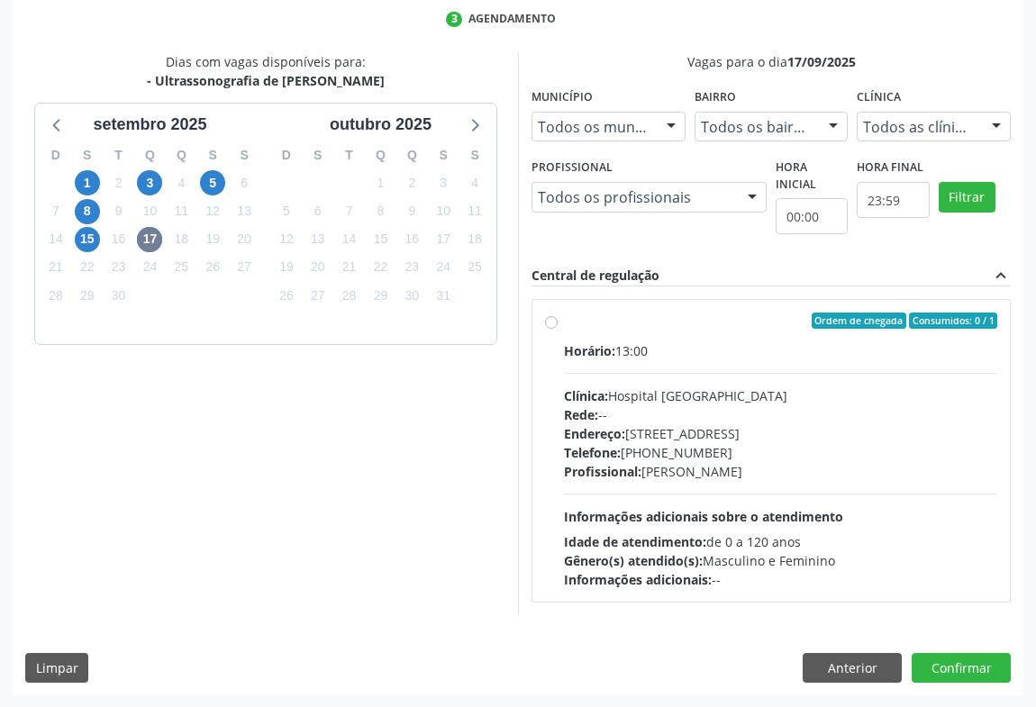
click at [753, 471] on div "Profissional: Danilo Souza Cardoso" at bounding box center [780, 471] width 433 height 19
click at [558, 329] on input "Ordem de chegada Consumidos: 0 / 1 Horário: 13:00 Clínica: Hospital Sao Francis…" at bounding box center [551, 321] width 13 height 16
radio input "true"
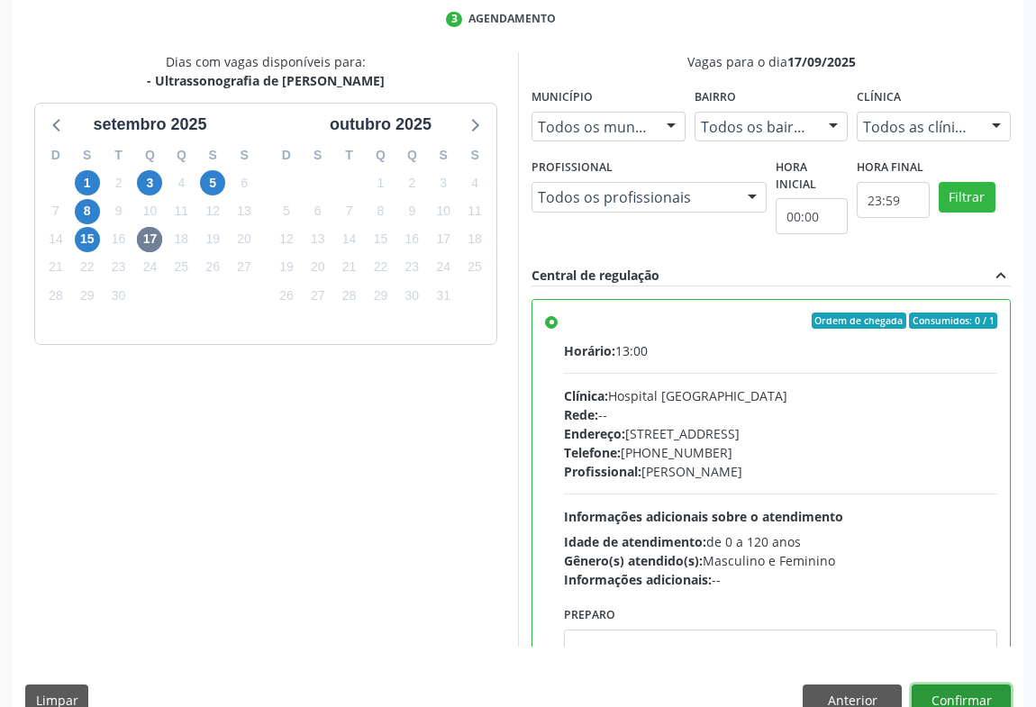
click at [968, 688] on button "Confirmar" at bounding box center [961, 700] width 99 height 31
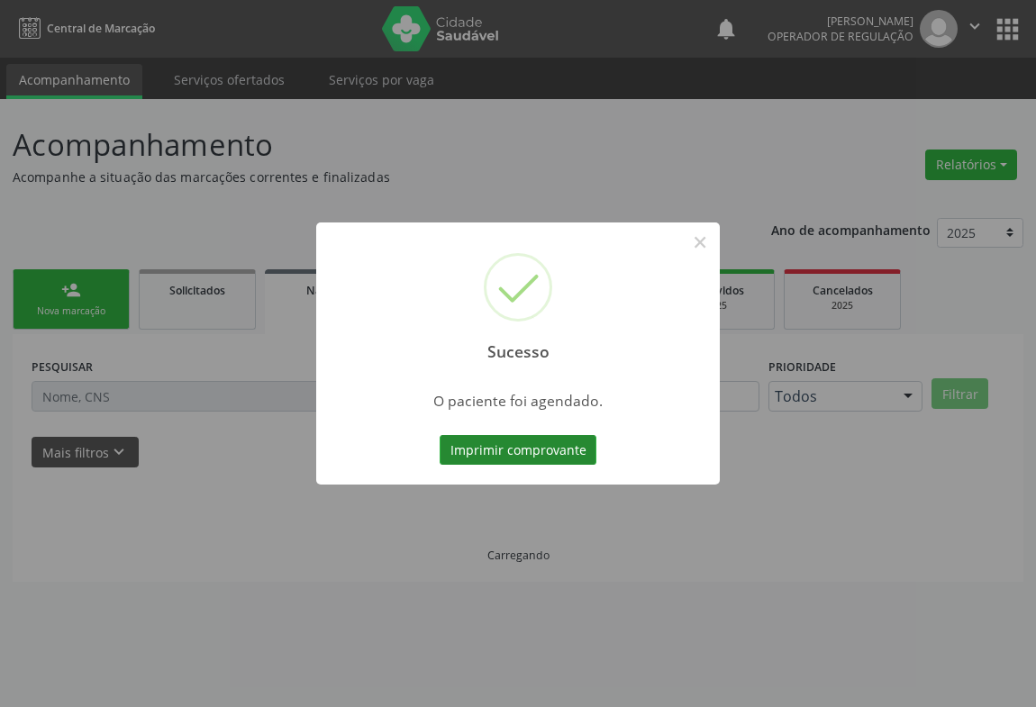
scroll to position [0, 0]
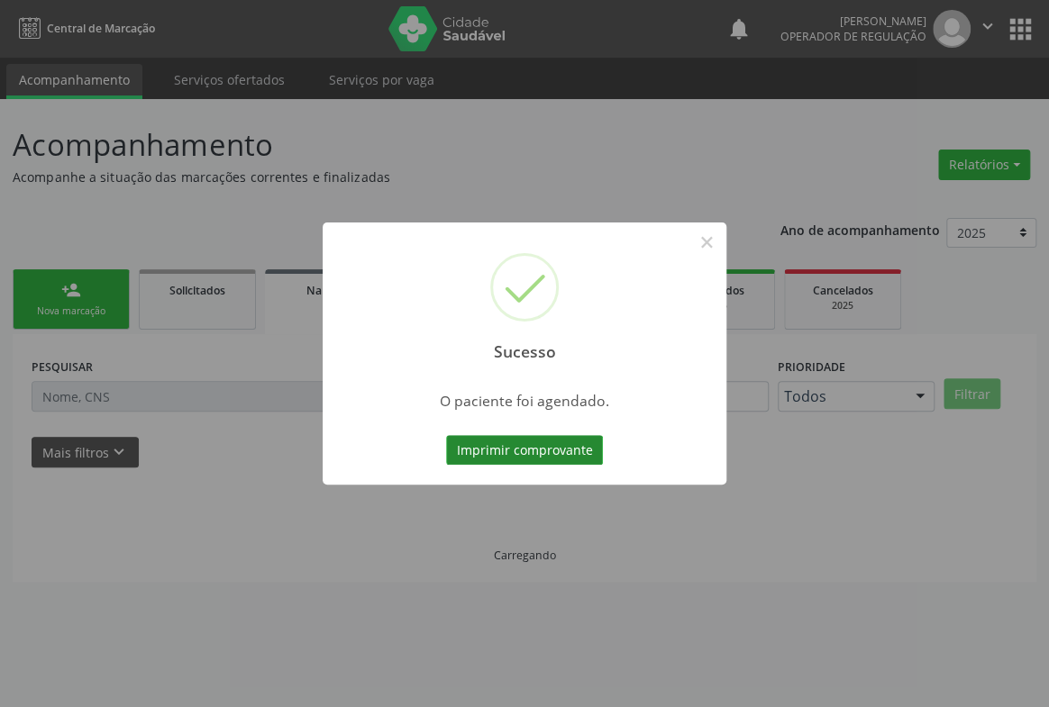
click at [497, 450] on button "Imprimir comprovante" at bounding box center [524, 450] width 157 height 31
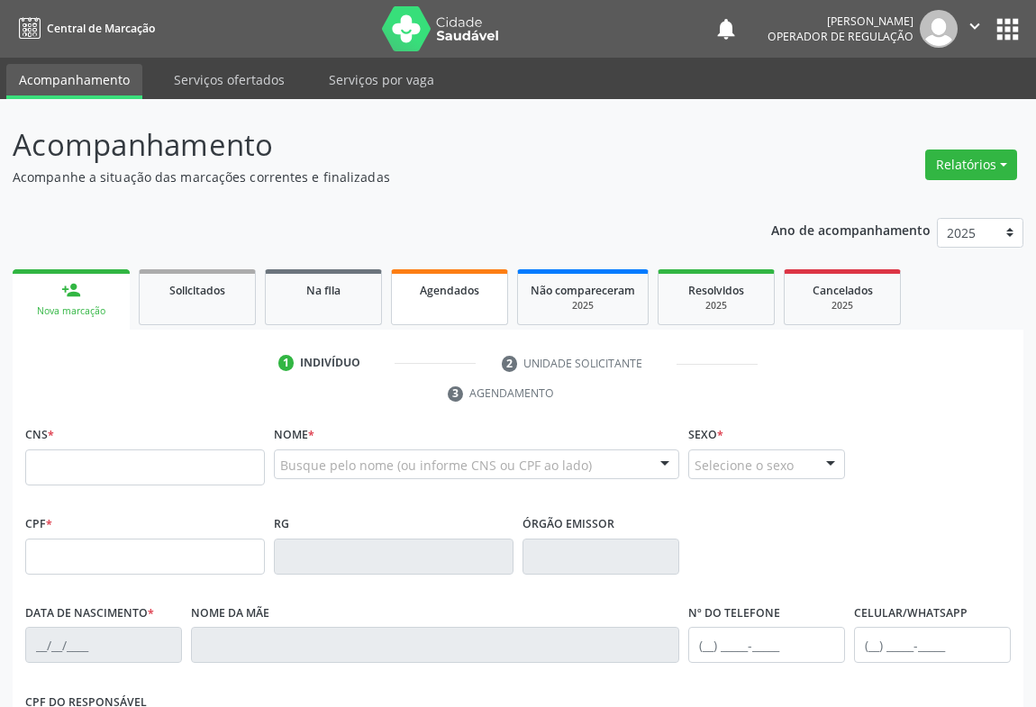
click at [442, 314] on link "Agendados" at bounding box center [449, 297] width 117 height 56
select select "8"
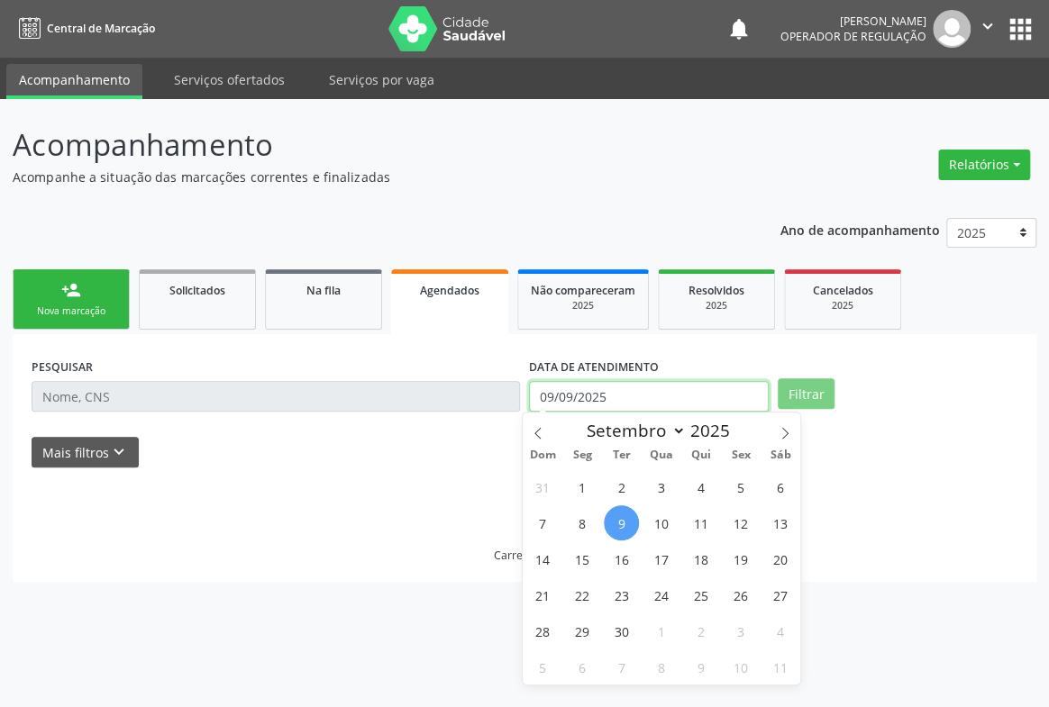
click at [606, 402] on input "09/09/2025" at bounding box center [649, 396] width 240 height 31
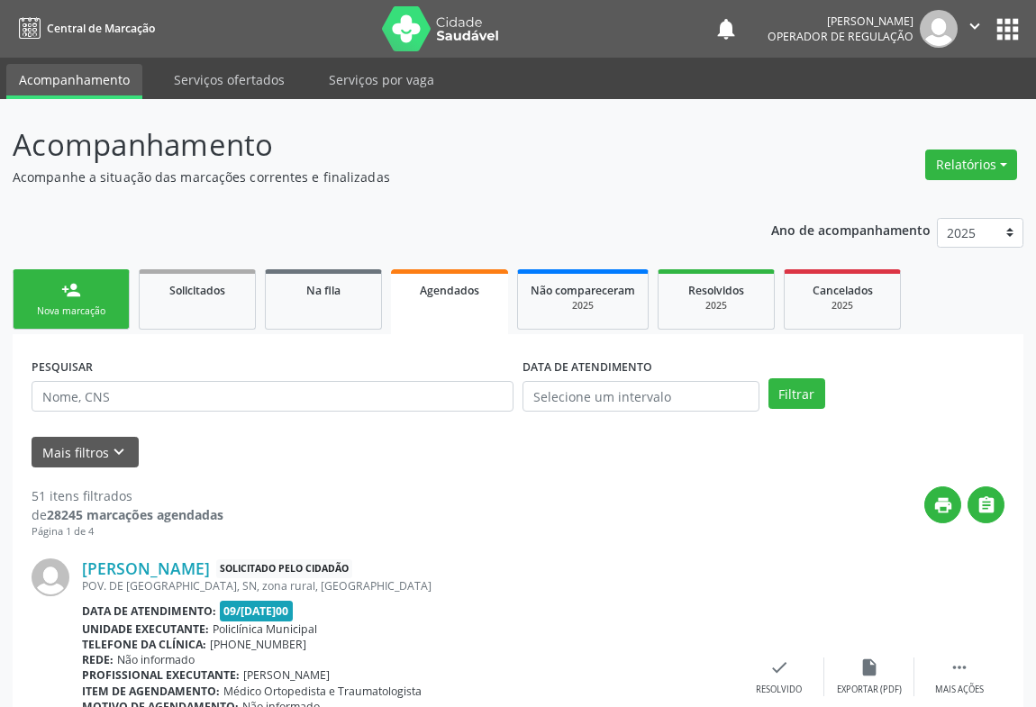
click at [50, 283] on link "person_add Nova marcação" at bounding box center [71, 299] width 117 height 60
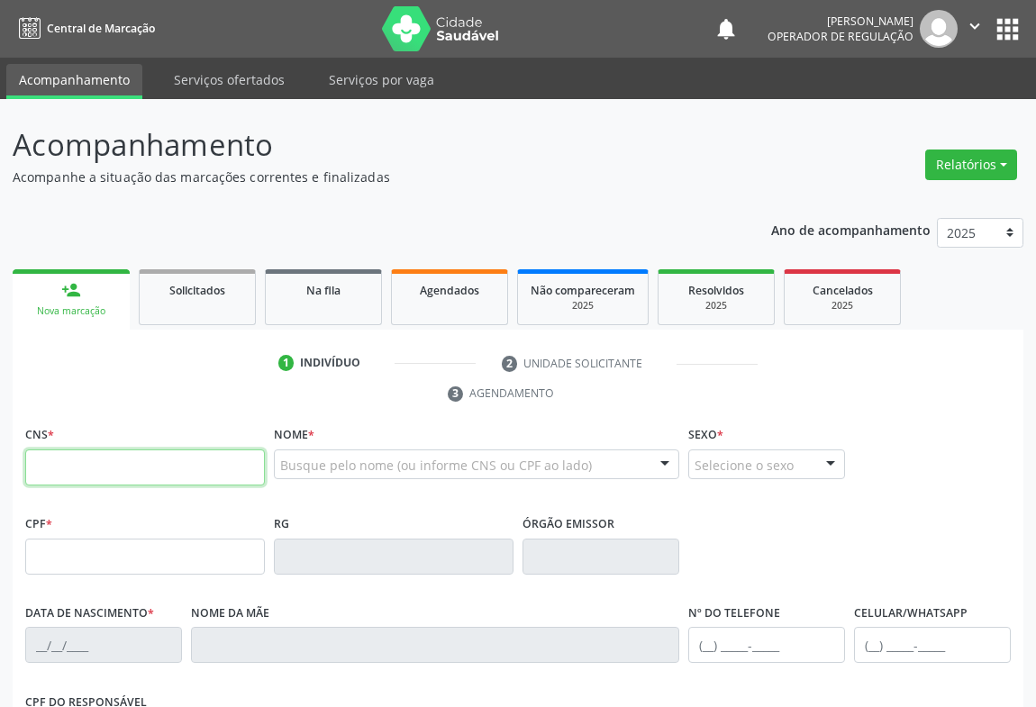
click at [96, 459] on input "text" at bounding box center [145, 468] width 240 height 36
type input "700 0059 9985 1410"
type input "0459145088"
type input "12/08/1948"
type input "(74) 98821-8895"
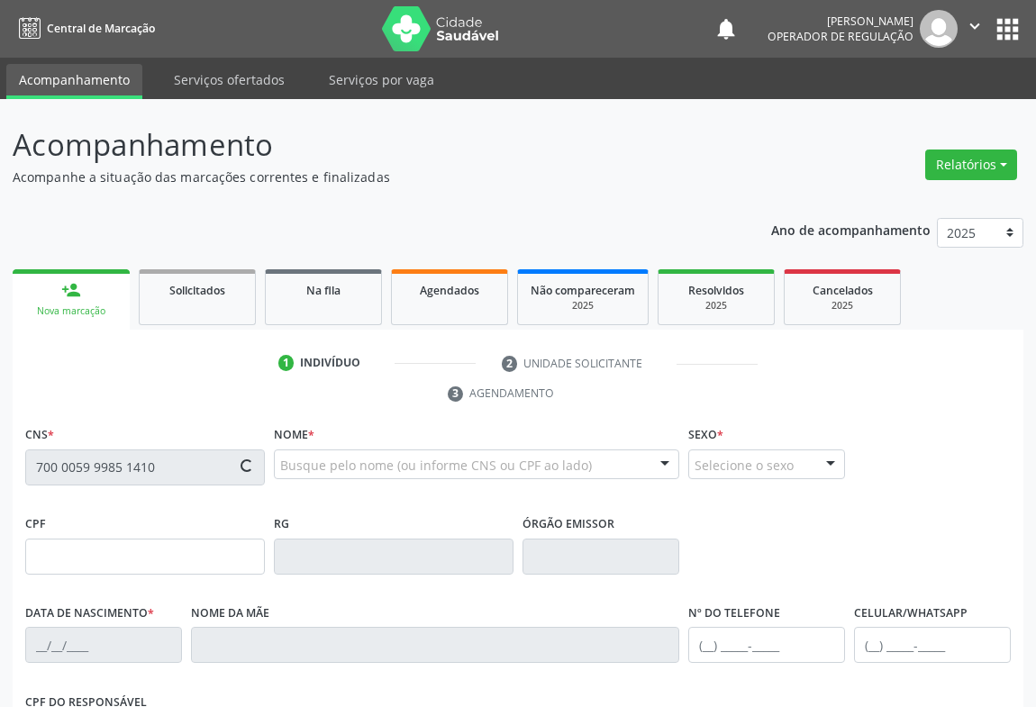
type input "(74) 98821-8895"
type input "285.935.375-53"
type input "S/N"
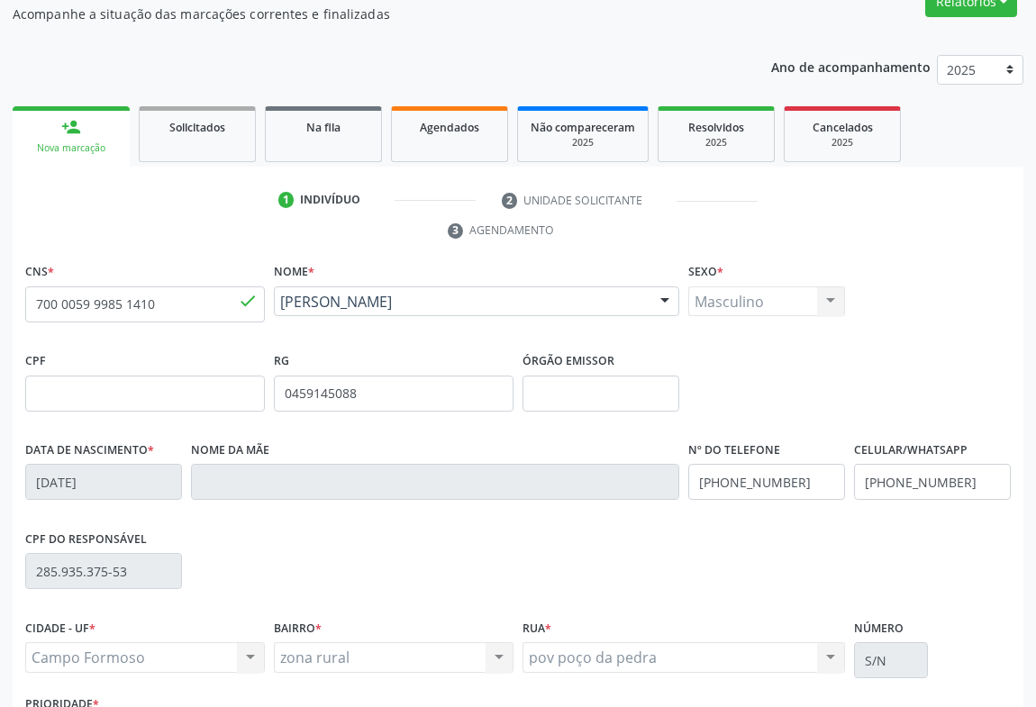
scroll to position [298, 0]
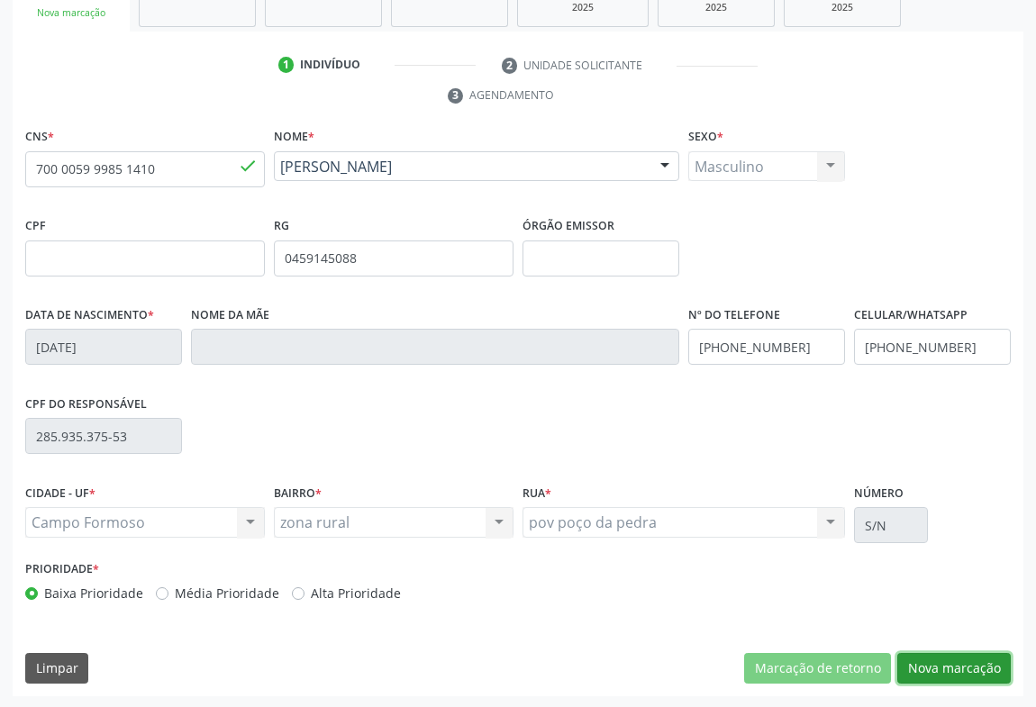
click at [916, 679] on button "Nova marcação" at bounding box center [955, 668] width 114 height 31
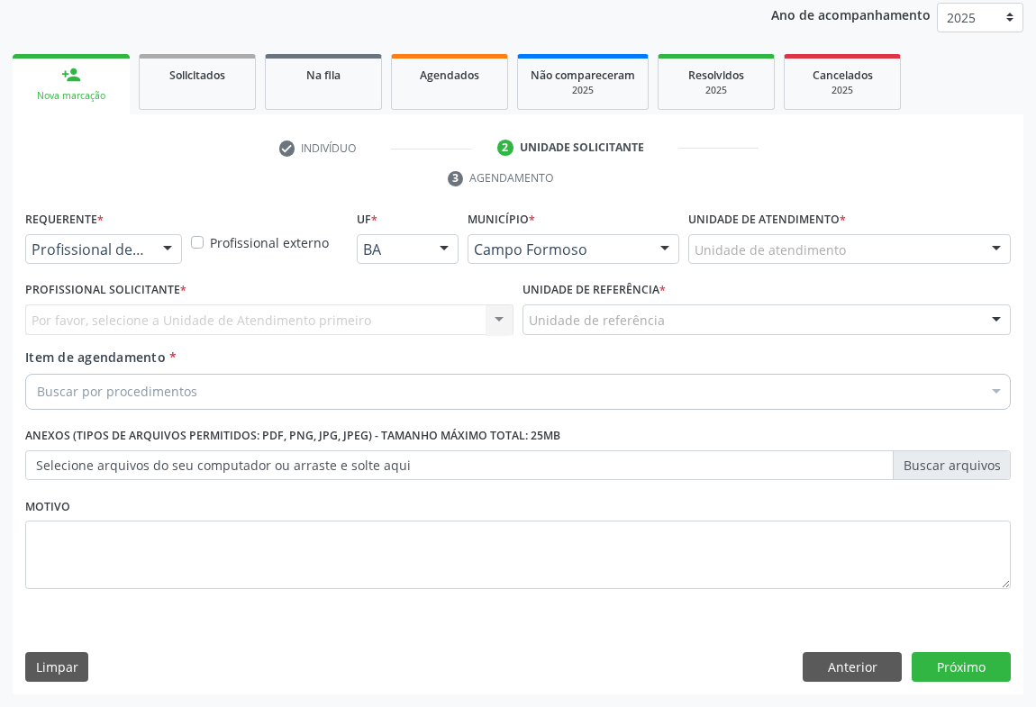
scroll to position [214, 0]
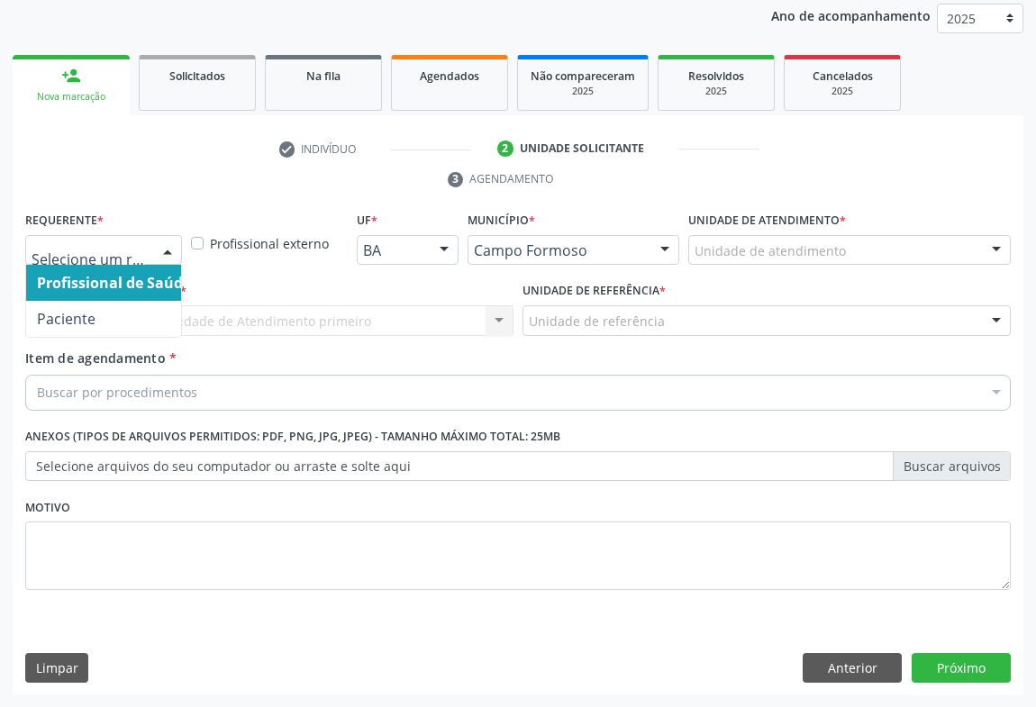
drag, startPoint x: 125, startPoint y: 256, endPoint x: 116, endPoint y: 328, distance: 72.7
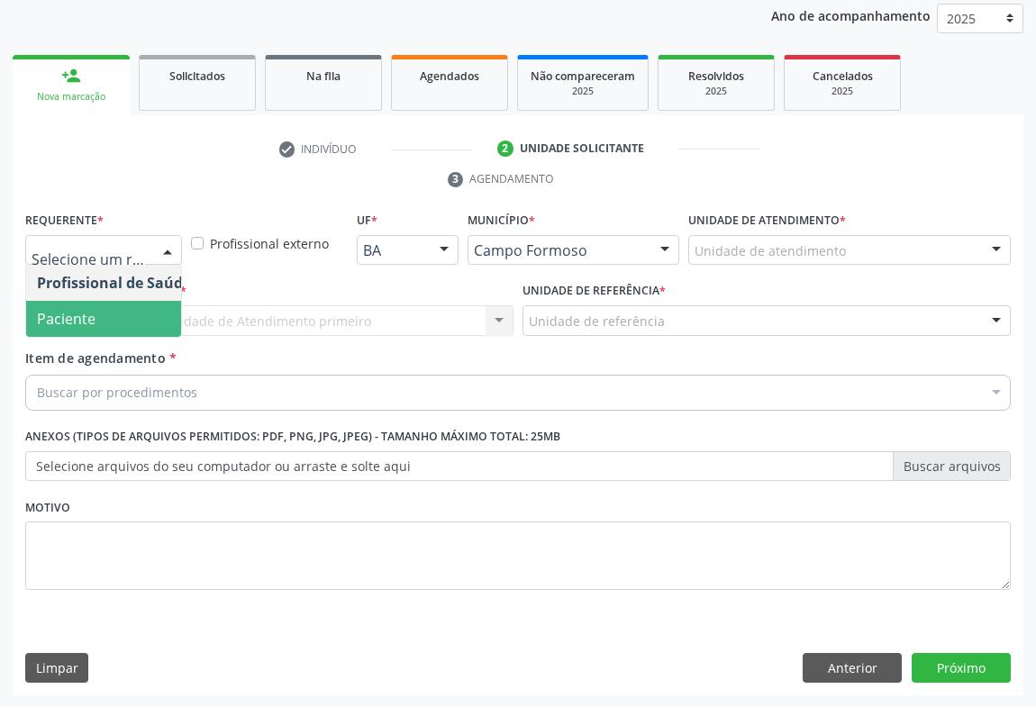
click at [116, 323] on span "Paciente" at bounding box center [114, 319] width 176 height 36
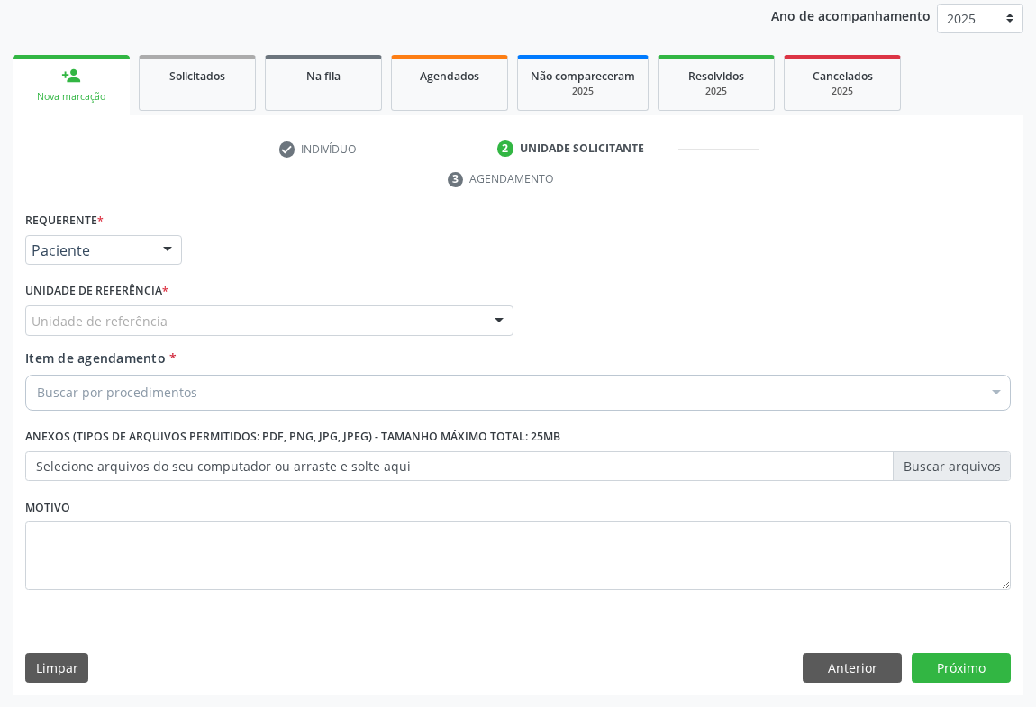
click at [278, 302] on div "Unidade de referência * Unidade de referência Unidade Basica de Saude da Famili…" at bounding box center [269, 307] width 488 height 58
click at [278, 318] on div "Unidade de referência" at bounding box center [269, 320] width 488 height 31
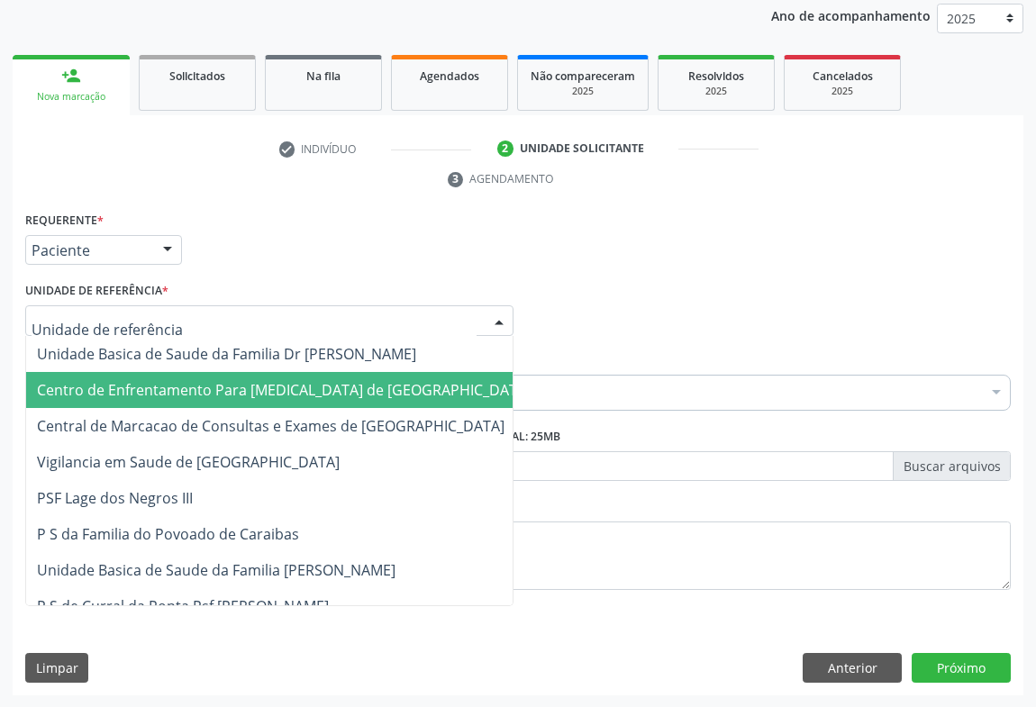
click at [288, 411] on span "Central de Marcacao de Consultas e Exames de [GEOGRAPHIC_DATA]" at bounding box center [283, 426] width 515 height 36
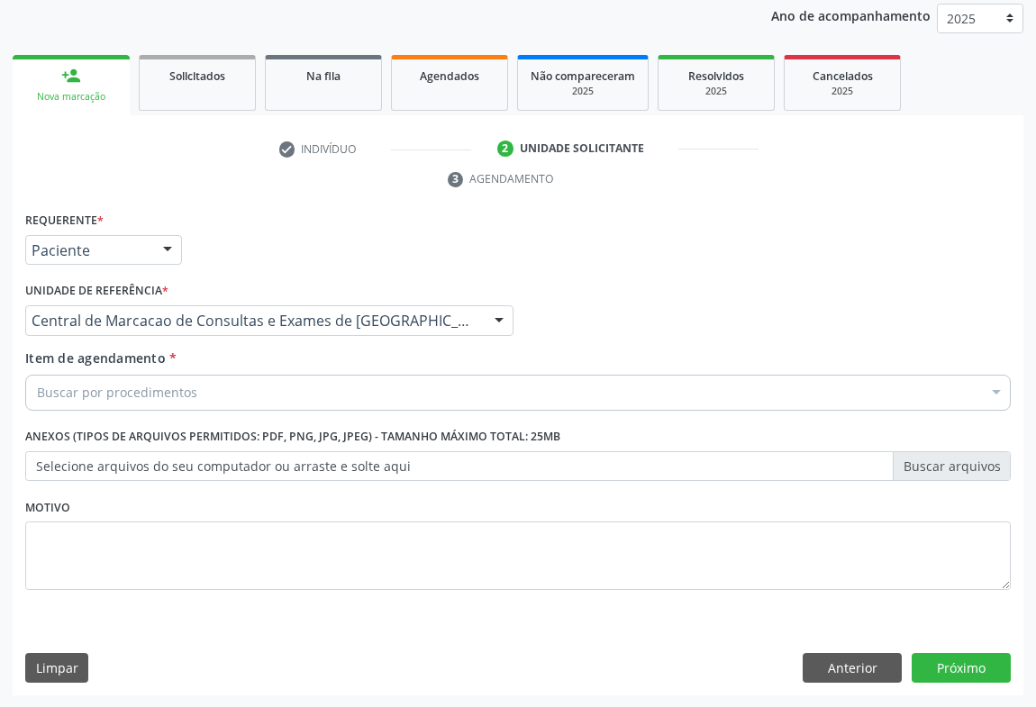
click at [333, 396] on div "Buscar por procedimentos" at bounding box center [518, 393] width 986 height 36
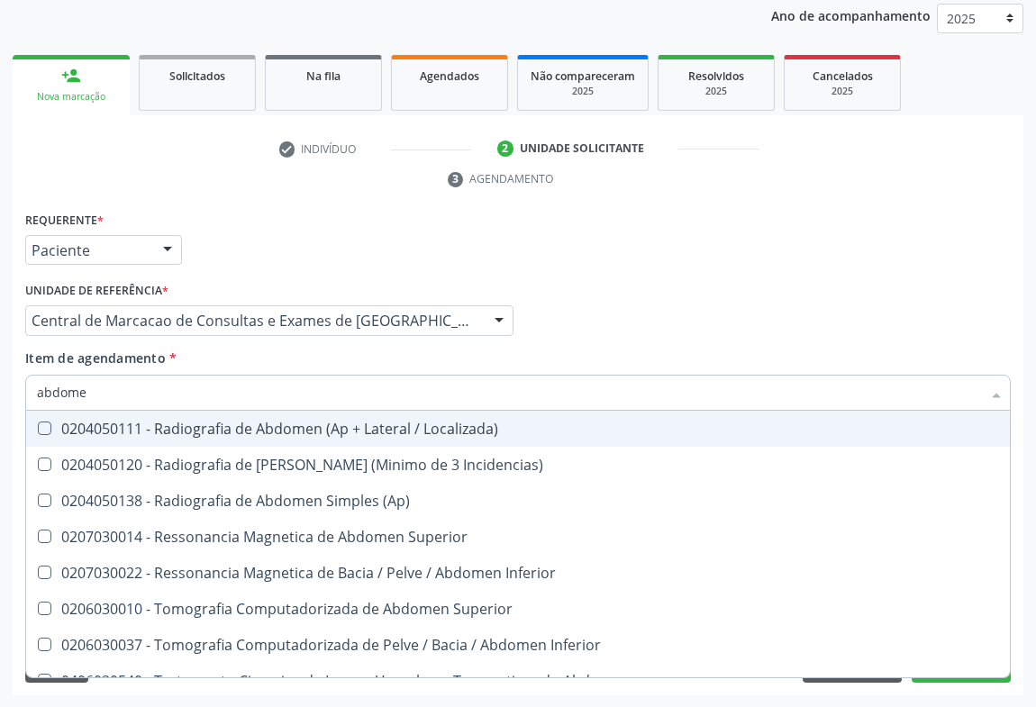
type input "abdomen"
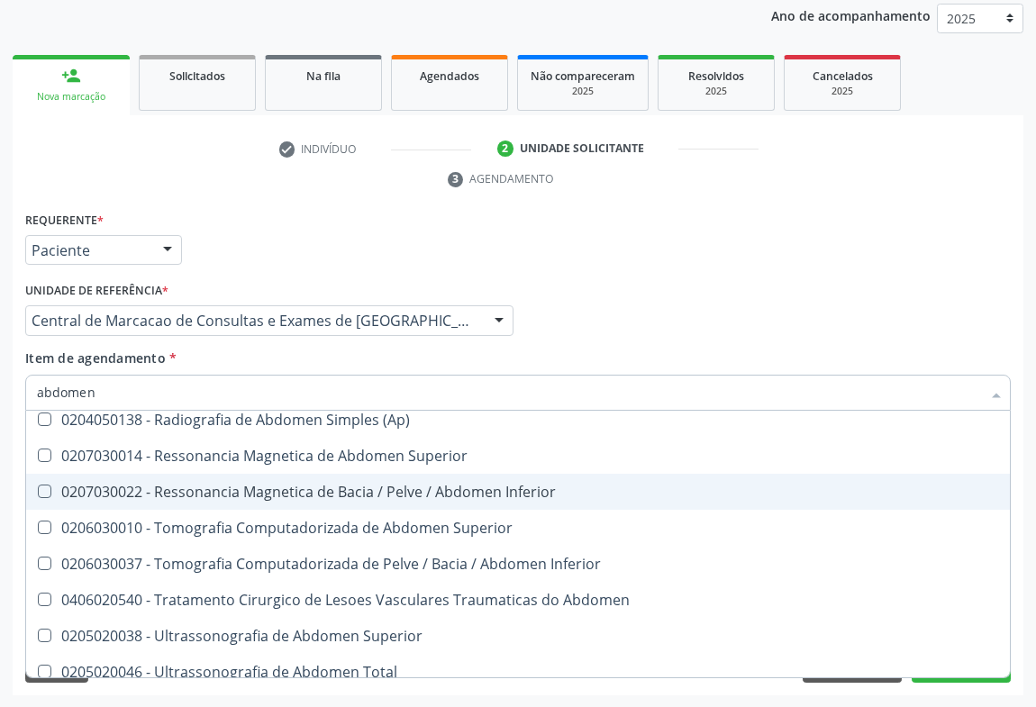
scroll to position [93, 0]
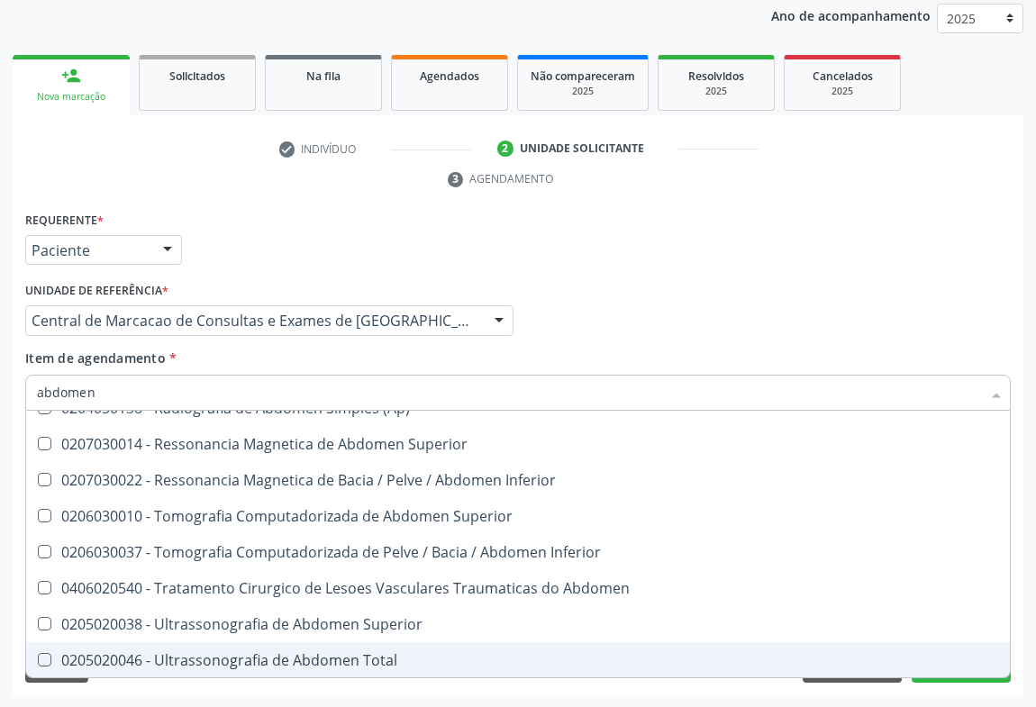
drag, startPoint x: 378, startPoint y: 651, endPoint x: 542, endPoint y: 452, distance: 256.7
click at [380, 653] on div "0205020046 - Ultrassonografia de Abdomen Total" at bounding box center [518, 660] width 962 height 14
checkbox Total "true"
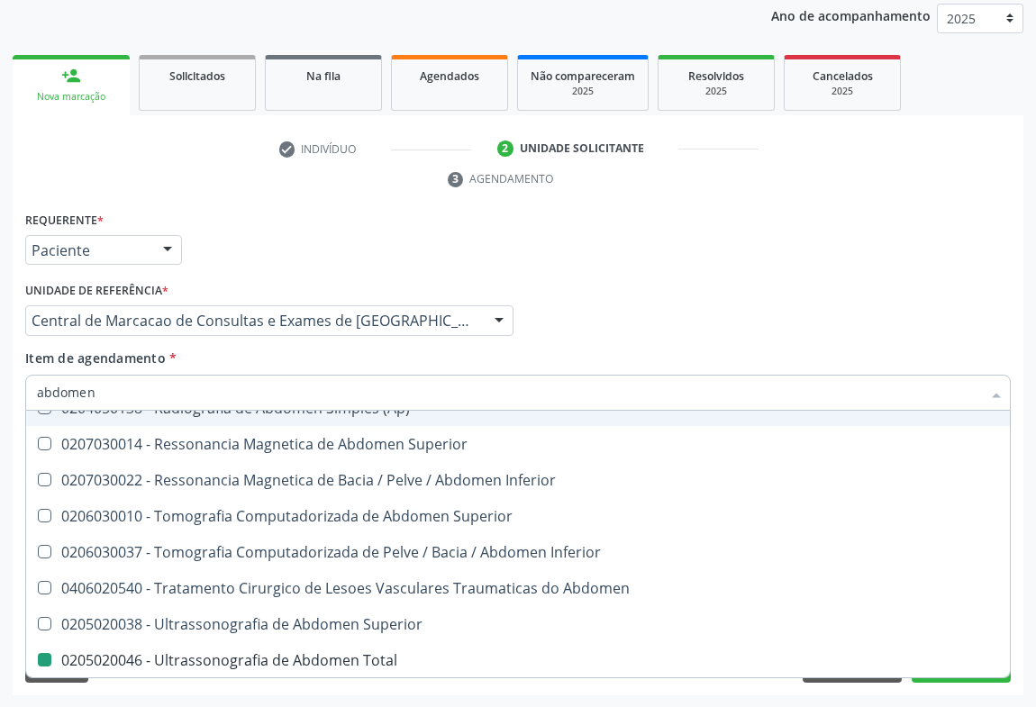
click at [662, 330] on div "Profissional Solicitante Por favor, selecione a Unidade de Atendimento primeiro…" at bounding box center [518, 313] width 995 height 70
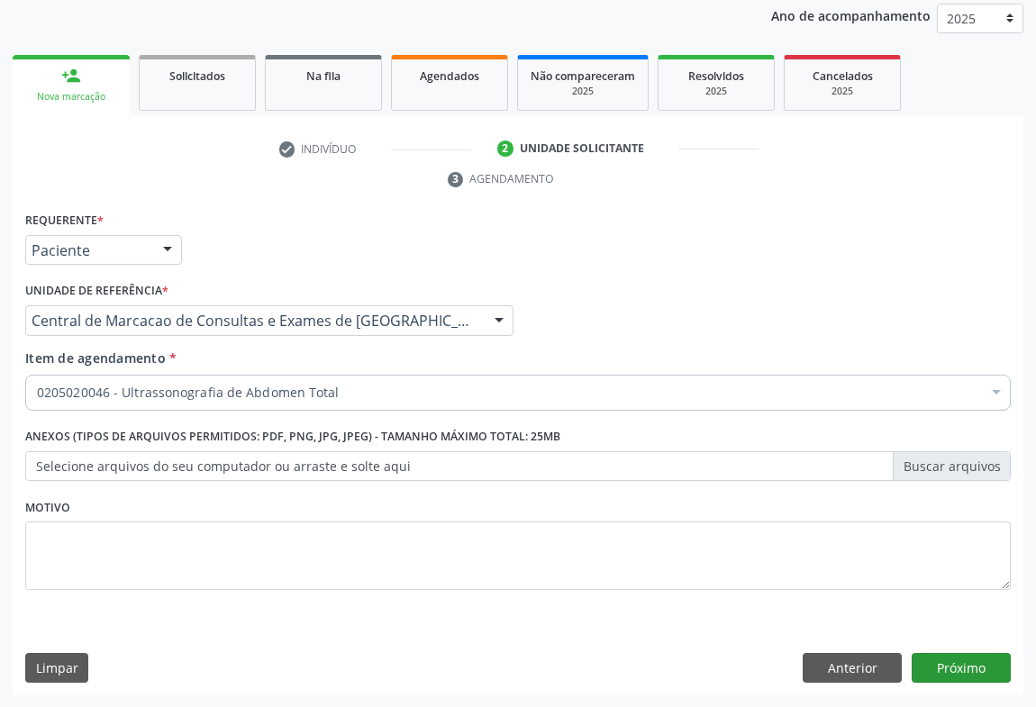
scroll to position [0, 0]
click at [956, 658] on button "Próximo" at bounding box center [961, 668] width 99 height 31
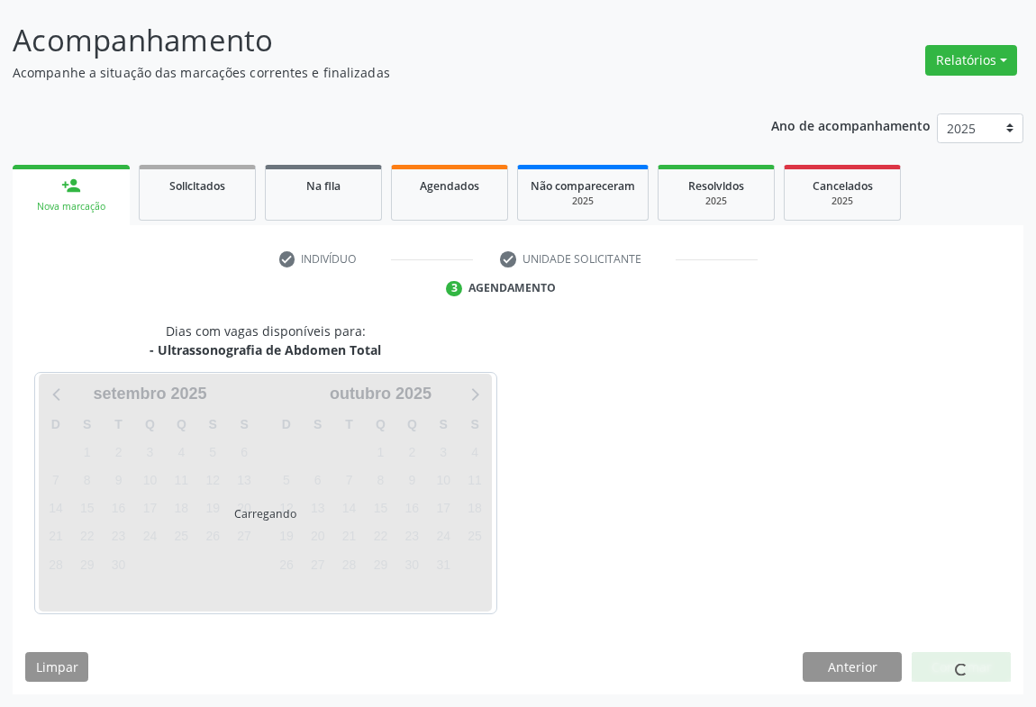
scroll to position [104, 0]
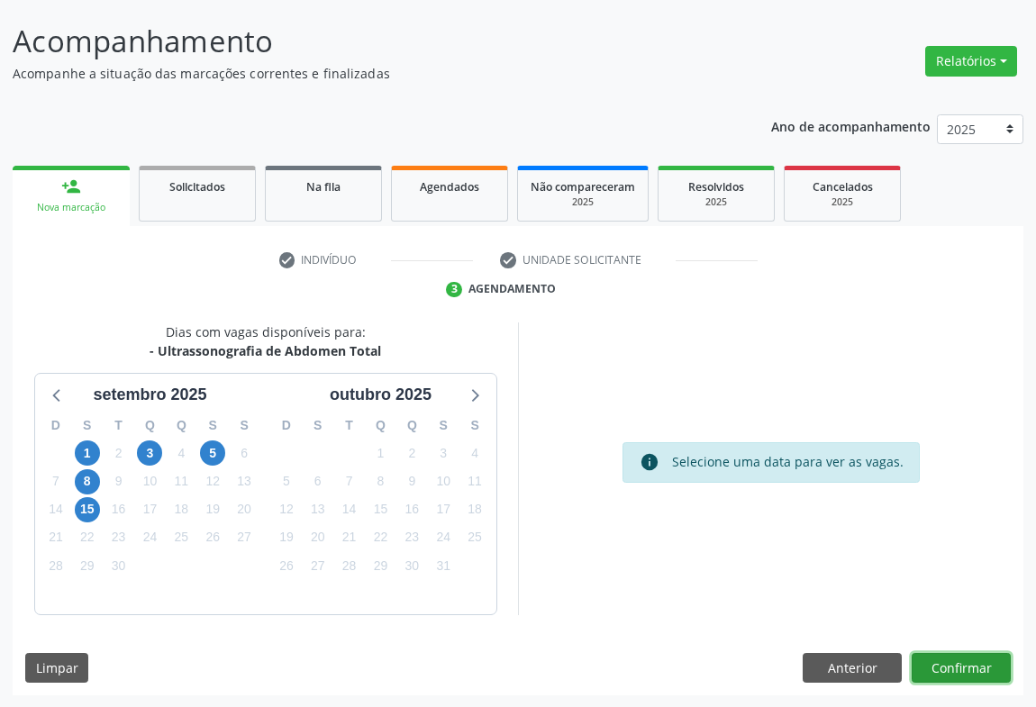
drag, startPoint x: 956, startPoint y: 661, endPoint x: 932, endPoint y: 652, distance: 25.9
click at [932, 653] on button "Confirmar" at bounding box center [961, 668] width 99 height 31
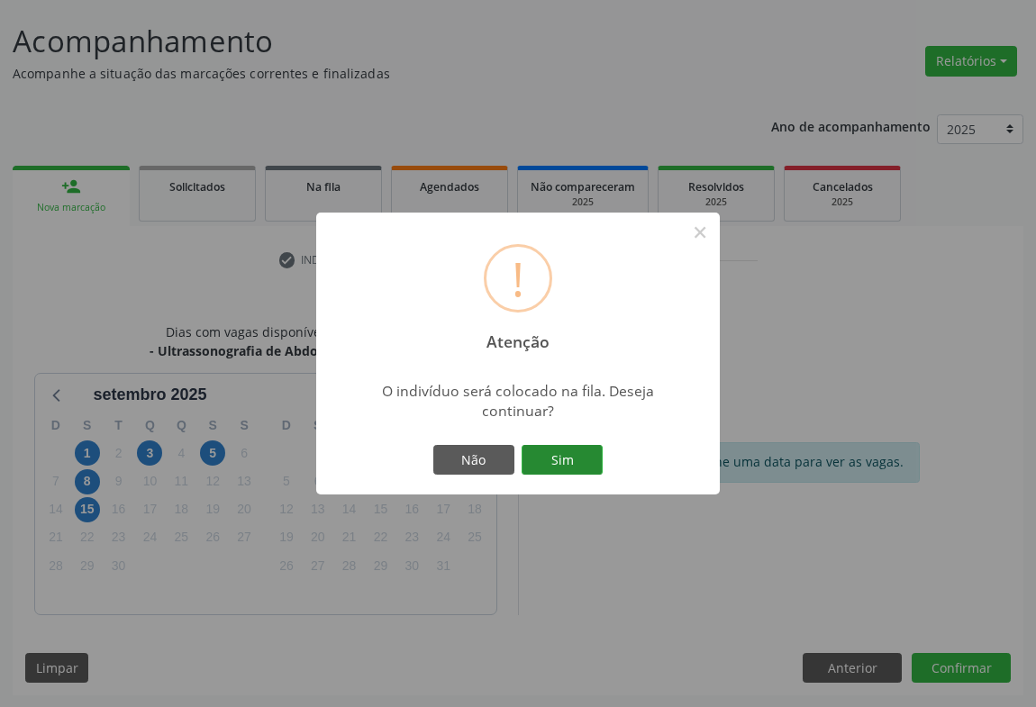
click at [570, 469] on button "Sim" at bounding box center [562, 460] width 81 height 31
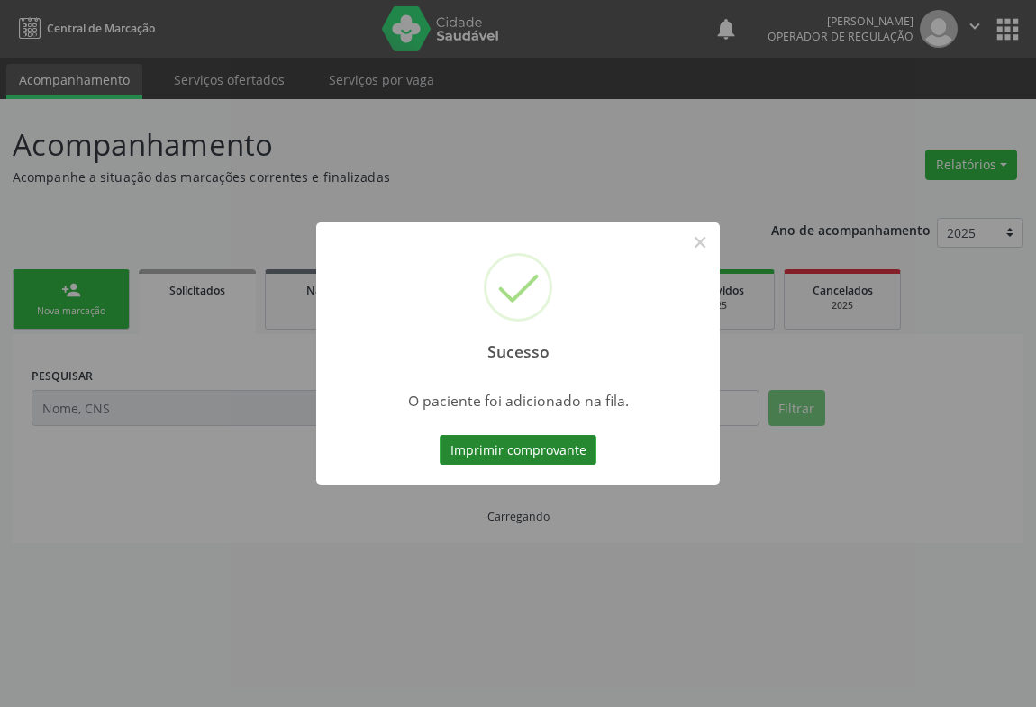
scroll to position [0, 0]
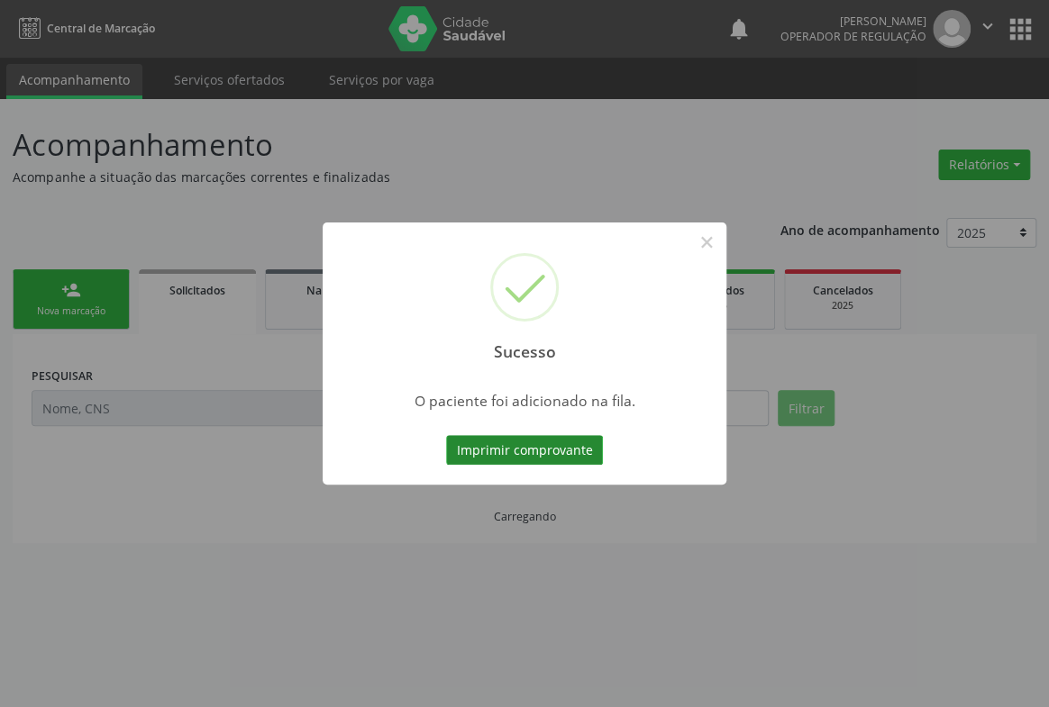
click at [549, 439] on button "Imprimir comprovante" at bounding box center [524, 450] width 157 height 31
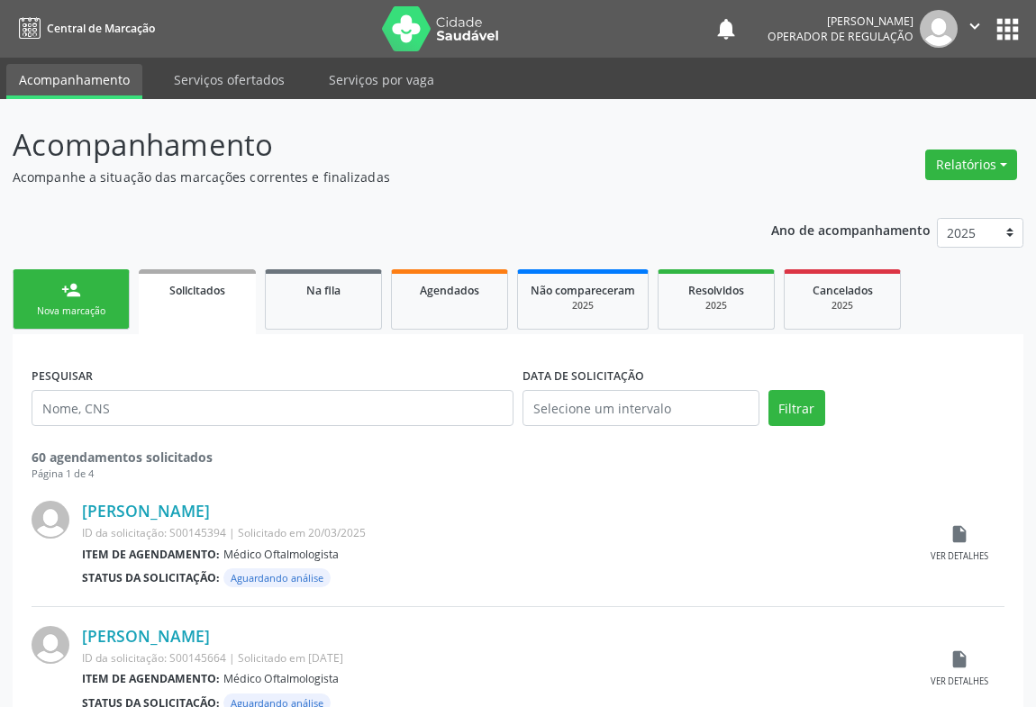
click at [92, 322] on link "person_add Nova marcação" at bounding box center [71, 299] width 117 height 60
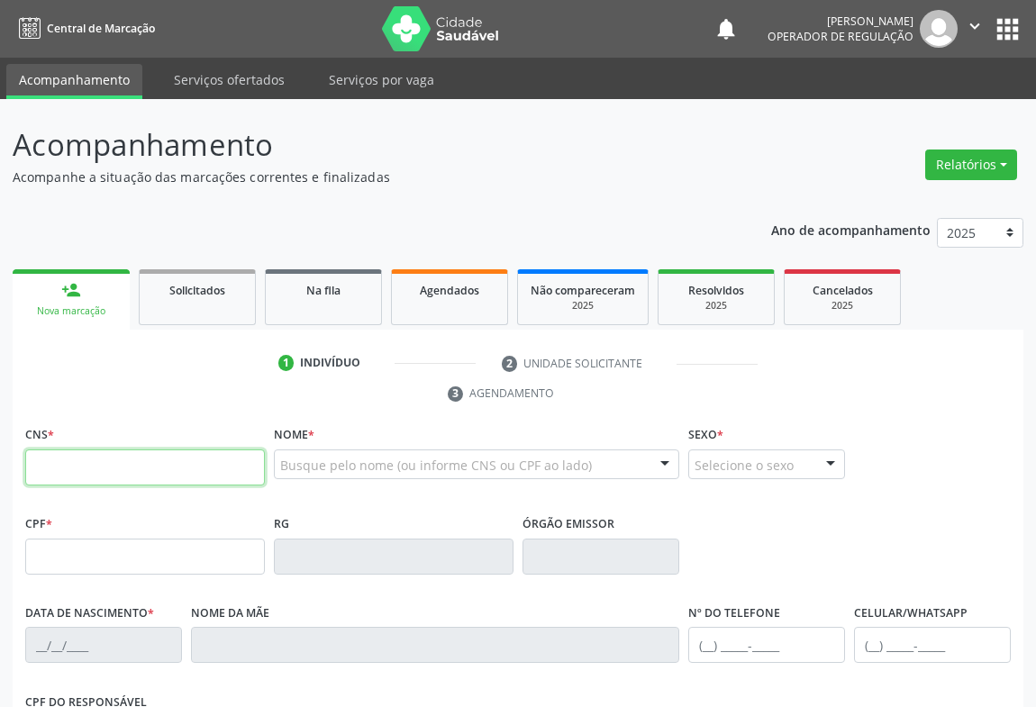
click at [120, 474] on input "text" at bounding box center [145, 468] width 240 height 36
type input "704 8005 7272 0343"
type input "1265660972"
type input "03/11/1974"
type input "(74) 98823-1890"
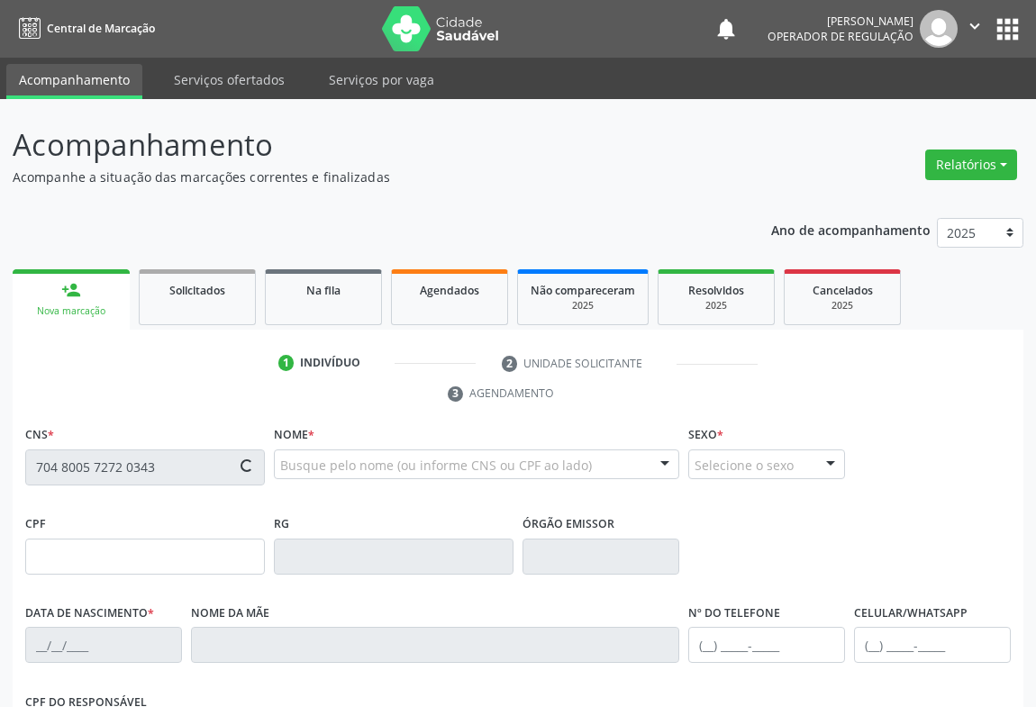
type input "(74) 98823-1890"
type input "638.417.465-00"
type input "S/N"
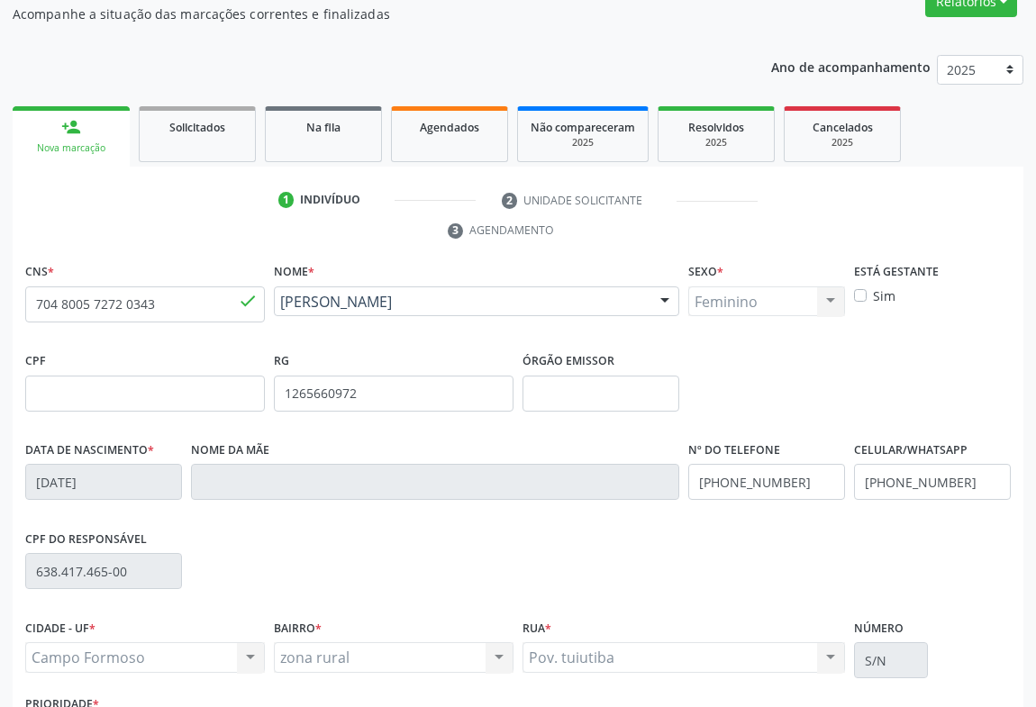
scroll to position [298, 0]
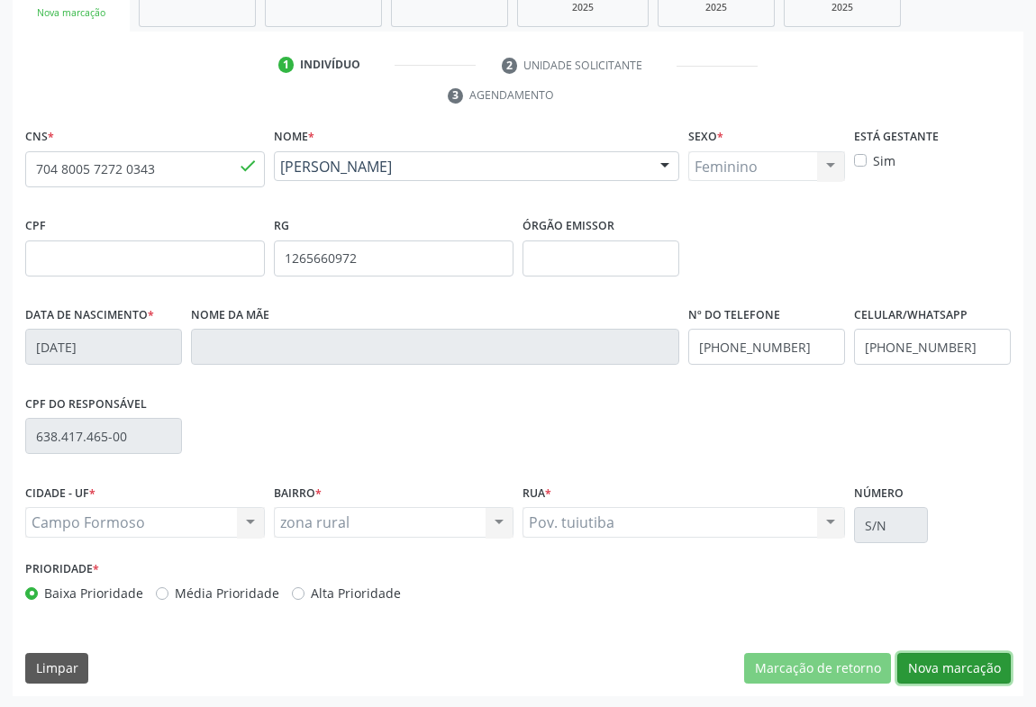
click at [981, 665] on button "Nova marcação" at bounding box center [955, 668] width 114 height 31
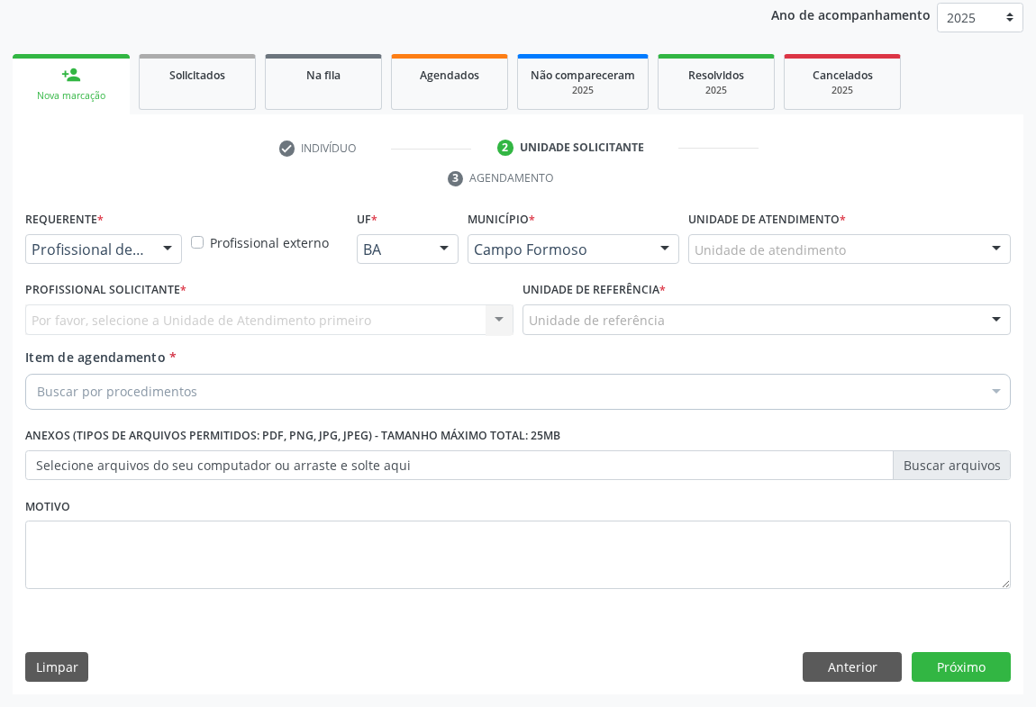
scroll to position [214, 0]
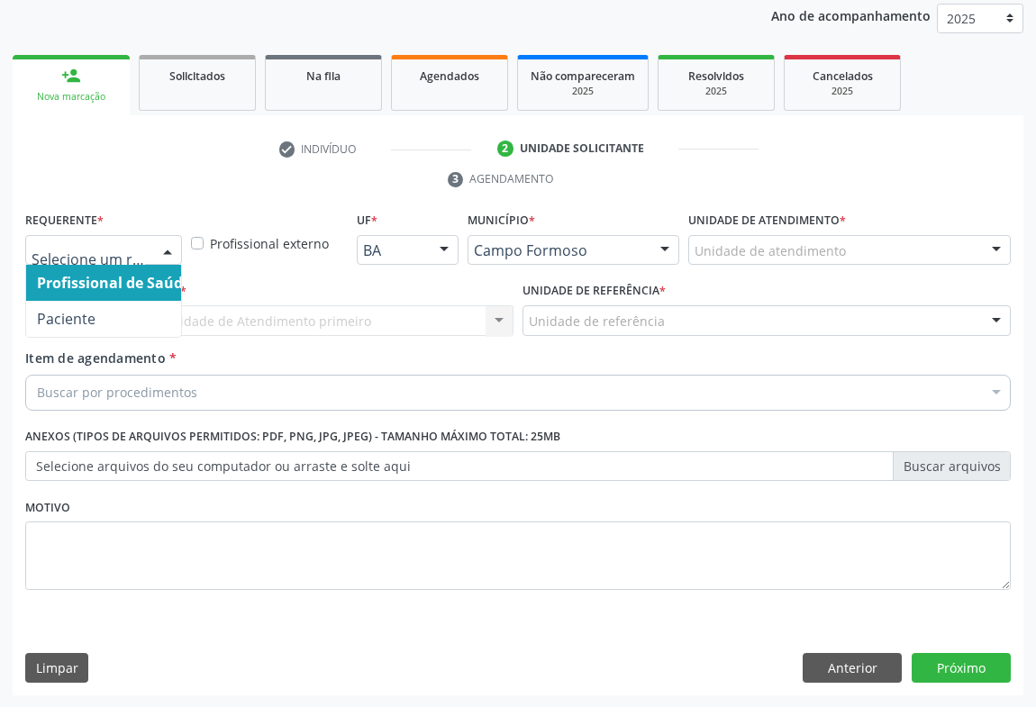
click at [166, 259] on div at bounding box center [167, 251] width 27 height 31
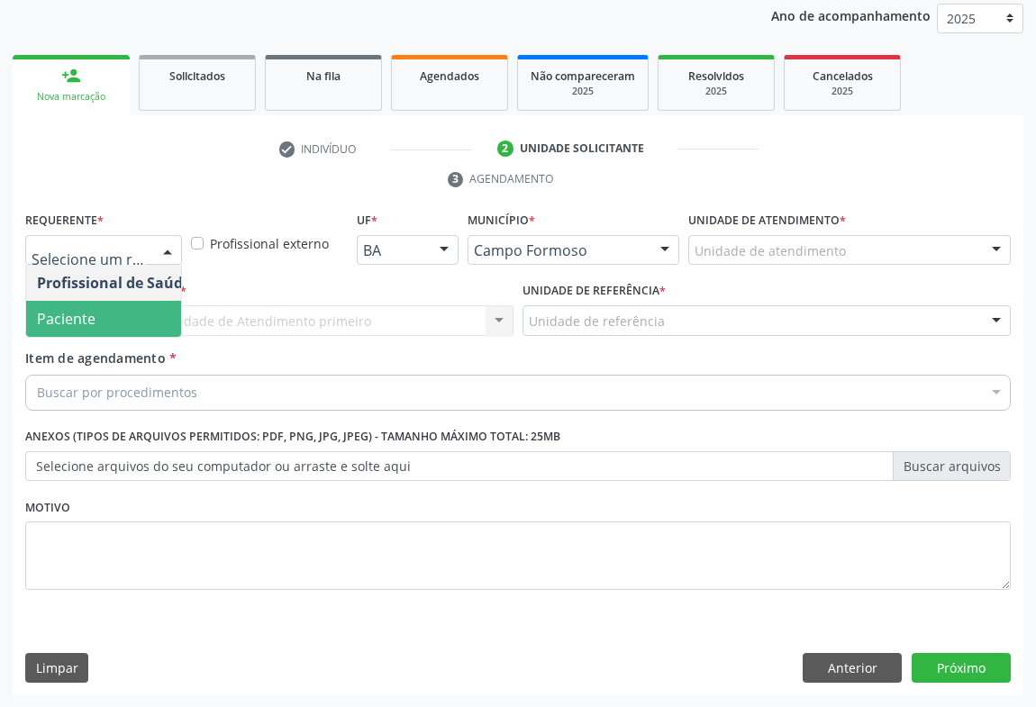
click at [114, 331] on span "Paciente" at bounding box center [114, 319] width 176 height 36
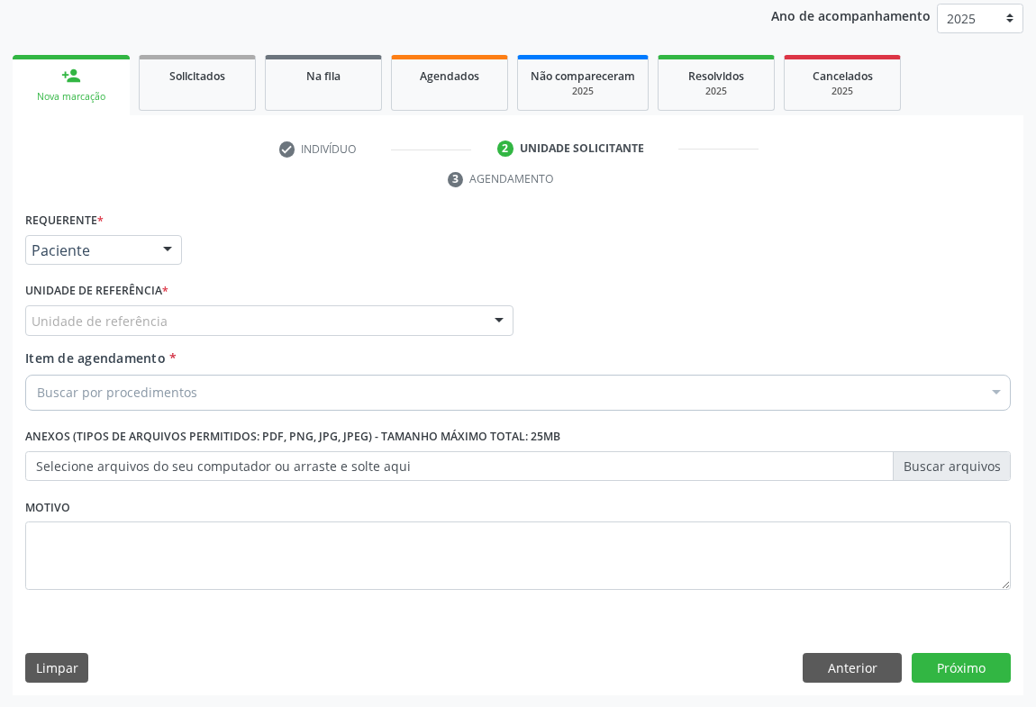
click at [224, 308] on div "Unidade de referência" at bounding box center [269, 320] width 488 height 31
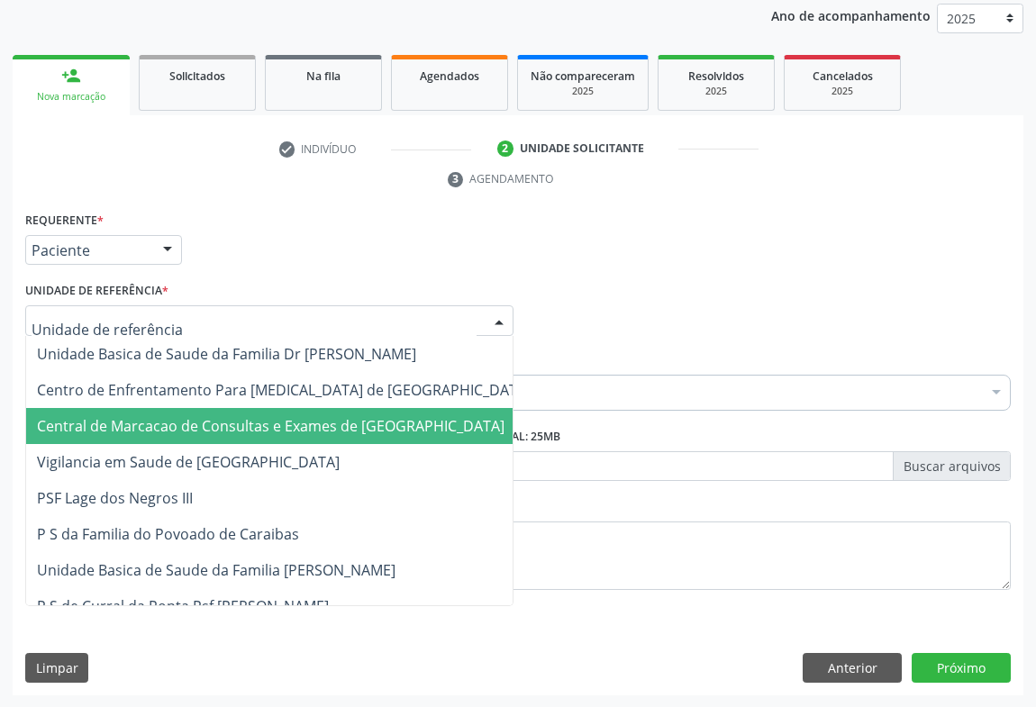
click at [270, 422] on span "Central de Marcacao de Consultas e Exames de [GEOGRAPHIC_DATA]" at bounding box center [271, 426] width 468 height 20
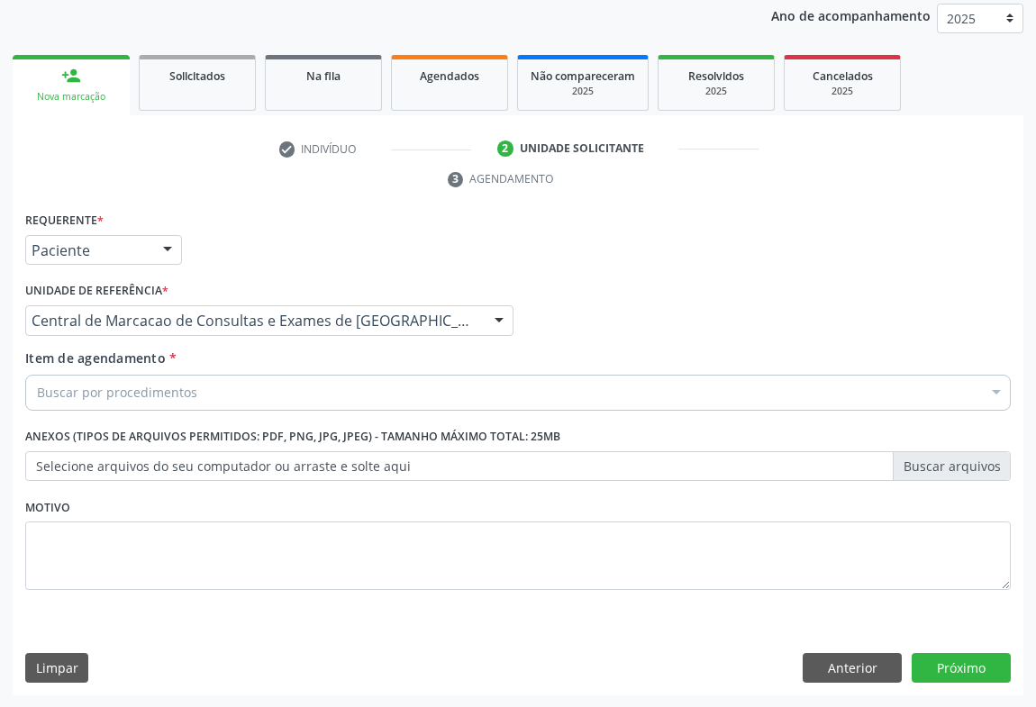
click at [314, 396] on div "Buscar por procedimentos" at bounding box center [518, 393] width 986 height 36
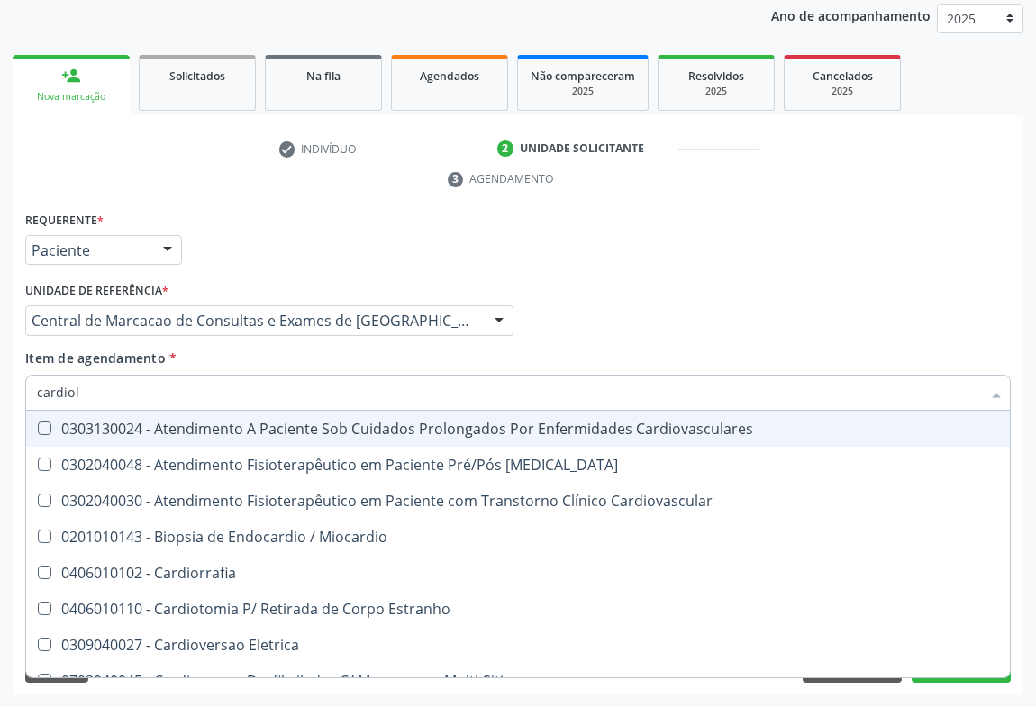
type input "cardiolo"
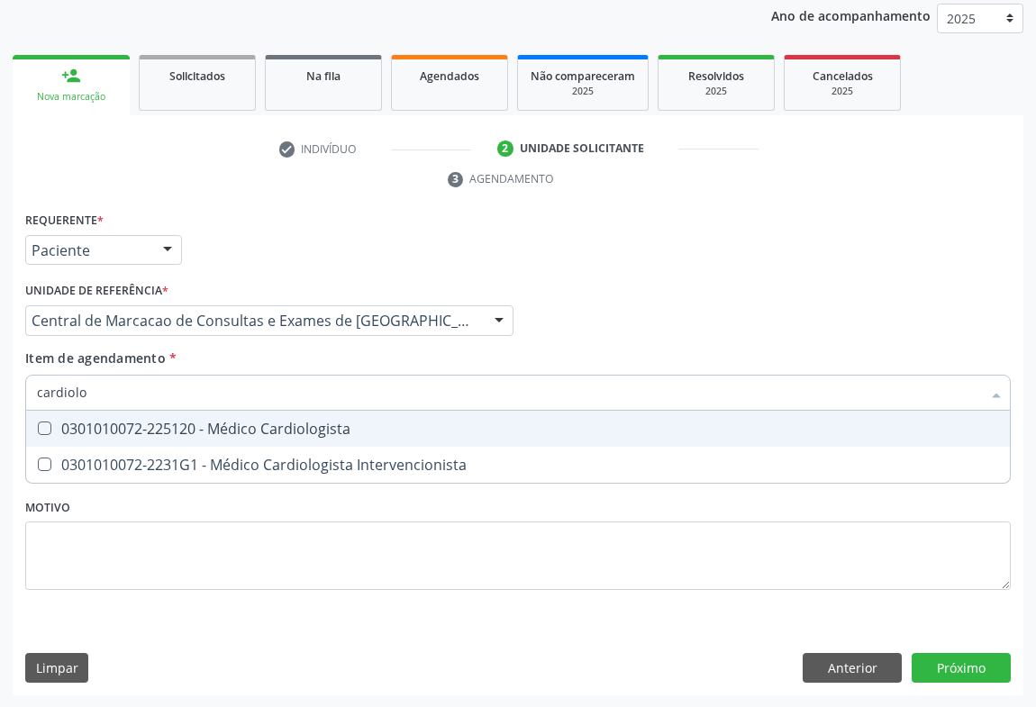
click at [312, 427] on div "0301010072-225120 - Médico Cardiologista" at bounding box center [518, 429] width 962 height 14
checkbox Cardiologista "true"
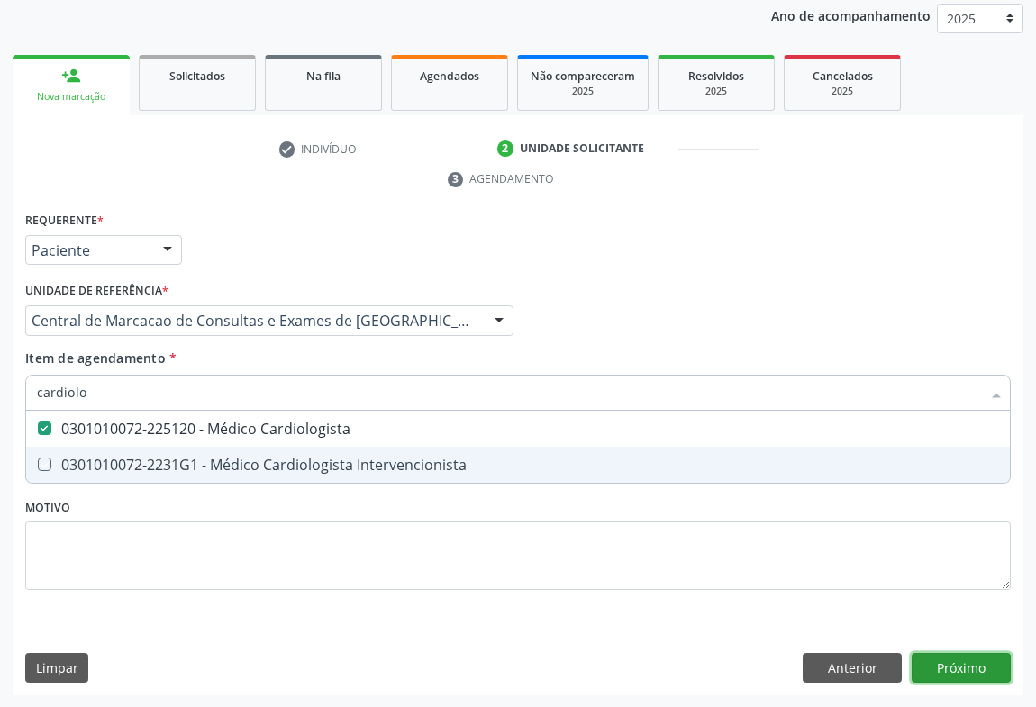
click at [937, 659] on div "Requerente * Paciente Profissional de Saúde Paciente Nenhum resultado encontrad…" at bounding box center [518, 451] width 1011 height 489
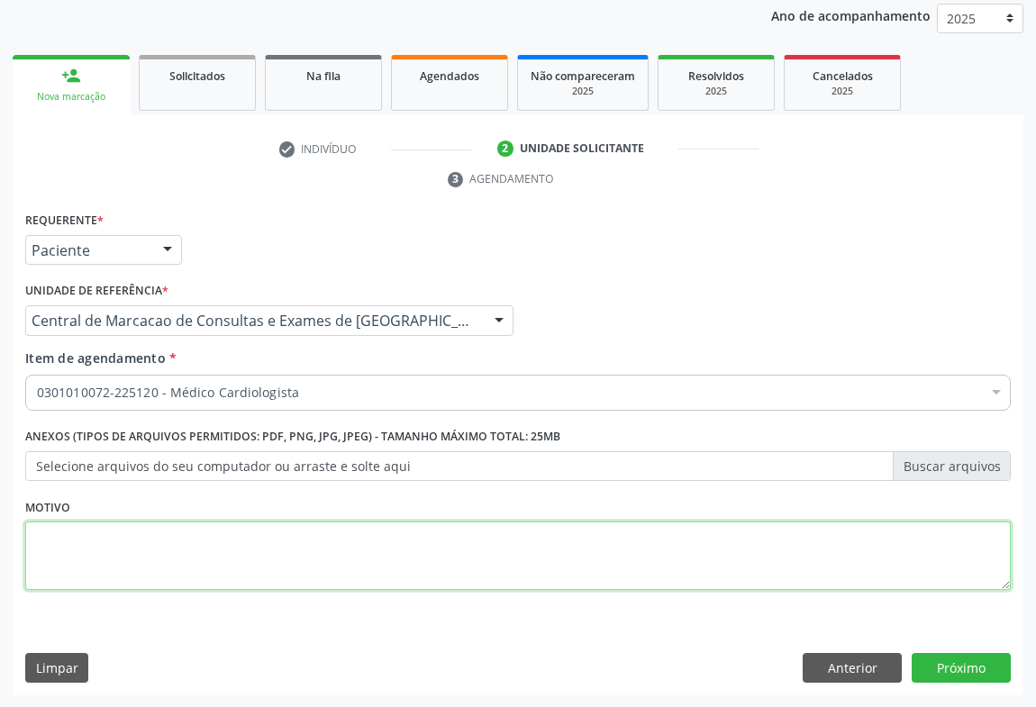
click at [132, 540] on textarea at bounding box center [518, 556] width 986 height 68
type textarea "o"
type textarea "OCI CARDIOLOGISTA"
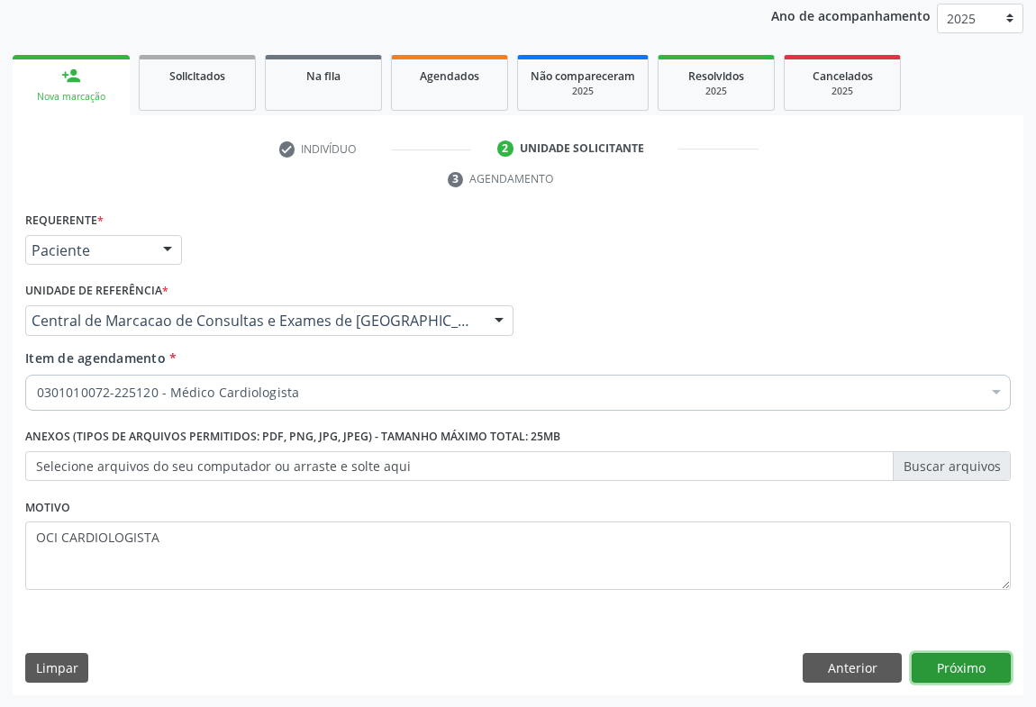
click at [944, 671] on button "Próximo" at bounding box center [961, 668] width 99 height 31
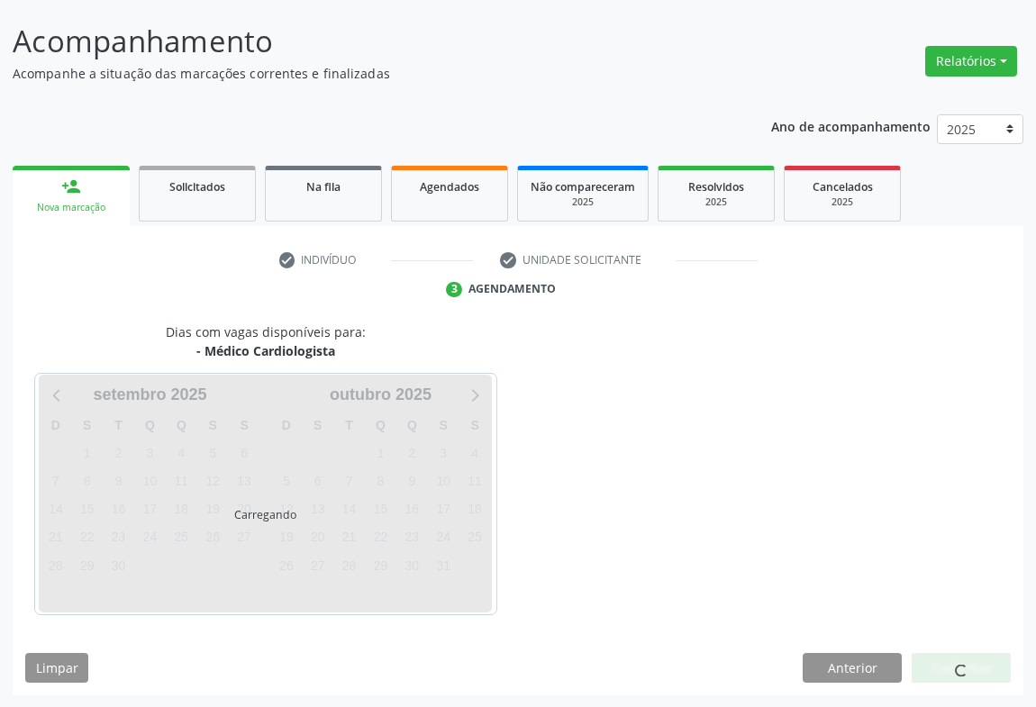
scroll to position [157, 0]
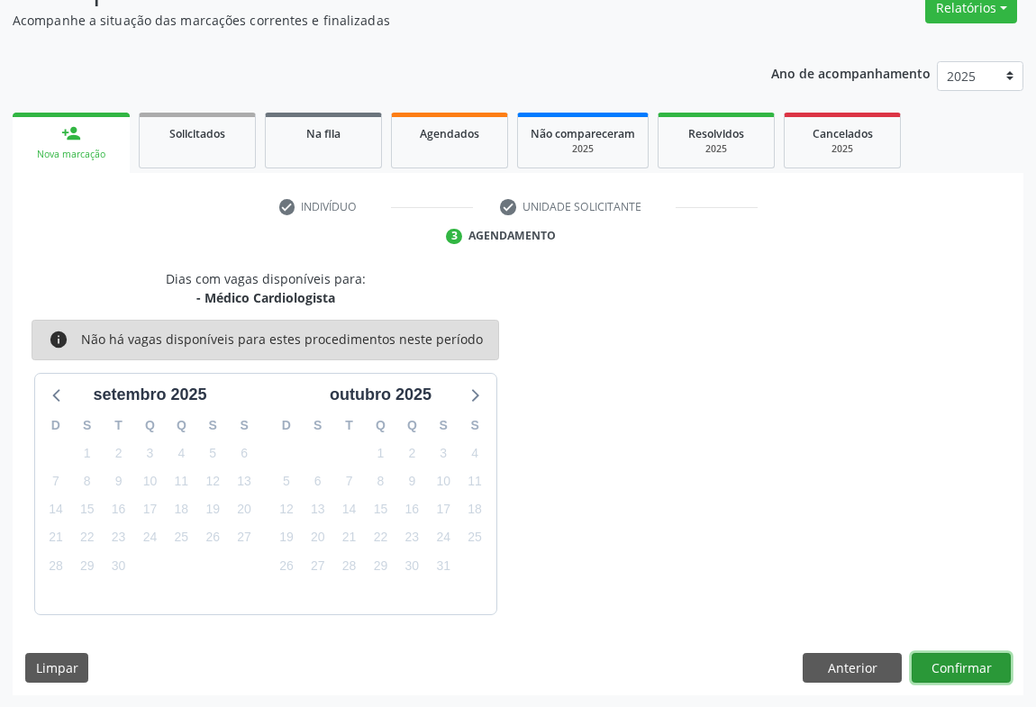
click at [946, 679] on button "Confirmar" at bounding box center [961, 668] width 99 height 31
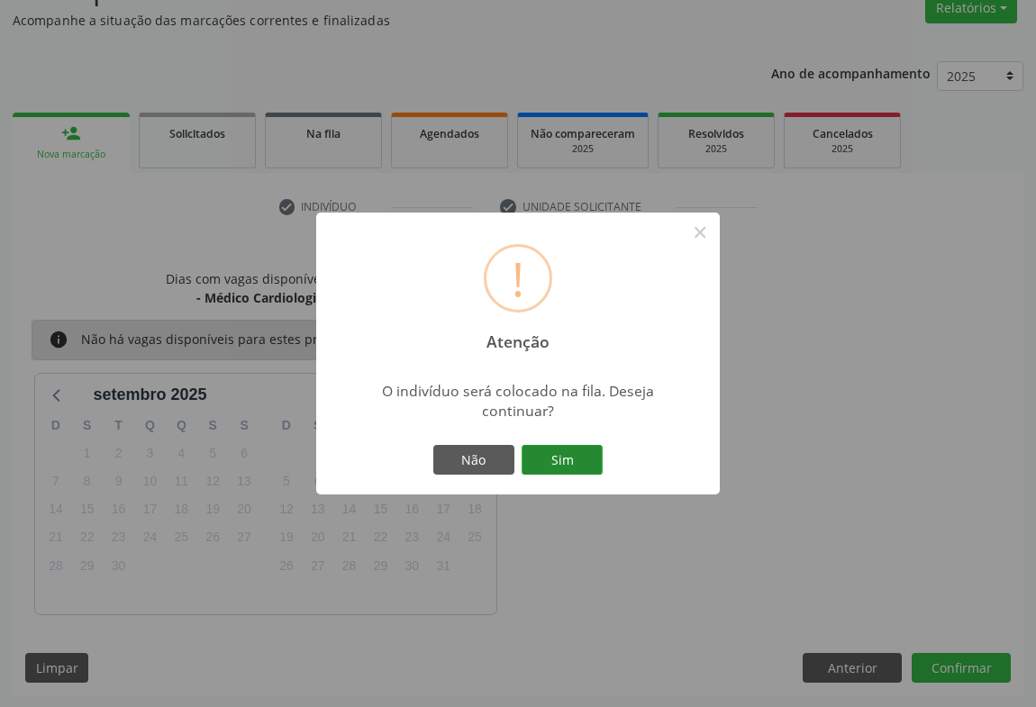
click at [591, 453] on button "Sim" at bounding box center [562, 460] width 81 height 31
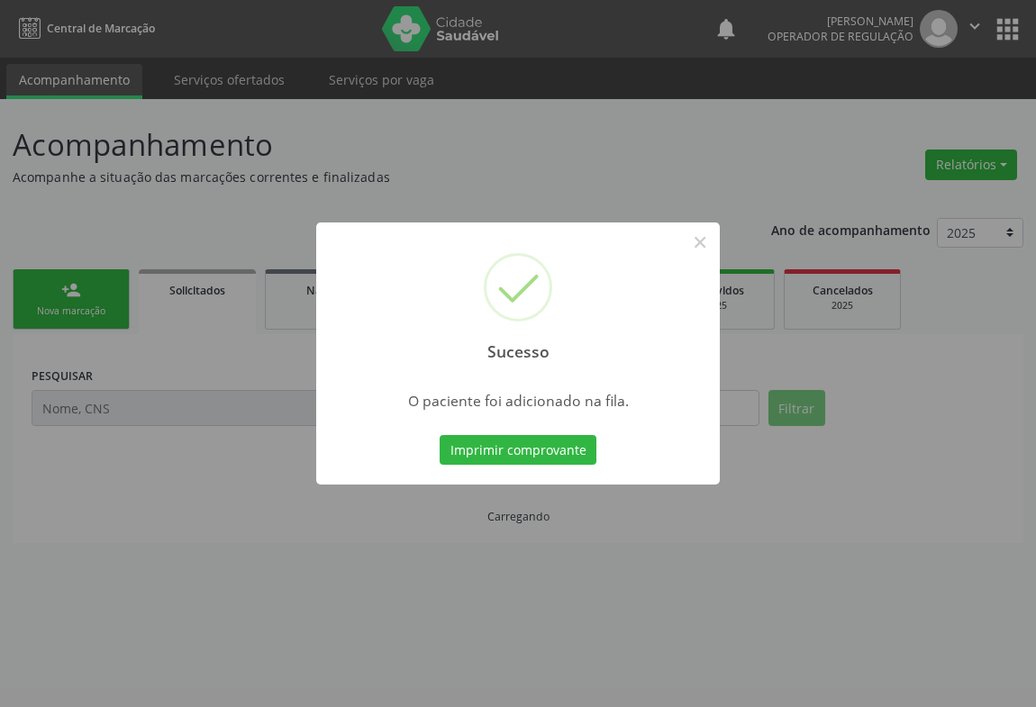
scroll to position [0, 0]
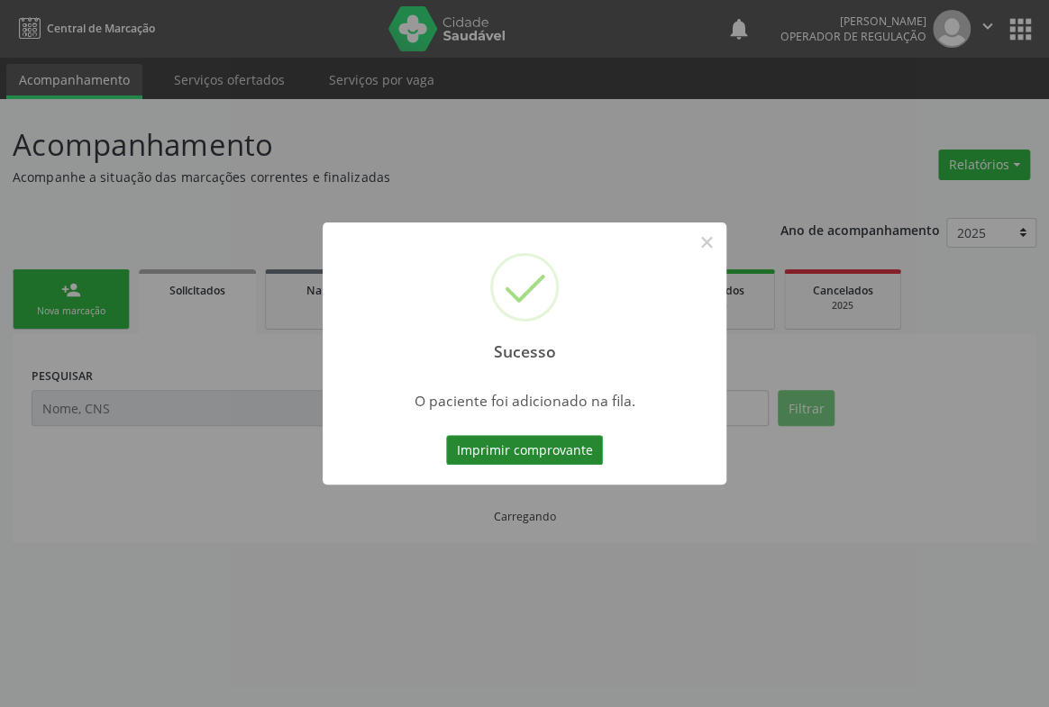
click at [575, 457] on button "Imprimir comprovante" at bounding box center [524, 450] width 157 height 31
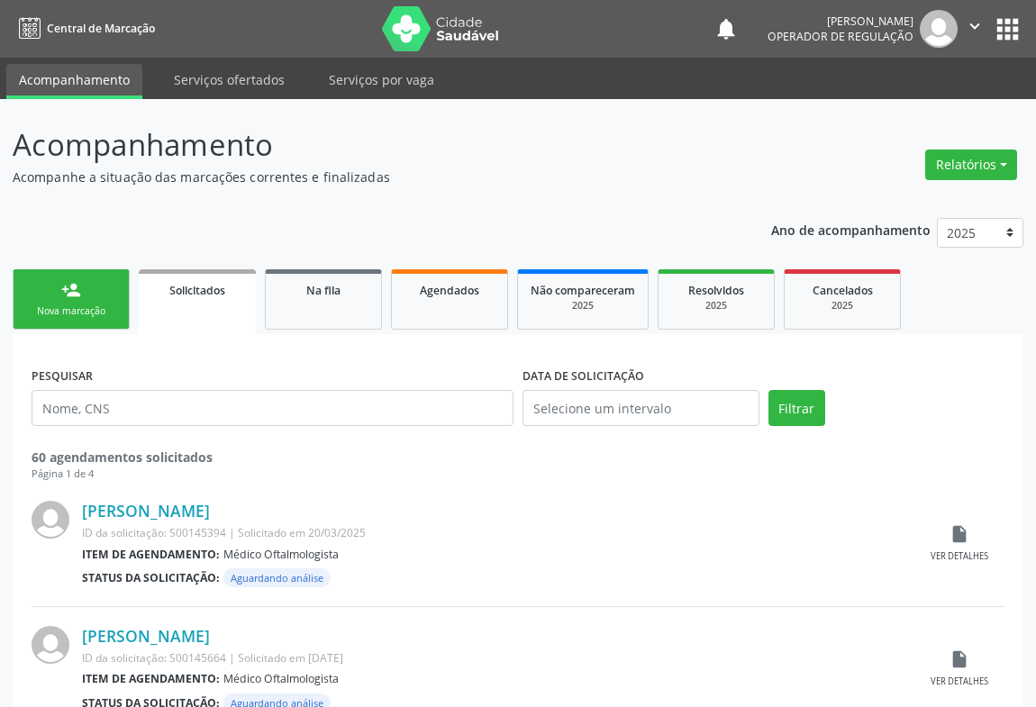
click at [87, 294] on link "person_add Nova marcação" at bounding box center [71, 299] width 117 height 60
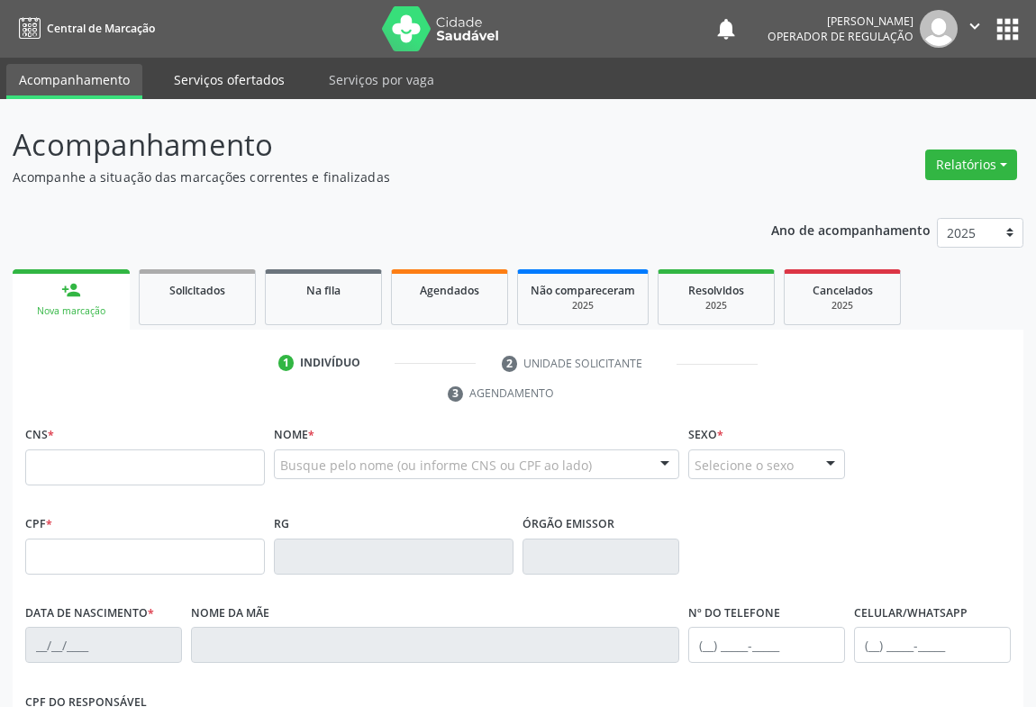
click at [239, 64] on link "Serviços ofertados" at bounding box center [229, 80] width 136 height 32
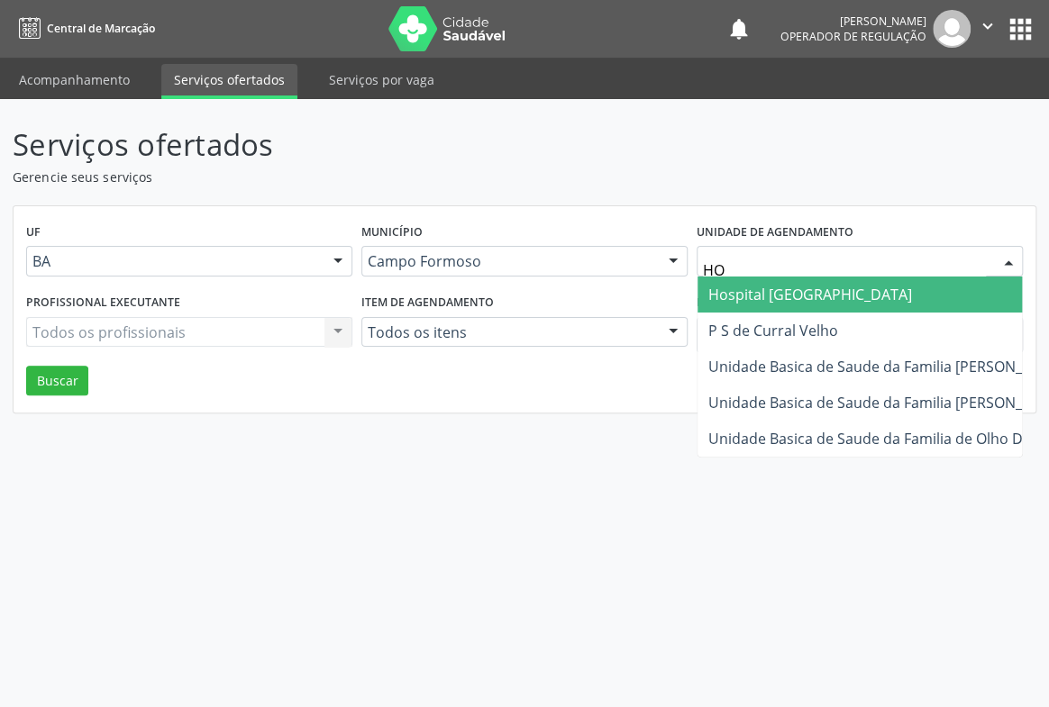
type input "H"
type input "ANA"
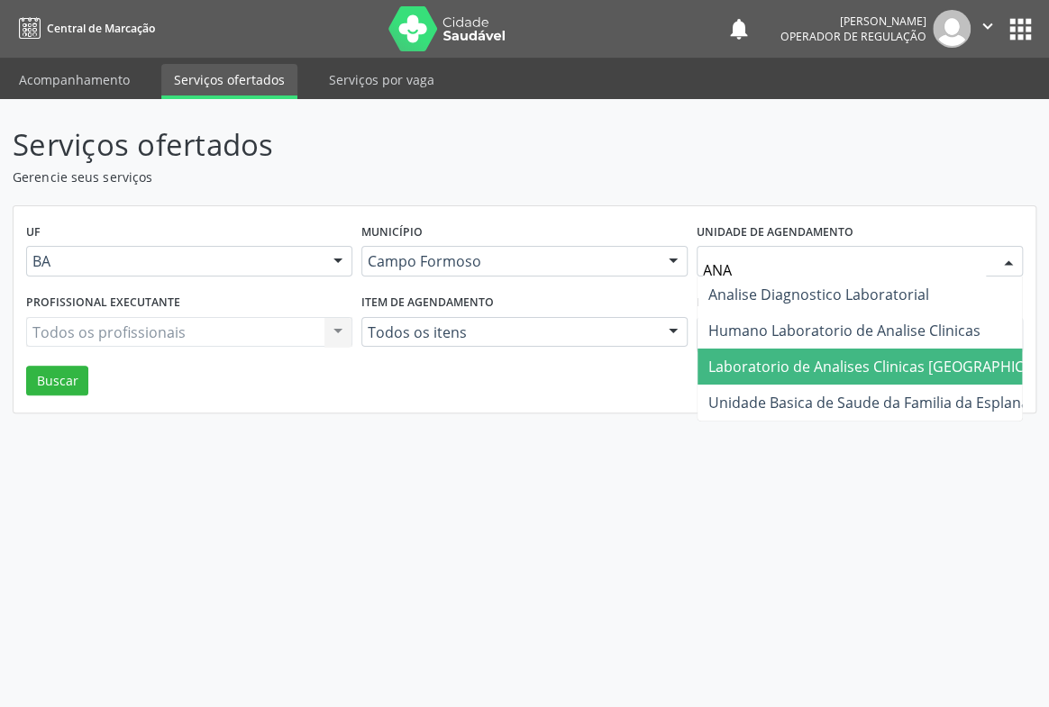
click at [730, 358] on span "Laboratorio de Analises Clinicas [GEOGRAPHIC_DATA]" at bounding box center [889, 367] width 363 height 20
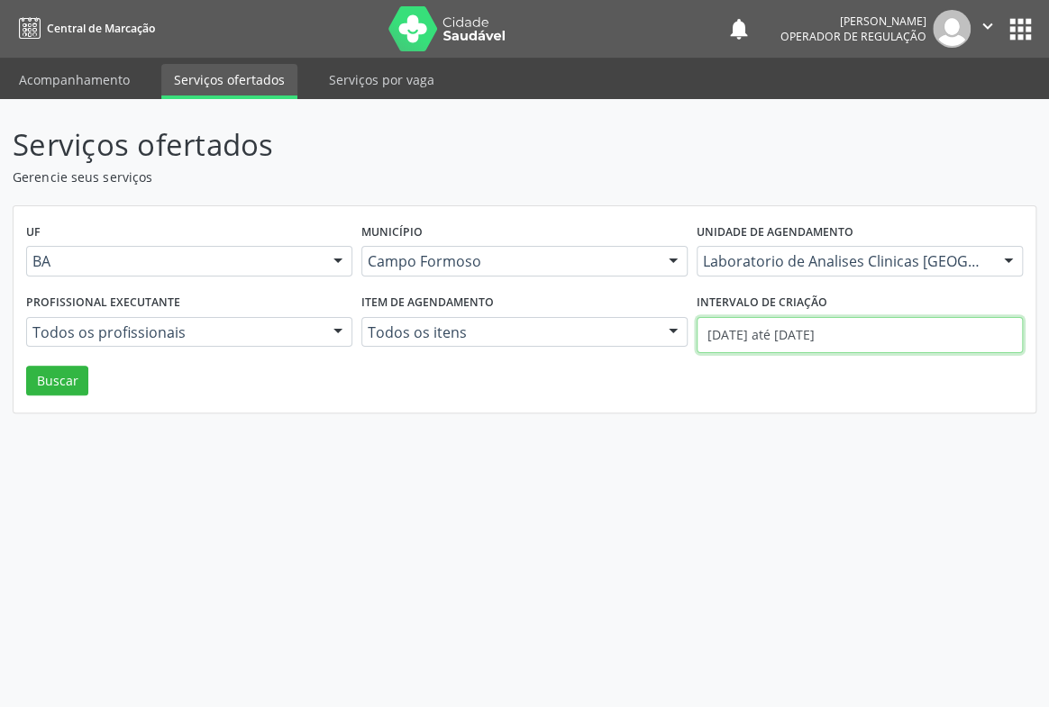
click at [773, 336] on input "01/09/2025 até 09/09/2025" at bounding box center [860, 335] width 326 height 36
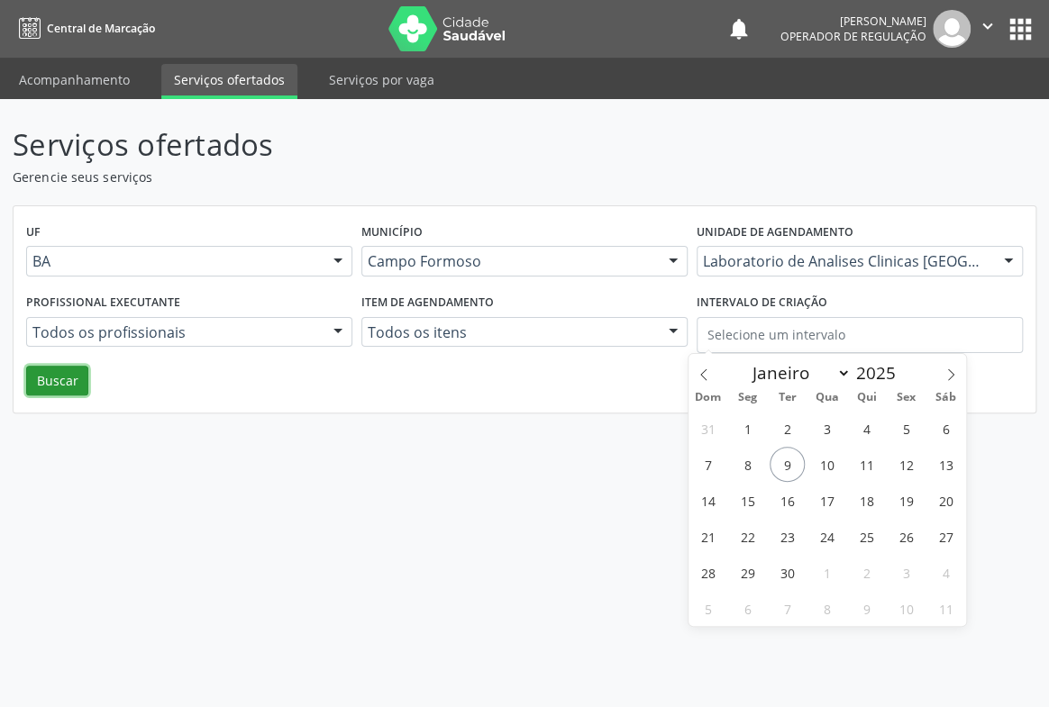
click at [36, 380] on button "Buscar" at bounding box center [57, 381] width 62 height 31
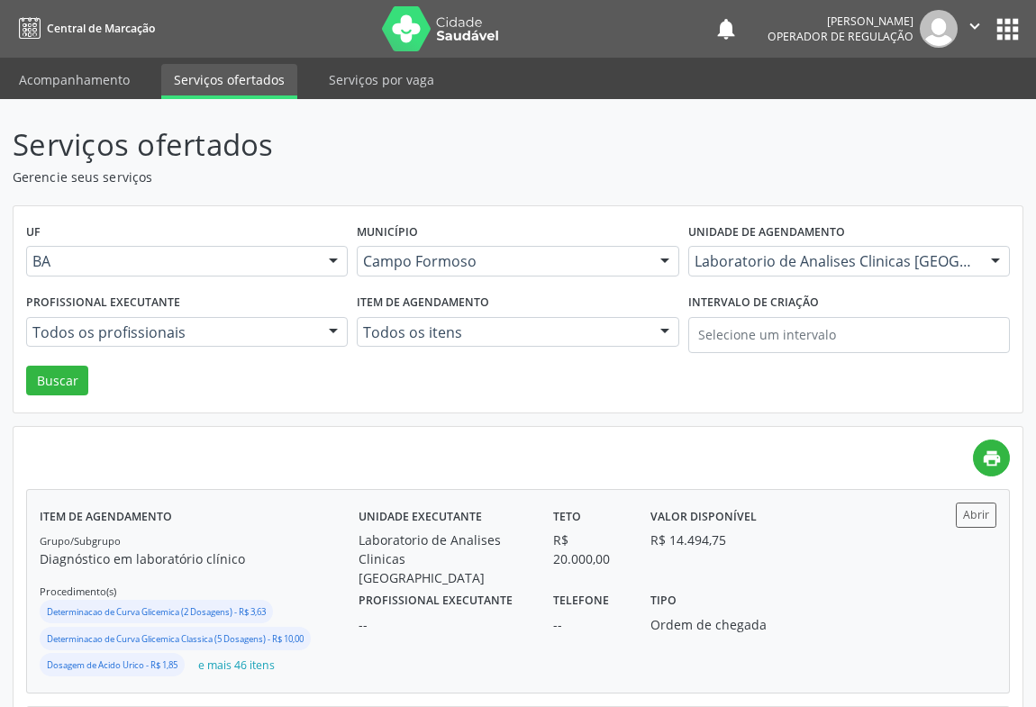
scroll to position [81, 0]
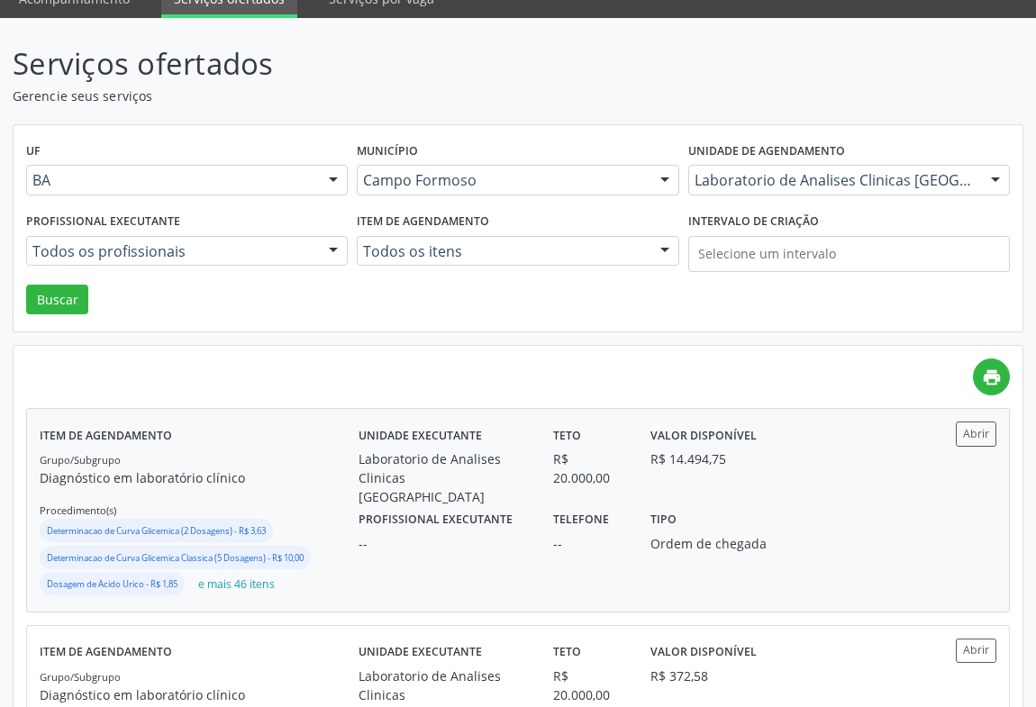
click at [451, 506] on label "Profissional executante" at bounding box center [436, 520] width 154 height 28
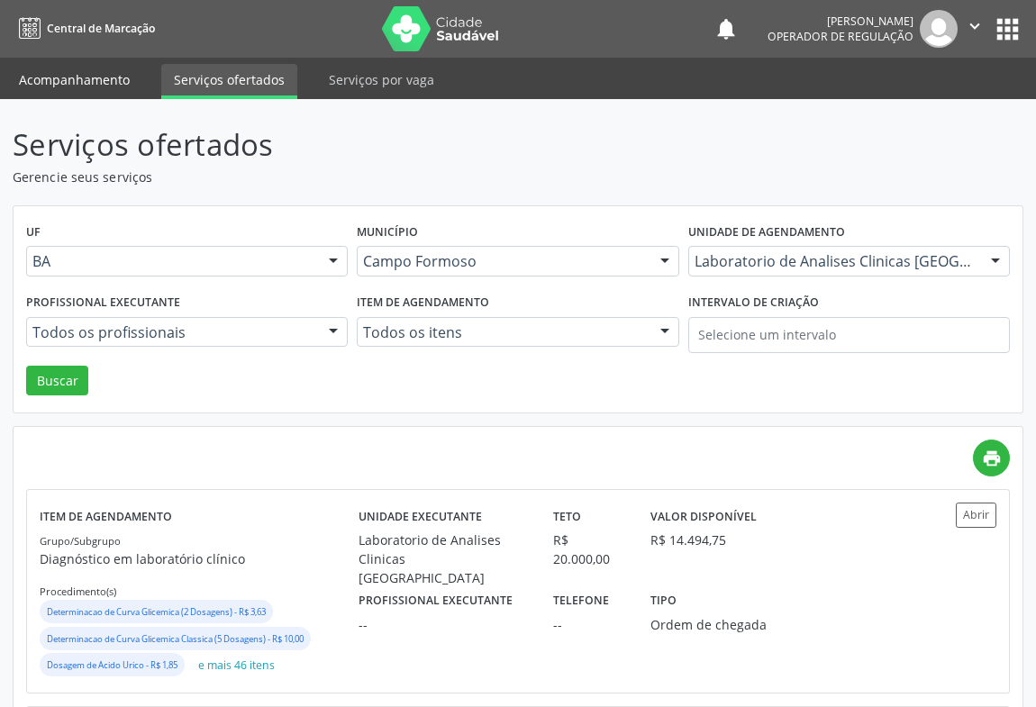
click at [107, 77] on link "Acompanhamento" at bounding box center [74, 80] width 136 height 32
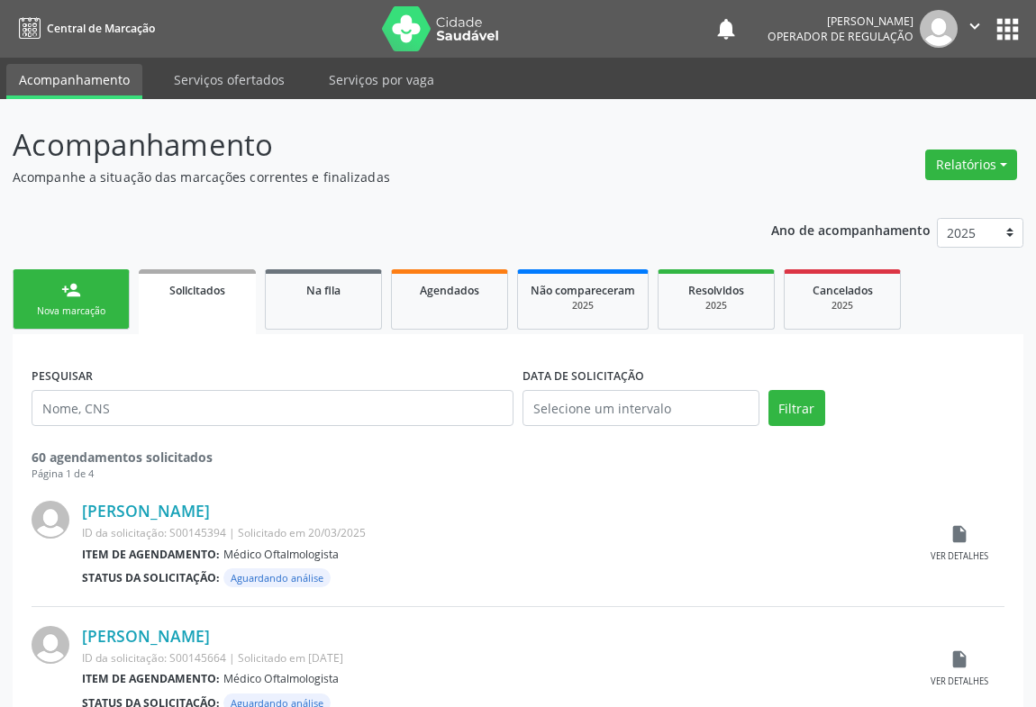
click at [53, 296] on link "person_add Nova marcação" at bounding box center [71, 299] width 117 height 60
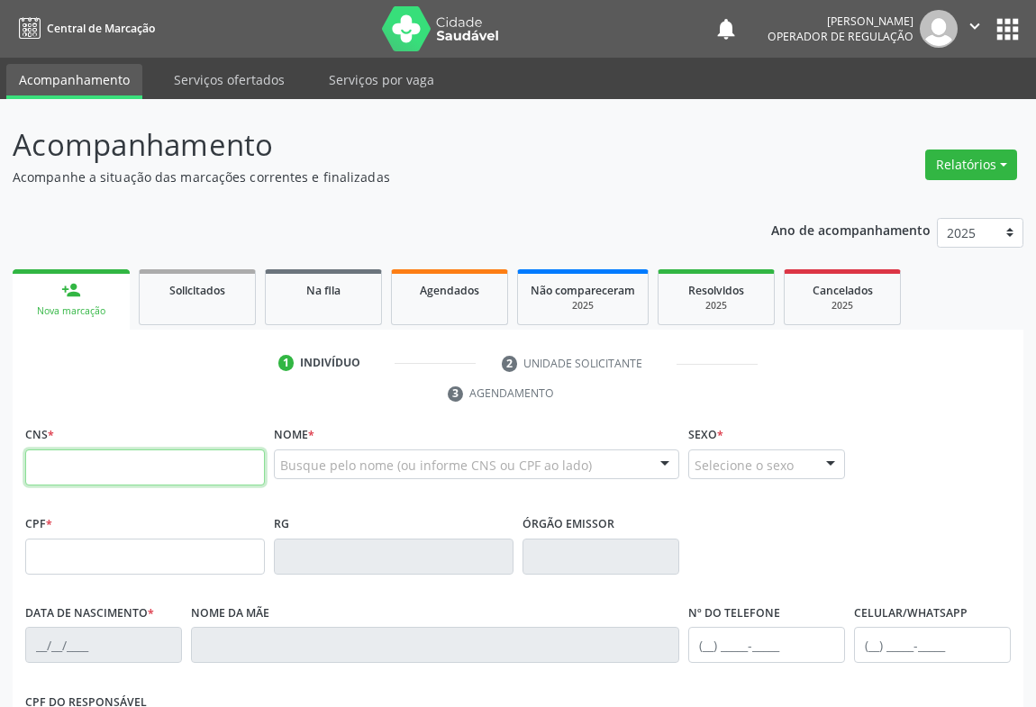
click at [203, 460] on input "text" at bounding box center [145, 468] width 240 height 36
click at [107, 465] on input "text" at bounding box center [145, 468] width 240 height 36
click at [194, 457] on input "text" at bounding box center [145, 468] width 240 height 36
click at [191, 457] on input "text" at bounding box center [145, 468] width 240 height 36
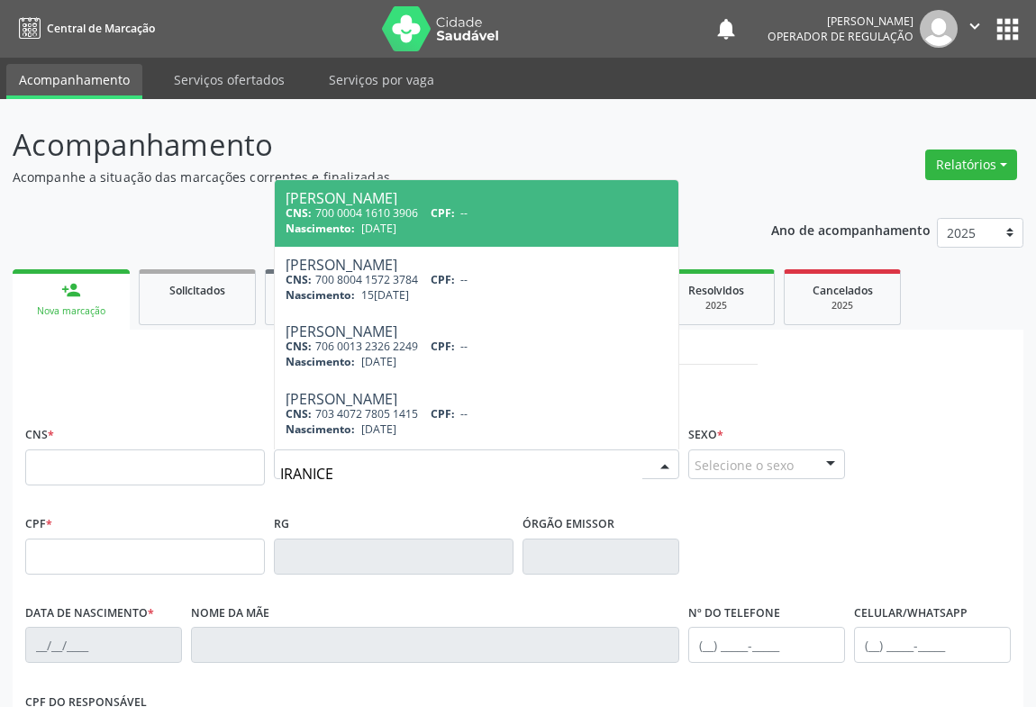
type input "IRANICE"
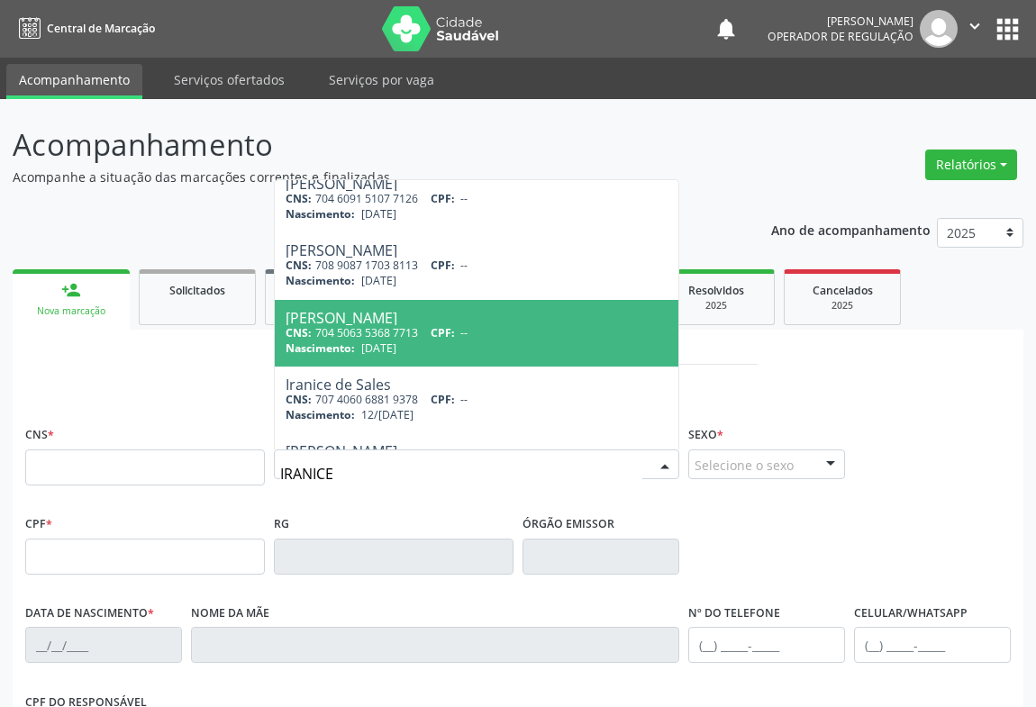
scroll to position [132, 0]
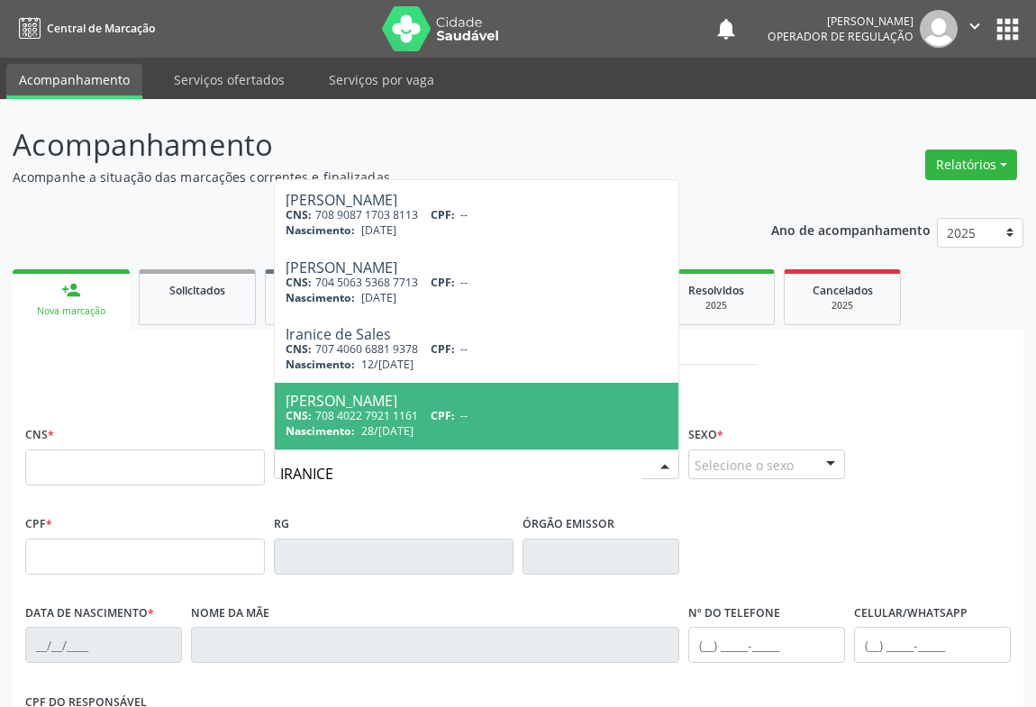
click at [406, 408] on div "CNS: 708 4022 7921 1161 CPF: --" at bounding box center [477, 415] width 382 height 15
type input "708 4022 7921 1161"
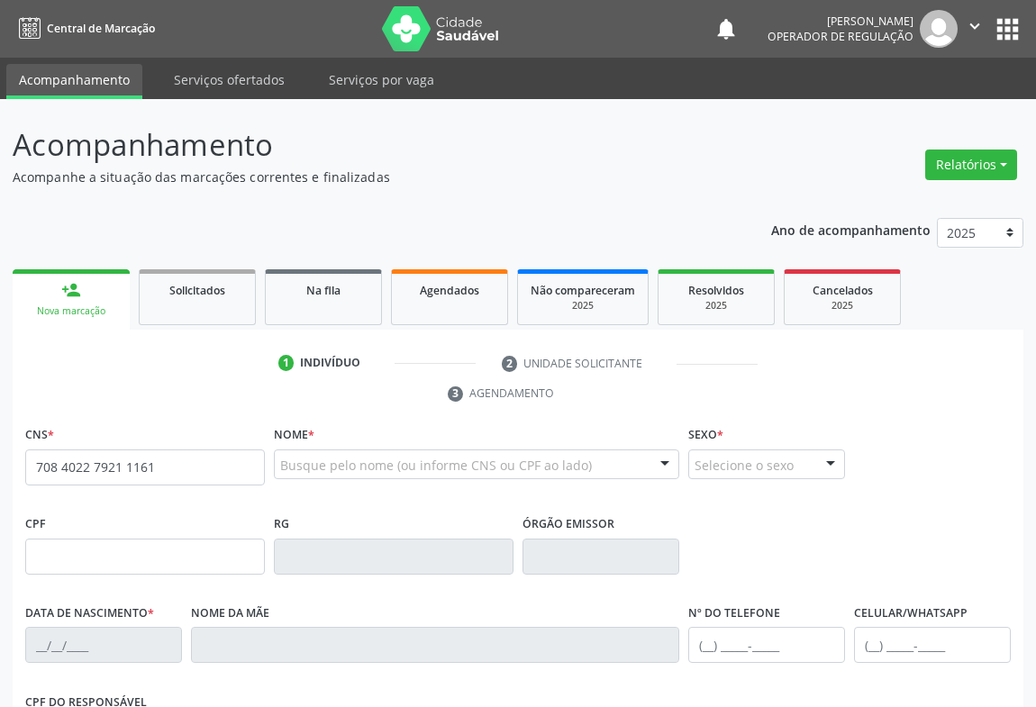
scroll to position [0, 0]
type input "0223447307"
type input "28/10/1963"
type input "S/N"
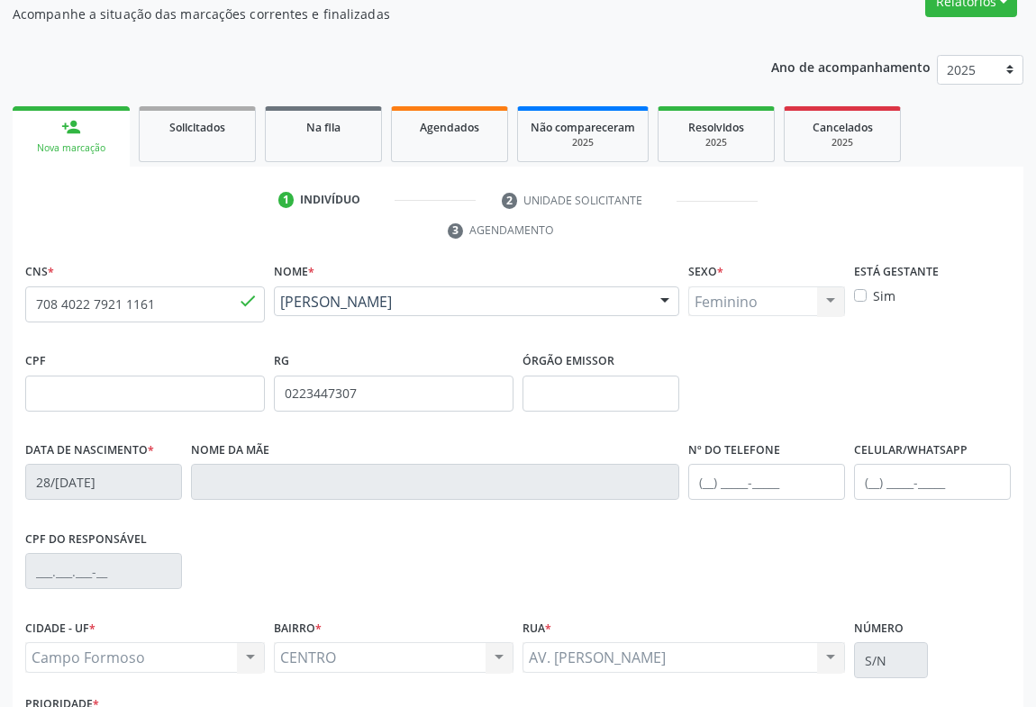
scroll to position [298, 0]
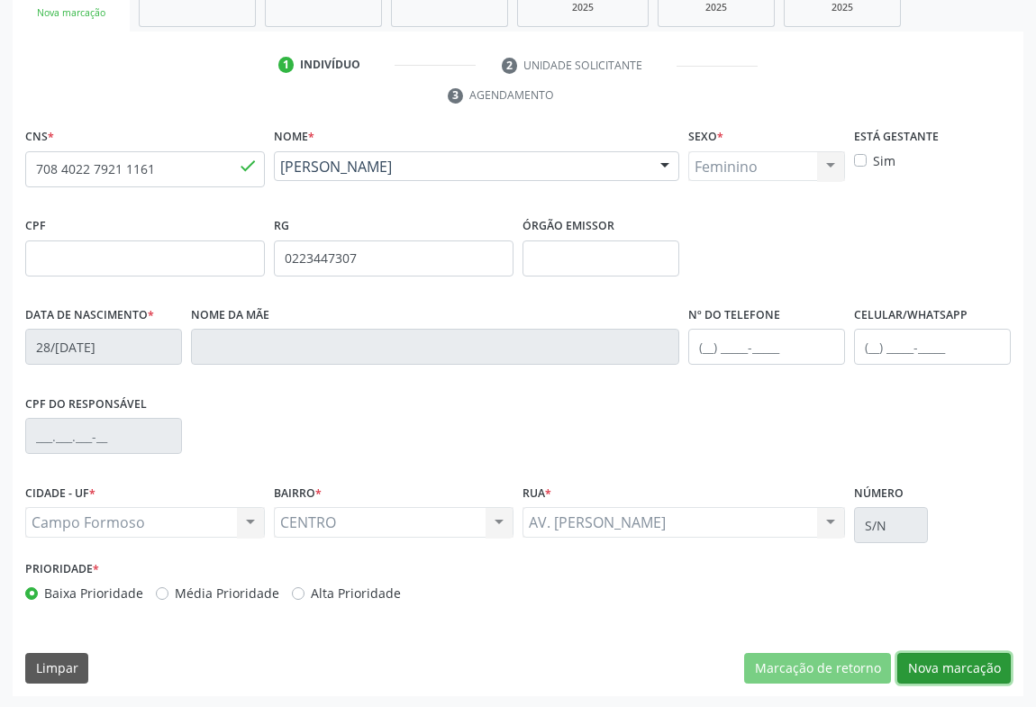
click at [954, 654] on button "Nova marcação" at bounding box center [955, 668] width 114 height 31
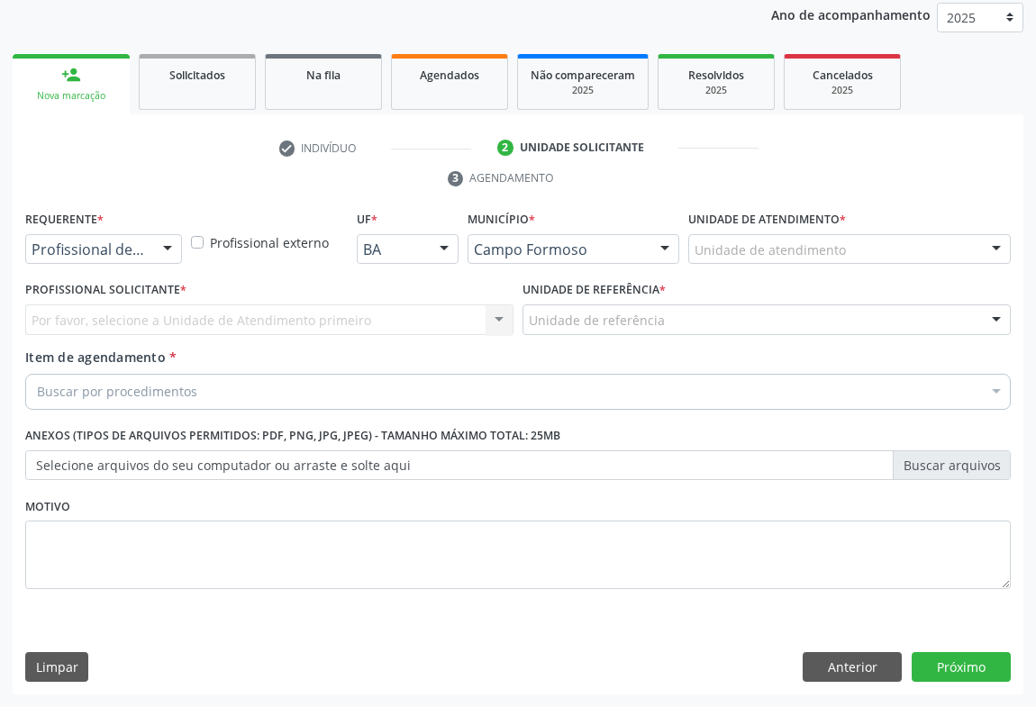
scroll to position [214, 0]
click at [150, 260] on div "Profissional de Saúde Profissional de Saúde Paciente Nenhum resultado encontrad…" at bounding box center [103, 250] width 157 height 31
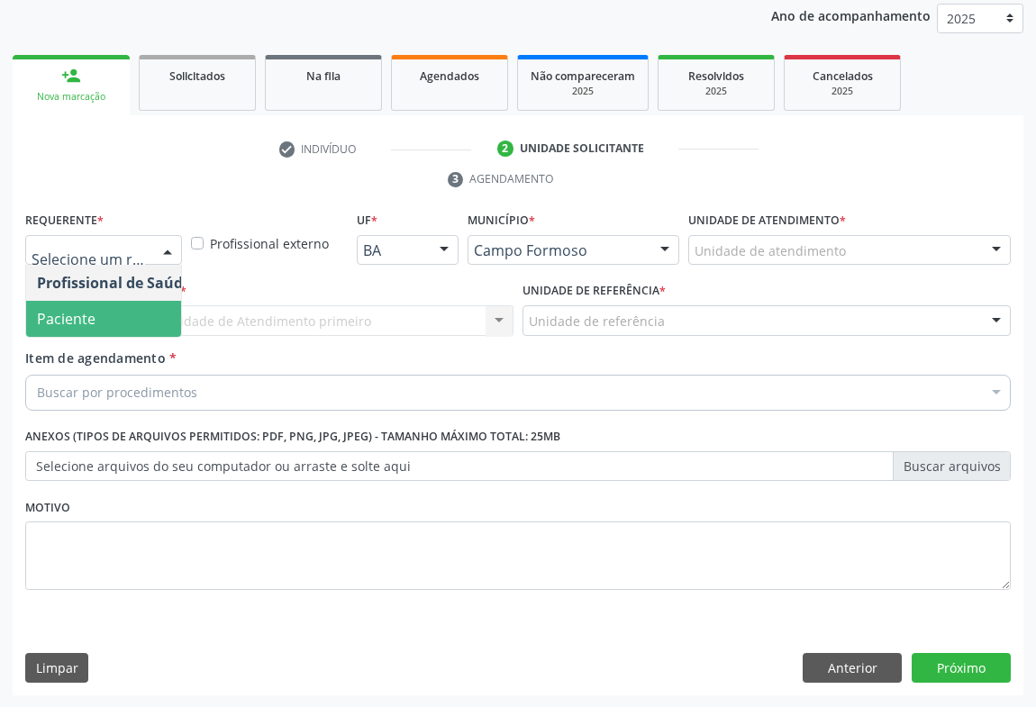
click at [118, 311] on span "Paciente" at bounding box center [114, 319] width 176 height 36
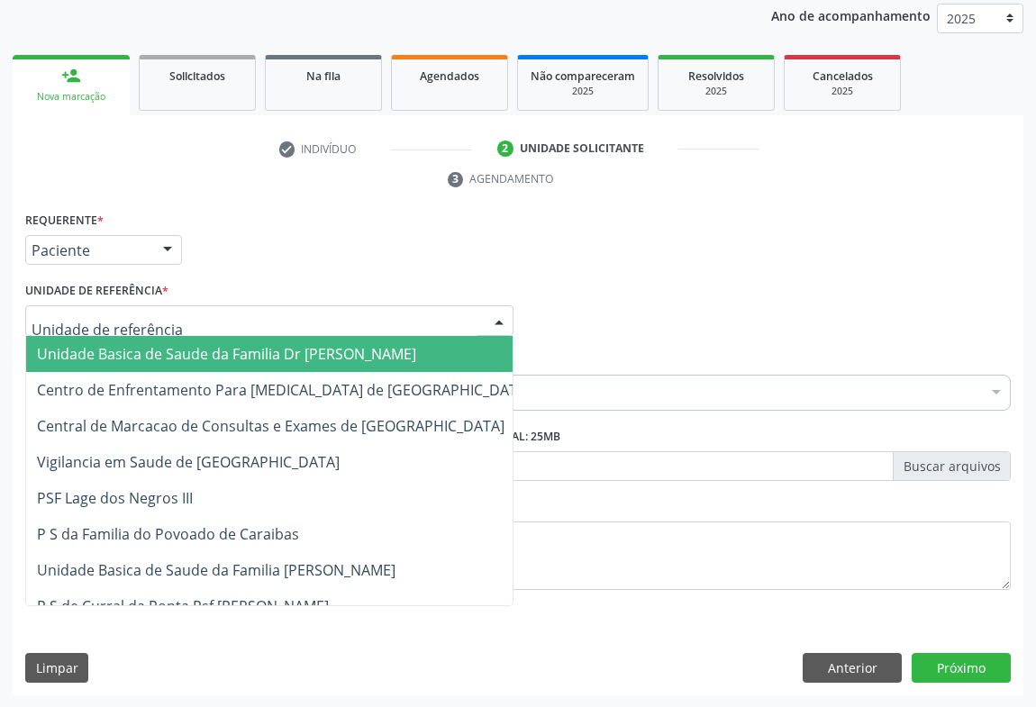
click at [235, 315] on div at bounding box center [269, 320] width 488 height 31
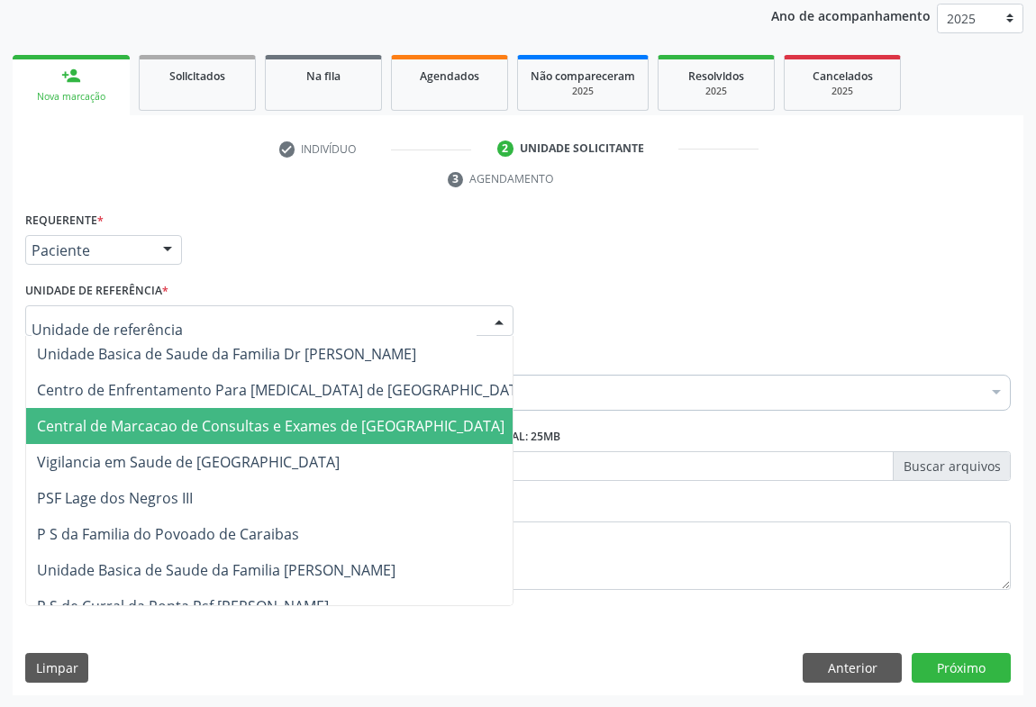
click at [287, 424] on span "Central de Marcacao de Consultas e Exames de [GEOGRAPHIC_DATA]" at bounding box center [271, 426] width 468 height 20
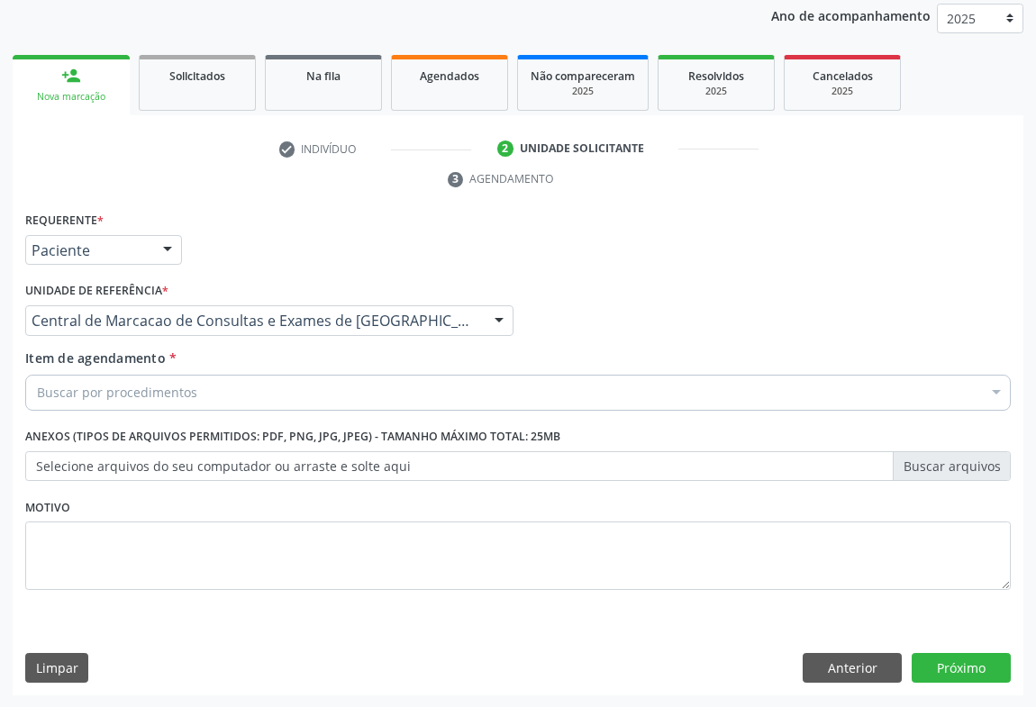
click at [255, 390] on div "Buscar por procedimentos" at bounding box center [518, 393] width 986 height 36
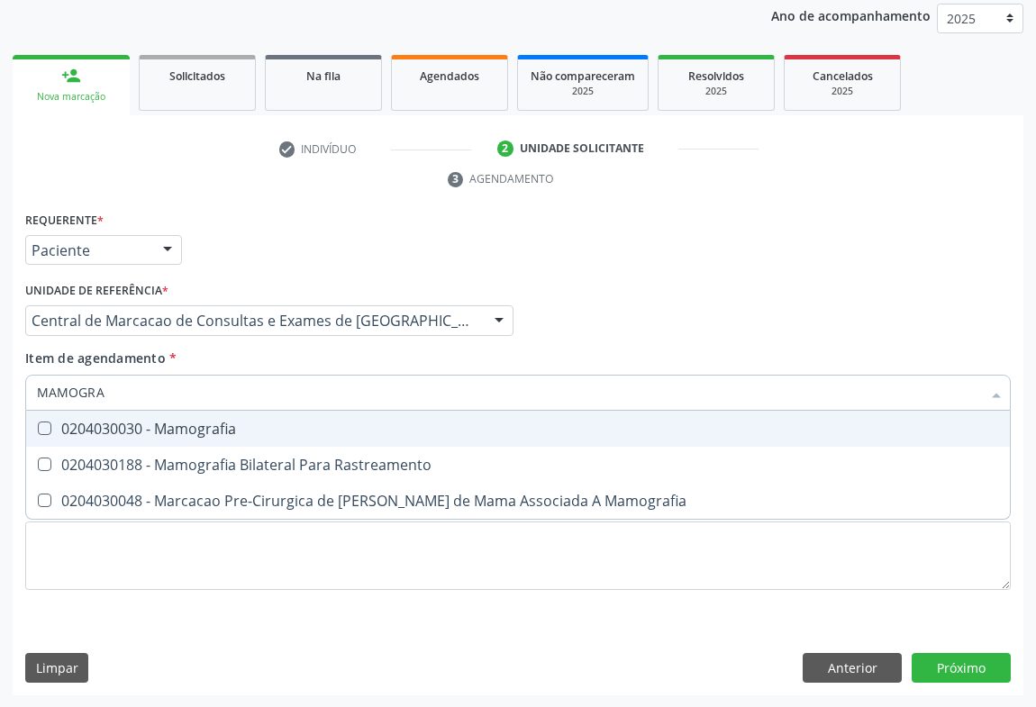
type input "MAMOGRAF"
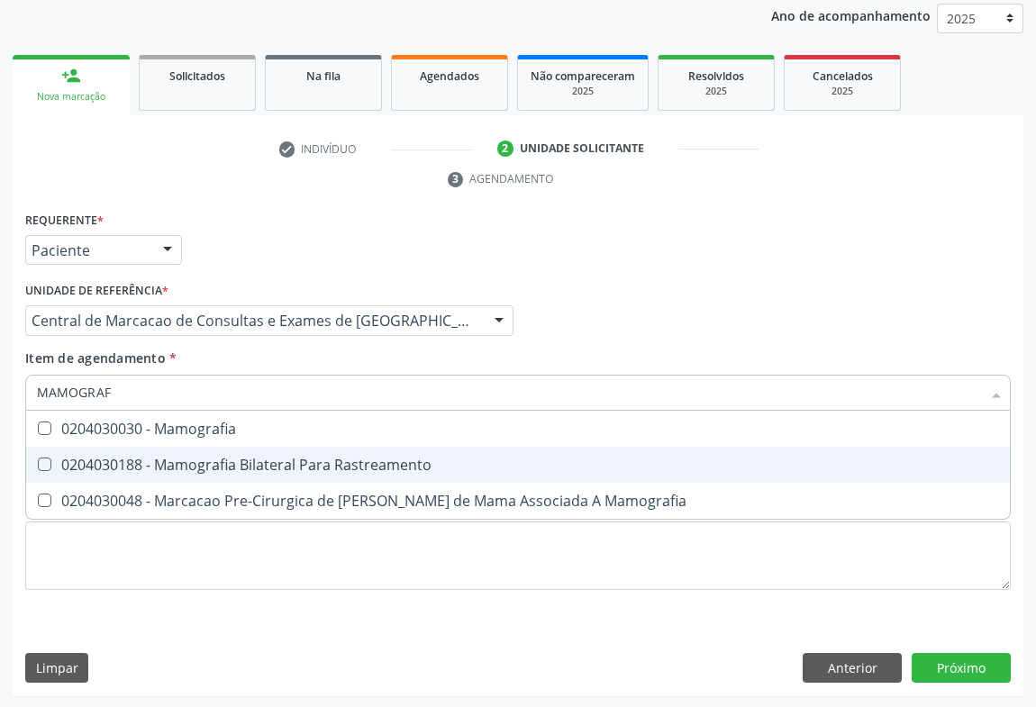
click at [238, 462] on div "0204030188 - Mamografia Bilateral Para Rastreamento" at bounding box center [518, 465] width 962 height 14
checkbox Rastreamento "true"
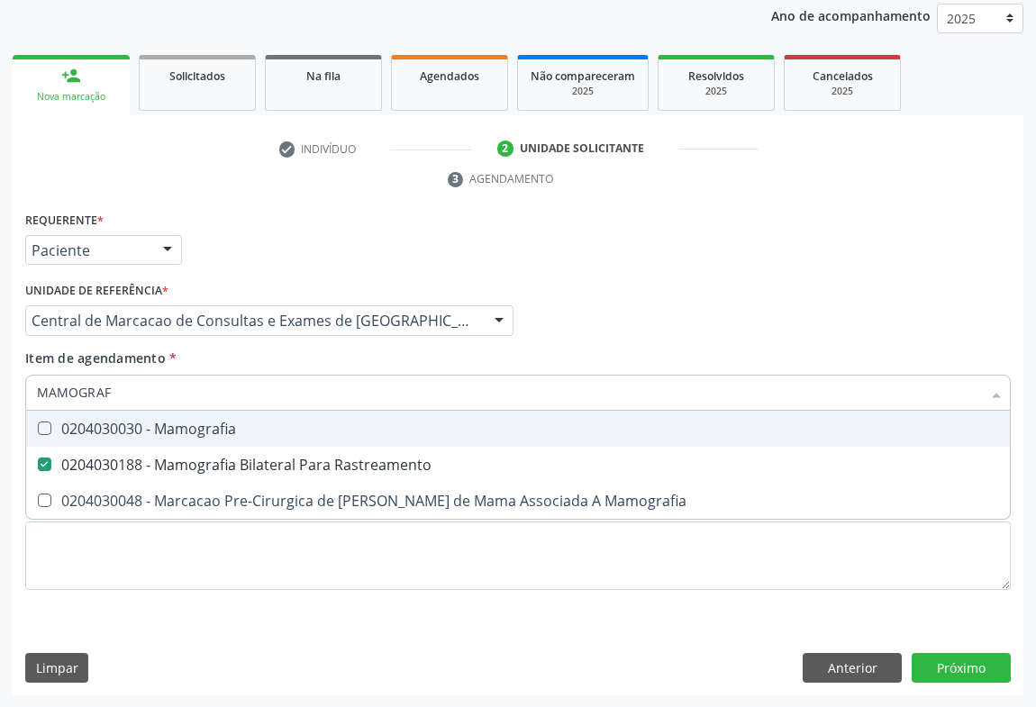
click at [535, 331] on div "Profissional Solicitante Por favor, selecione a Unidade de Atendimento primeiro…" at bounding box center [518, 313] width 995 height 70
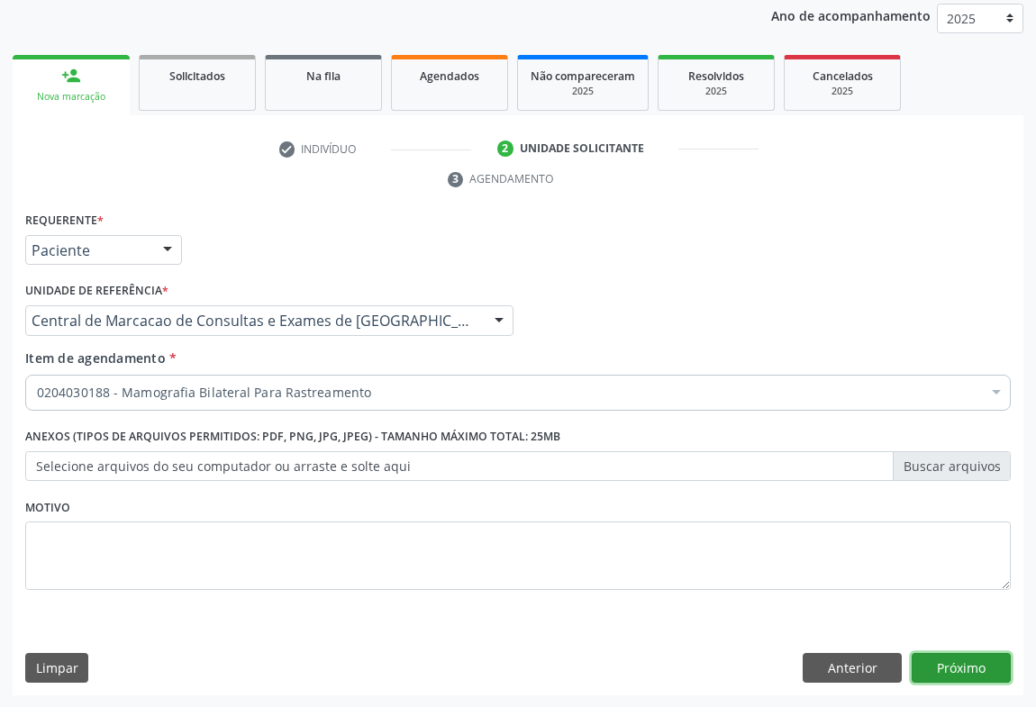
click at [964, 660] on button "Próximo" at bounding box center [961, 668] width 99 height 31
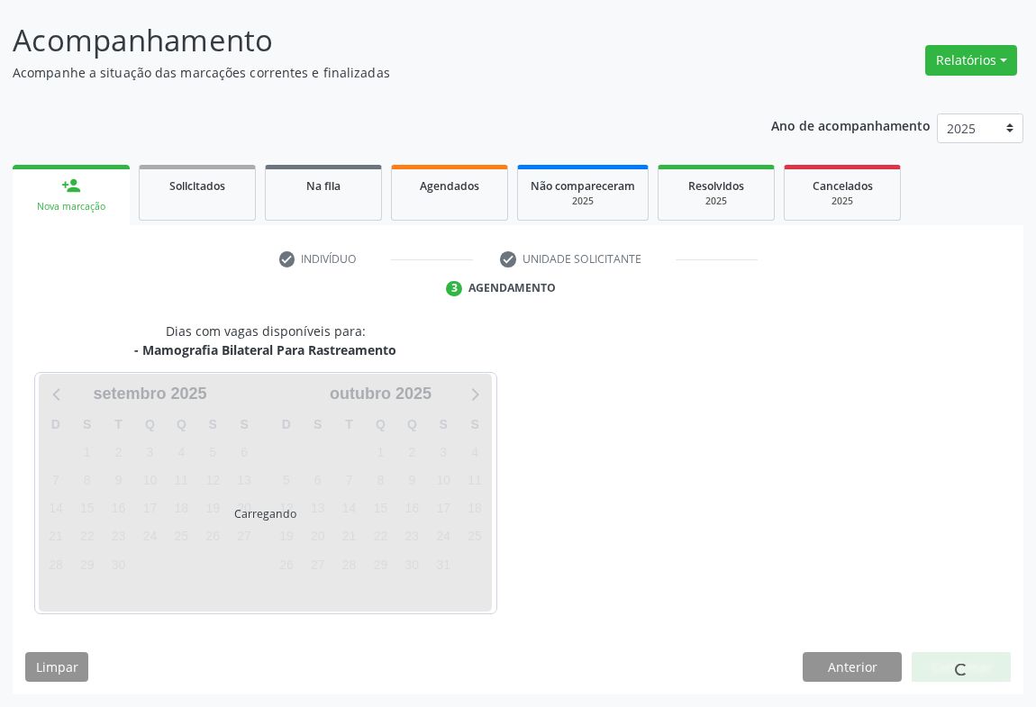
scroll to position [104, 0]
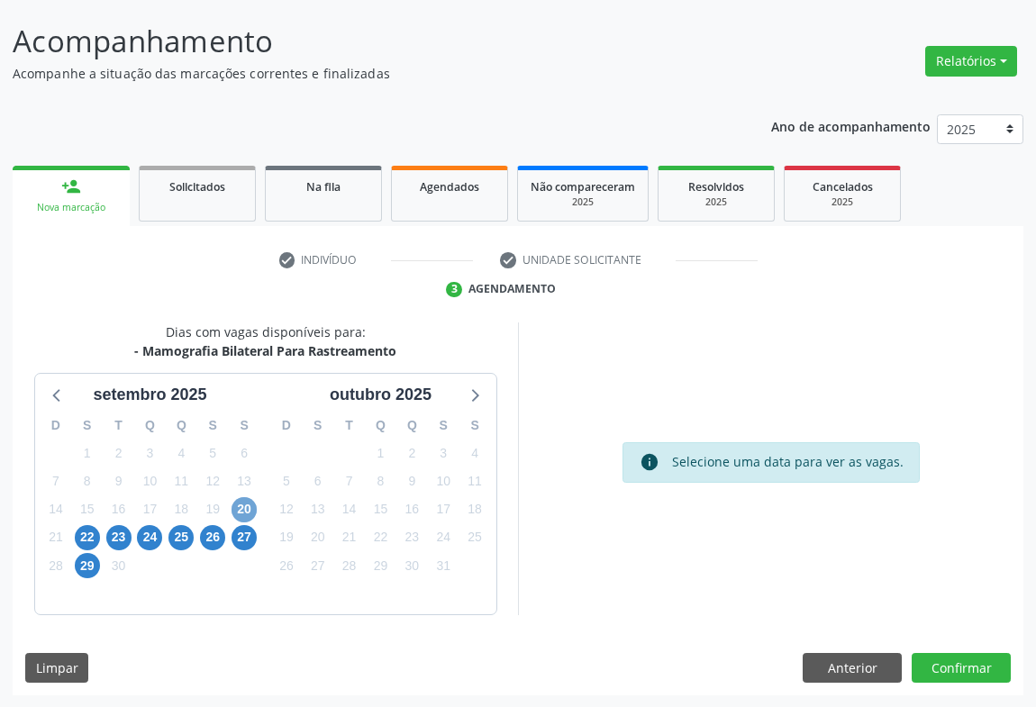
click at [243, 505] on span "20" at bounding box center [244, 509] width 25 height 25
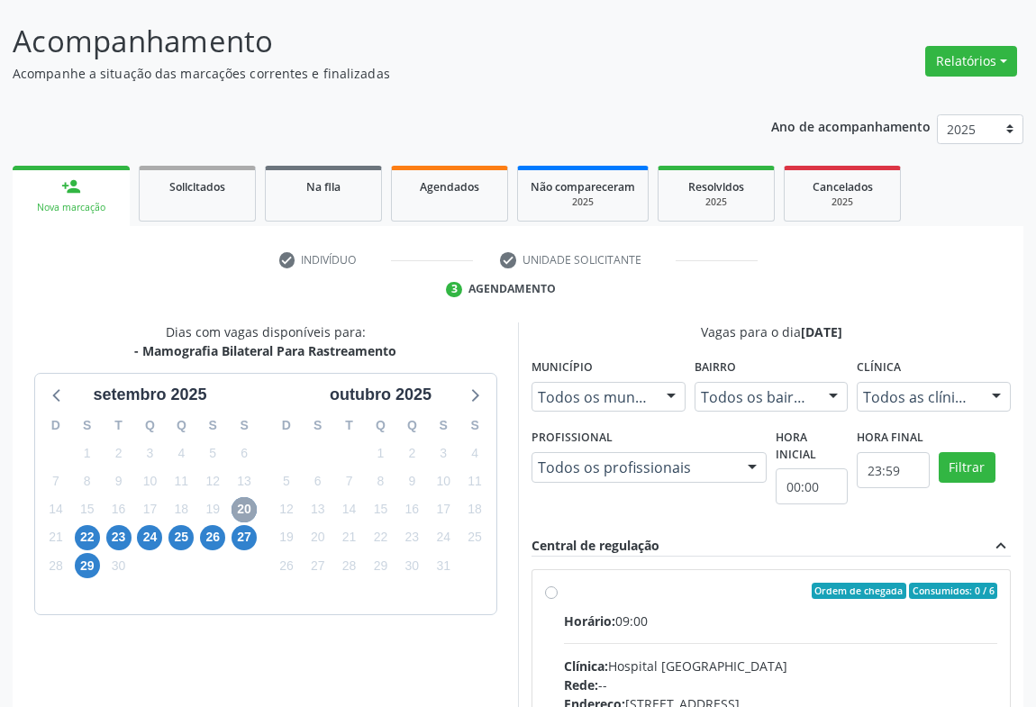
scroll to position [350, 0]
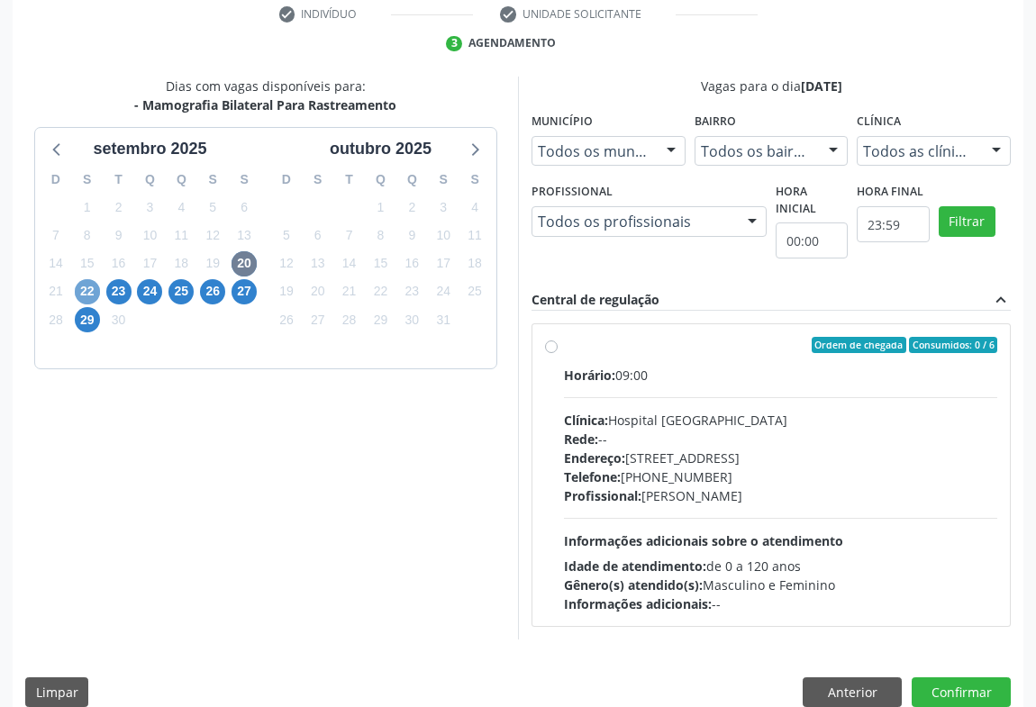
click at [80, 294] on span "22" at bounding box center [87, 291] width 25 height 25
drag, startPoint x: 650, startPoint y: 442, endPoint x: 572, endPoint y: 454, distance: 78.4
click at [649, 442] on div "Rede: --" at bounding box center [780, 439] width 433 height 19
click at [558, 353] on input "Ordem de chegada Consumidos: 3 / 6 Horário: 09:00 Clínica: Hospital Sao Francis…" at bounding box center [551, 345] width 13 height 16
radio input "true"
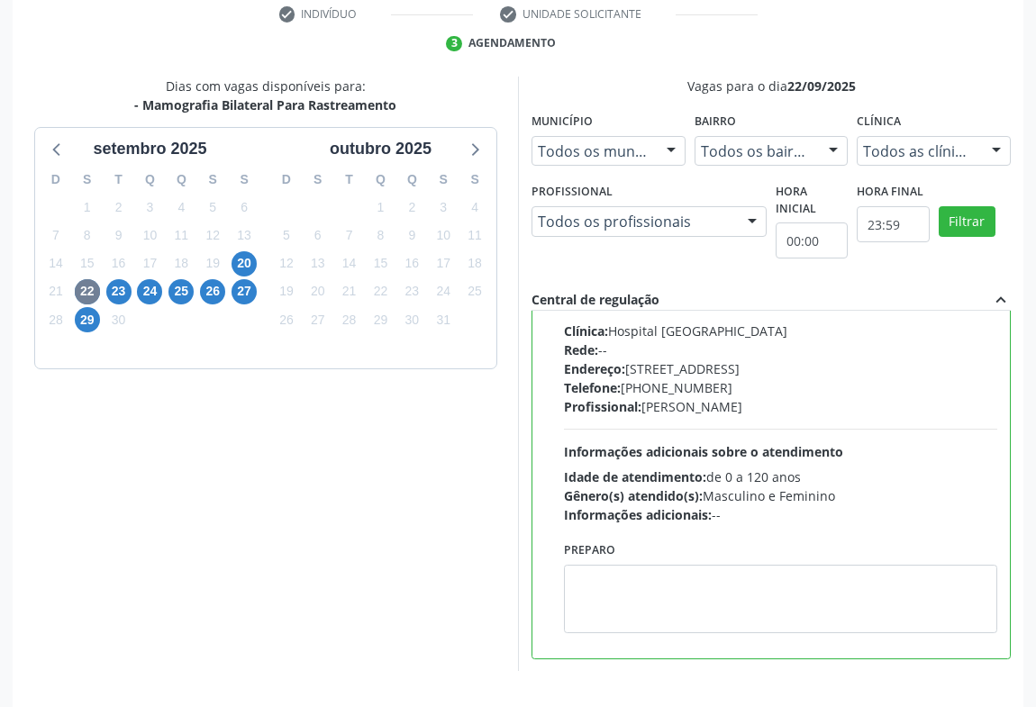
scroll to position [406, 0]
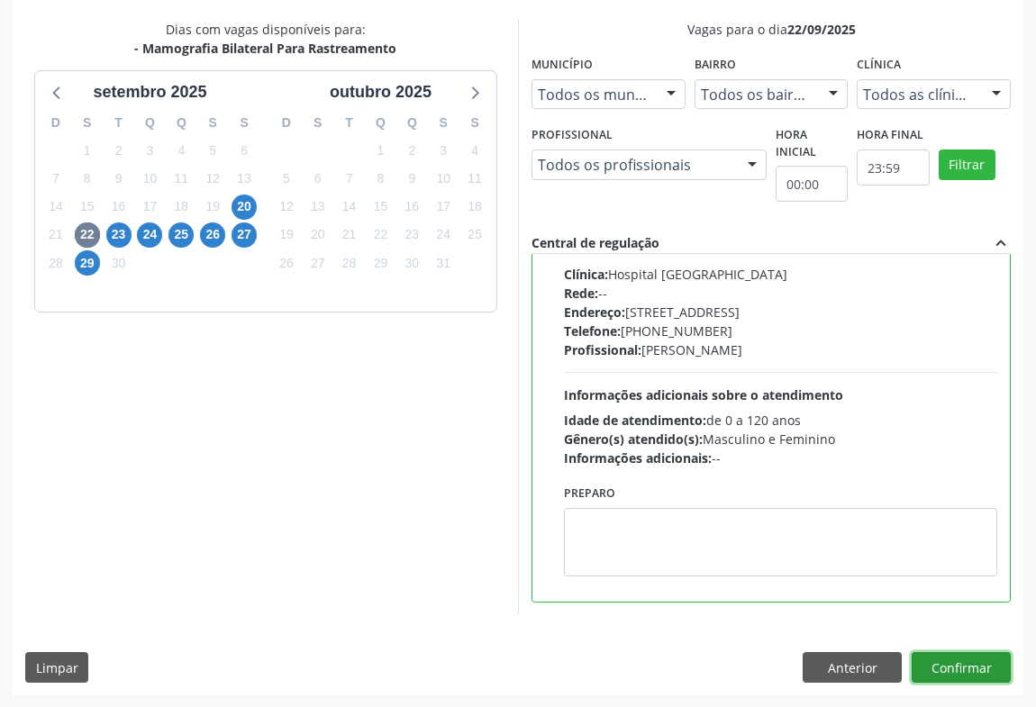
click at [968, 666] on button "Confirmar" at bounding box center [961, 667] width 99 height 31
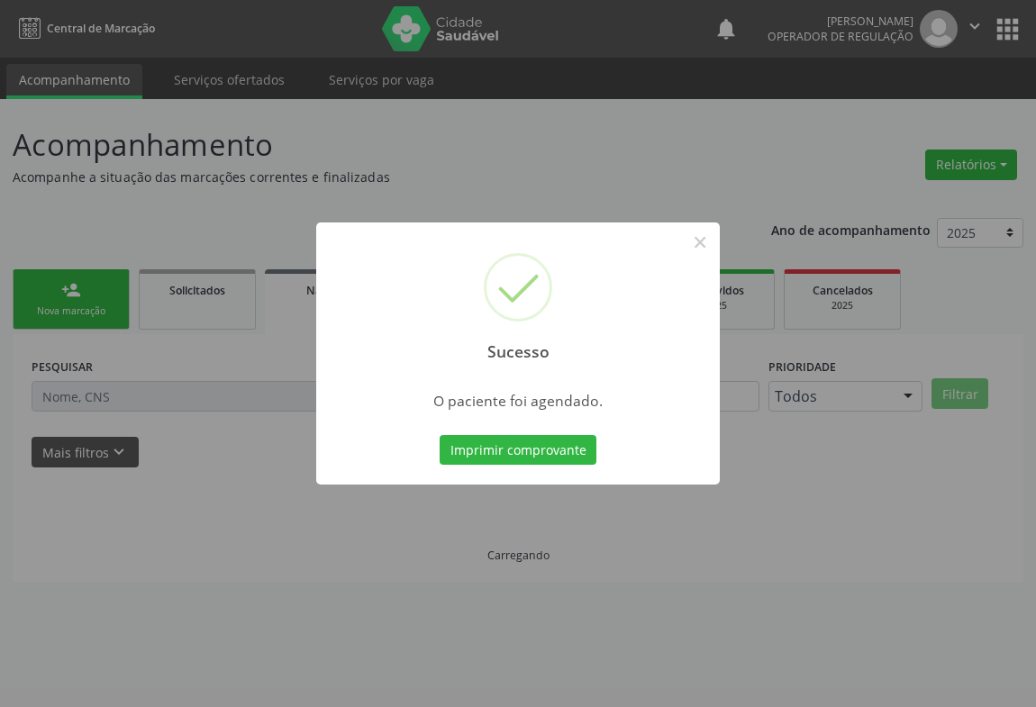
scroll to position [0, 0]
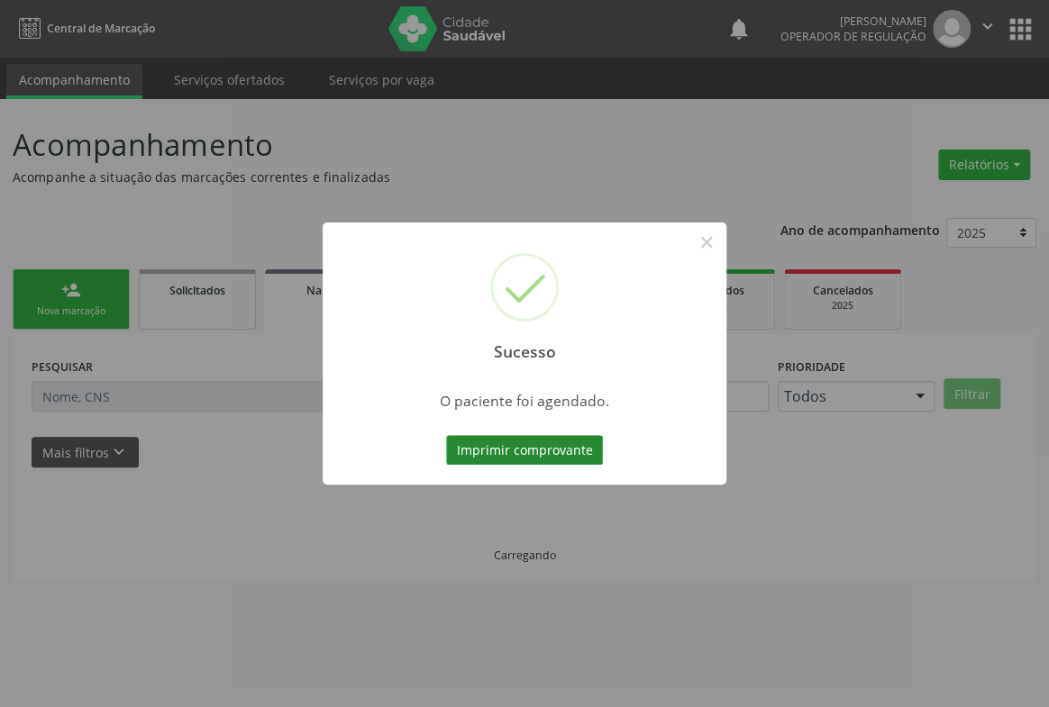
click at [514, 440] on button "Imprimir comprovante" at bounding box center [524, 450] width 157 height 31
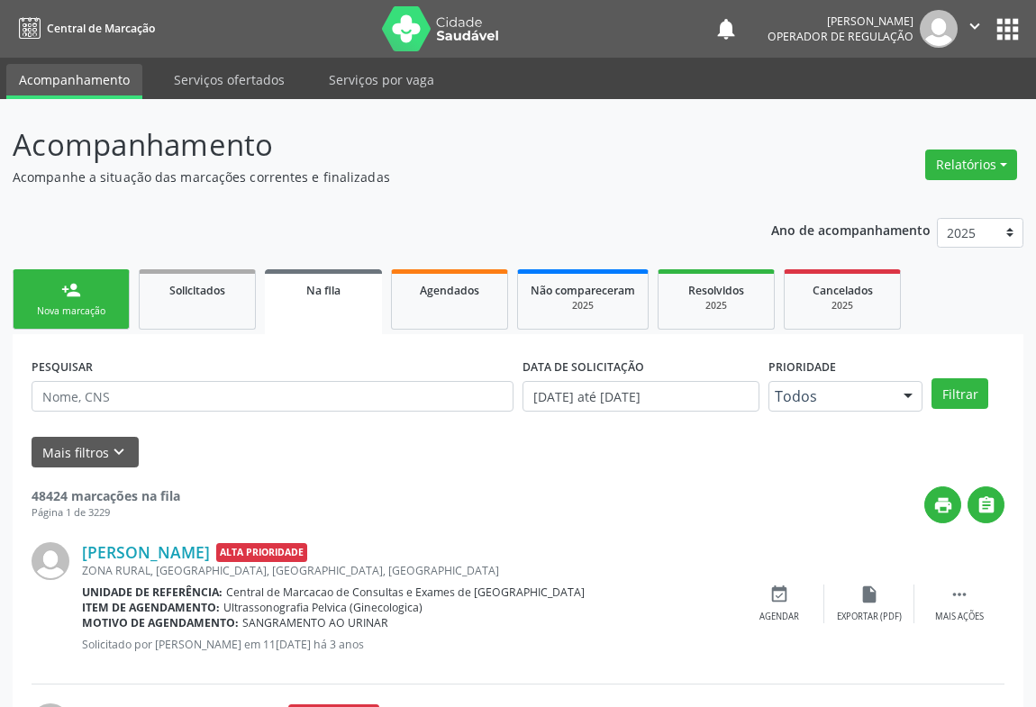
click at [56, 294] on link "person_add Nova marcação" at bounding box center [71, 299] width 117 height 60
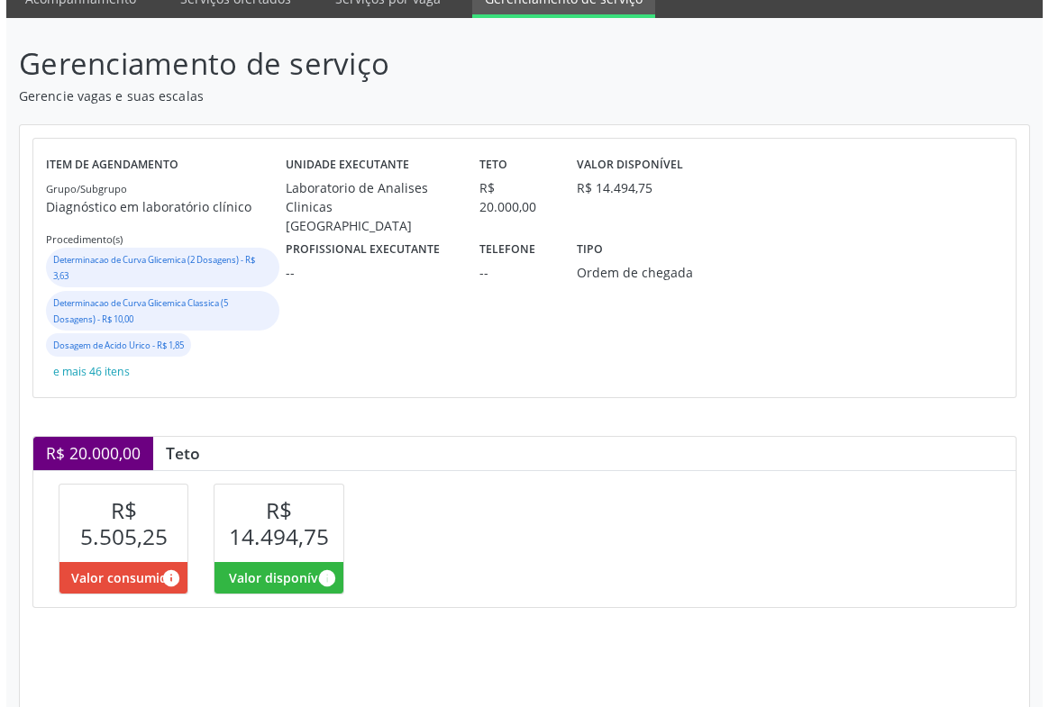
scroll to position [163, 0]
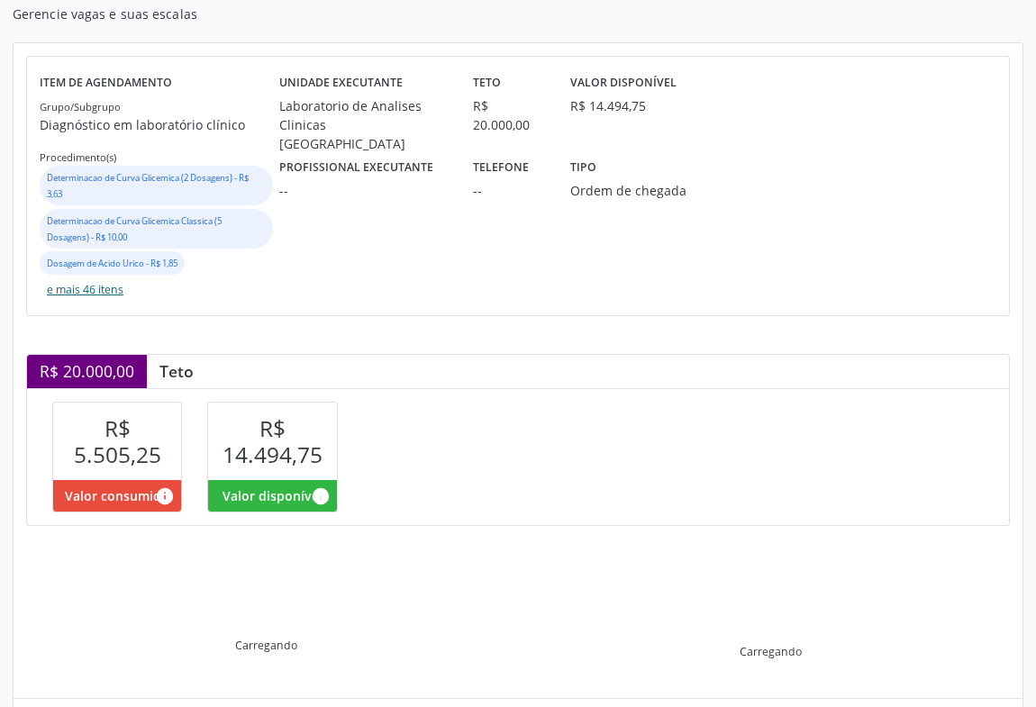
click at [96, 282] on button "e mais 46 itens" at bounding box center [85, 290] width 91 height 24
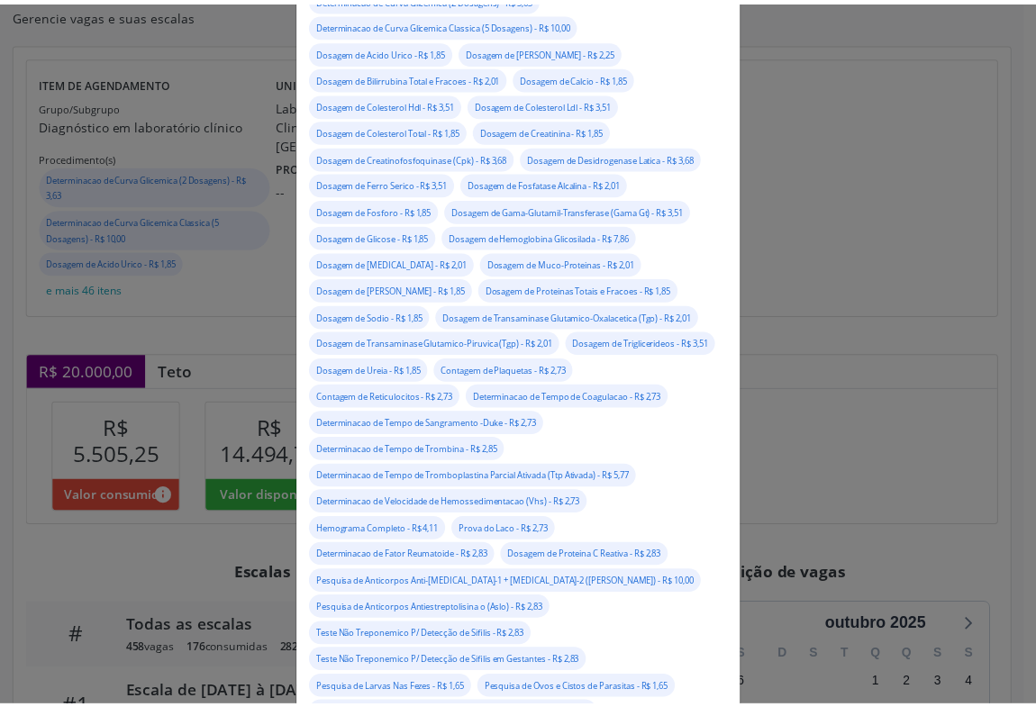
scroll to position [18, 0]
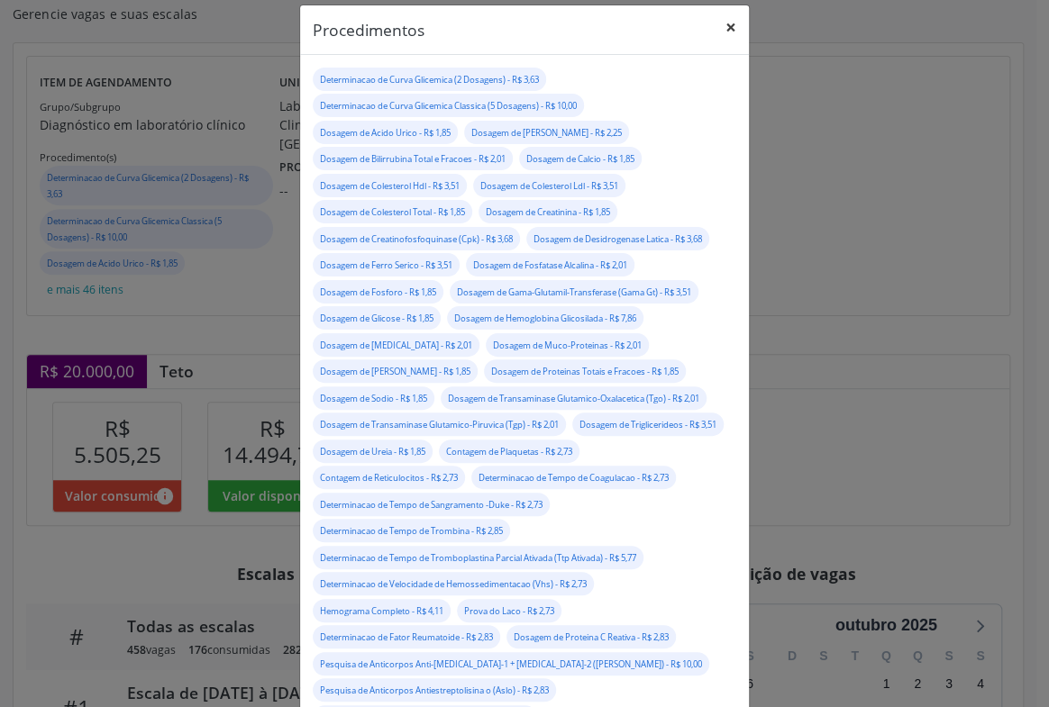
click at [729, 26] on button "×" at bounding box center [731, 27] width 36 height 44
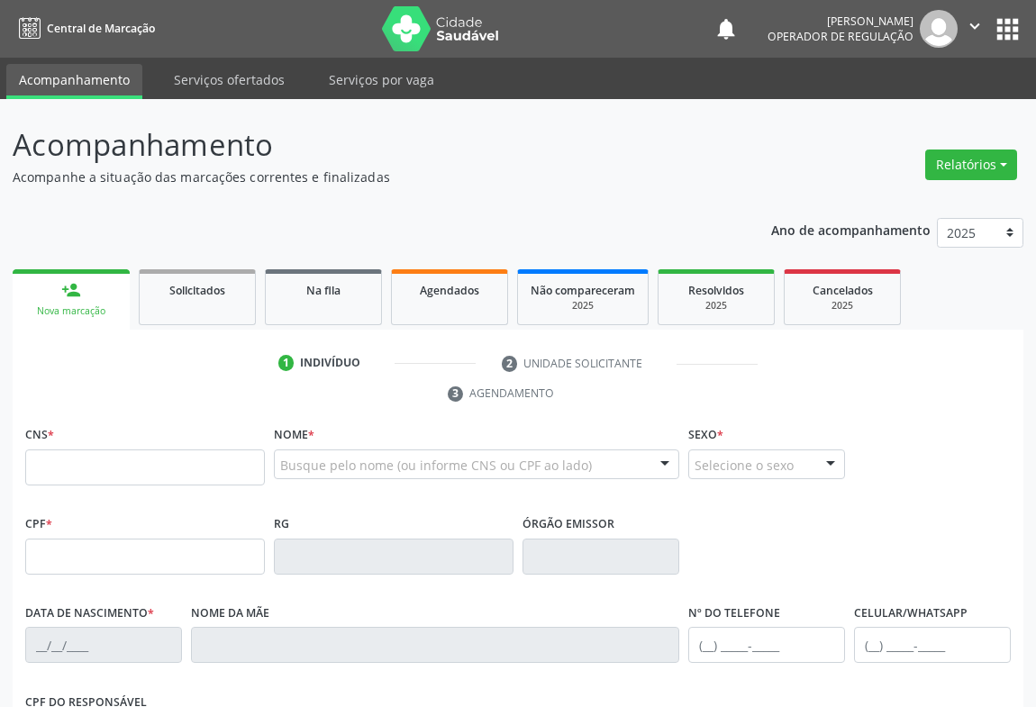
click at [966, 27] on icon "" at bounding box center [975, 26] width 20 height 20
click at [927, 111] on link "Sair" at bounding box center [929, 109] width 124 height 25
